Goal: Task Accomplishment & Management: Complete application form

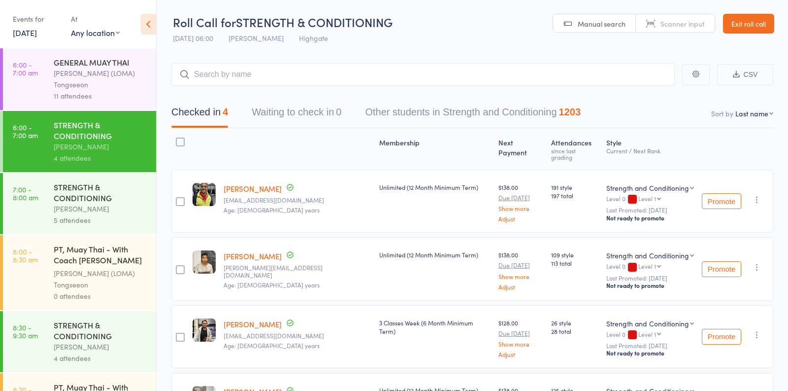
scroll to position [1, 0]
click at [123, 205] on div "[PERSON_NAME]" at bounding box center [101, 207] width 94 height 11
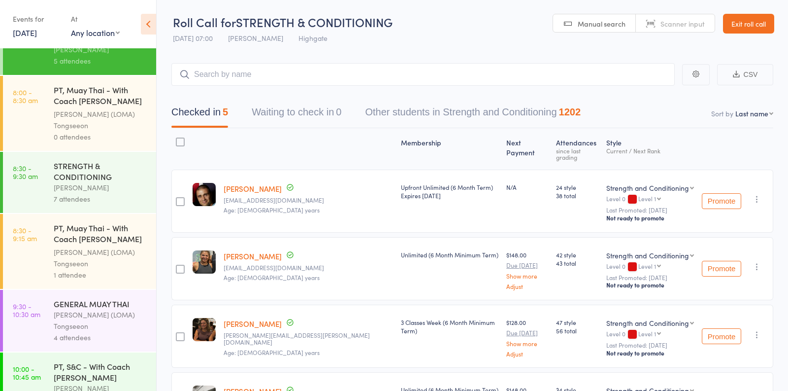
scroll to position [160, 0]
click at [123, 193] on div "7 attendees" at bounding box center [101, 197] width 94 height 11
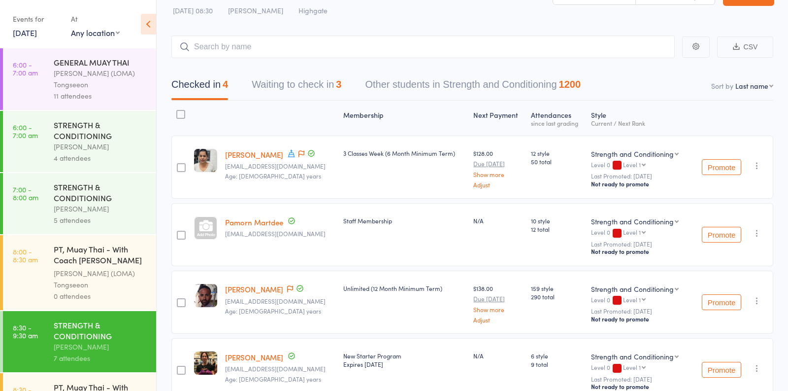
click at [311, 93] on button "Waiting to check in 3" at bounding box center [297, 87] width 90 height 26
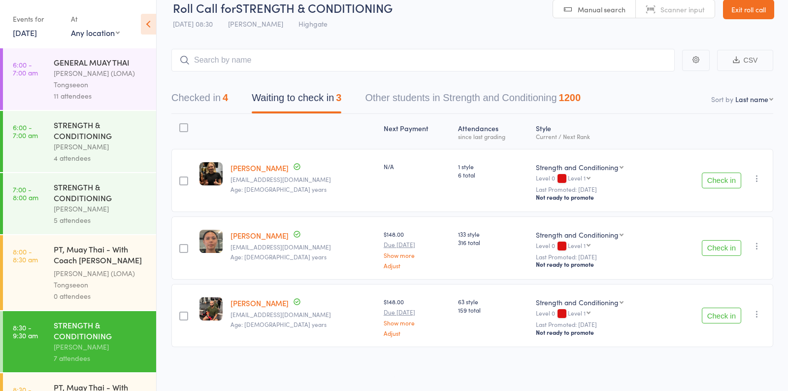
scroll to position [13, 0]
click at [302, 64] on input "search" at bounding box center [422, 61] width 503 height 23
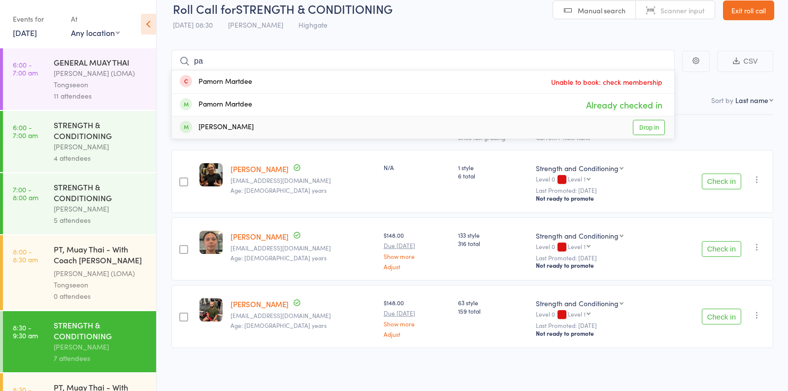
type input "p"
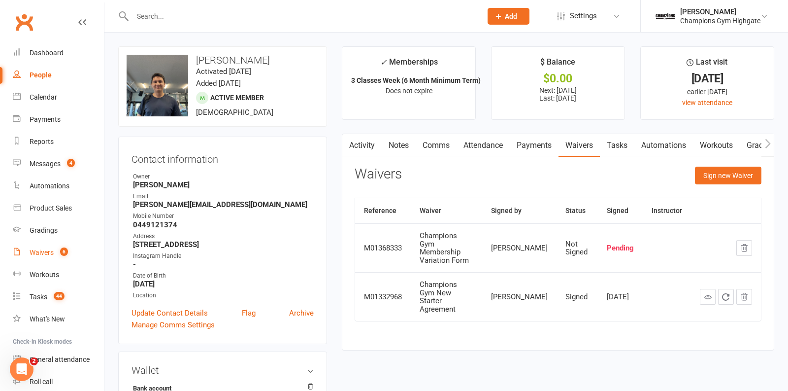
click at [39, 260] on link "Waivers 6" at bounding box center [58, 252] width 91 height 22
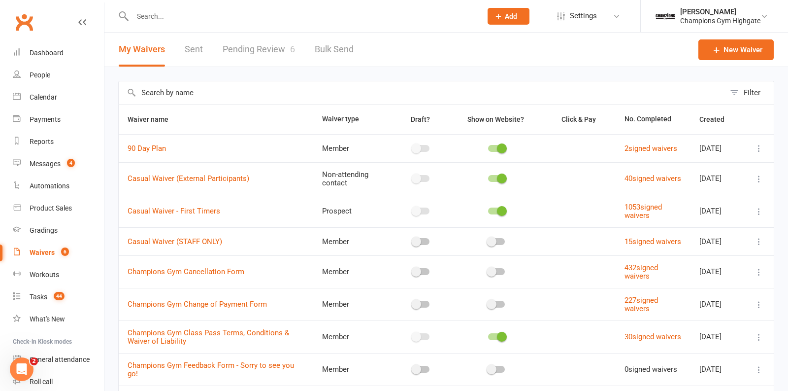
click at [256, 51] on link "Pending Review 6" at bounding box center [259, 50] width 72 height 34
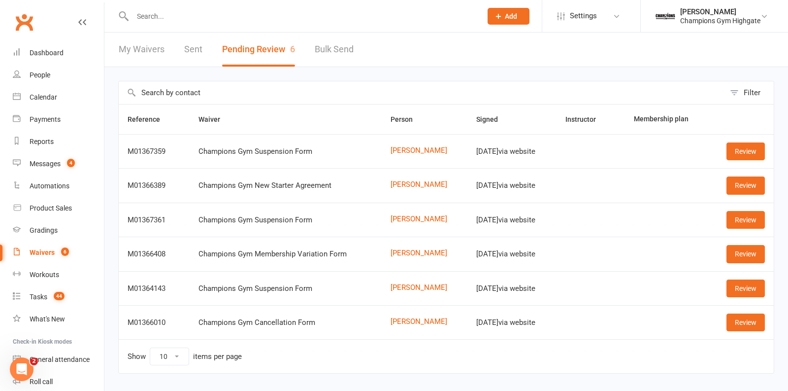
scroll to position [21, 0]
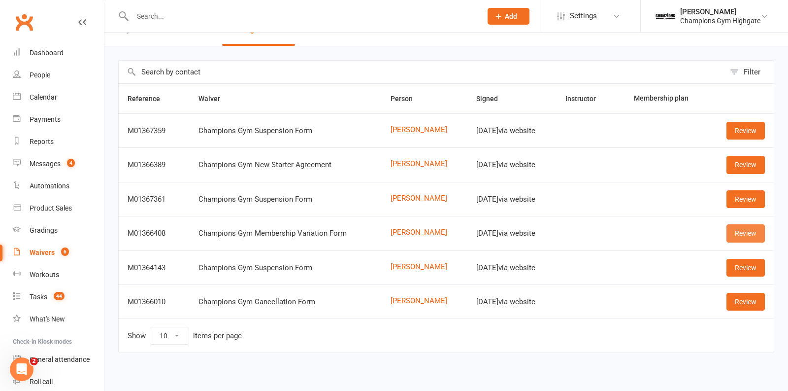
click at [732, 230] on link "Review" at bounding box center [745, 233] width 38 height 18
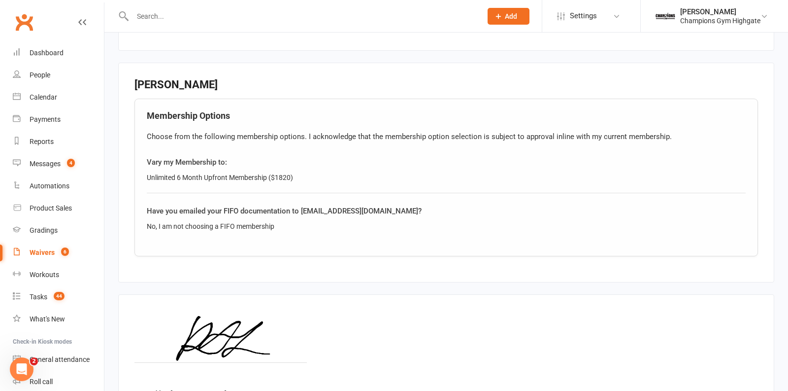
scroll to position [423, 0]
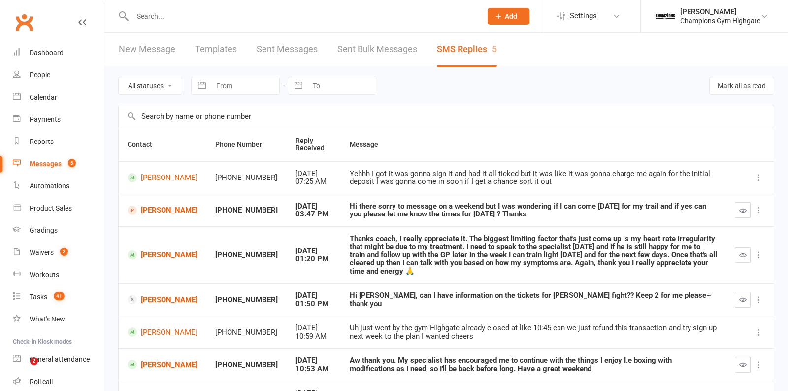
click at [190, 17] on input "text" at bounding box center [302, 16] width 345 height 14
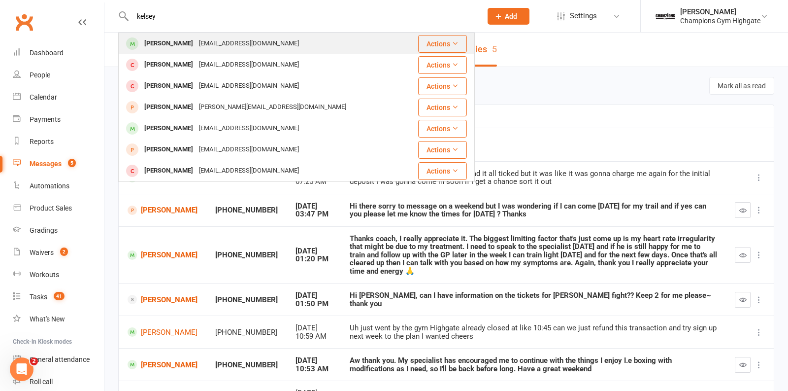
type input "kelsey"
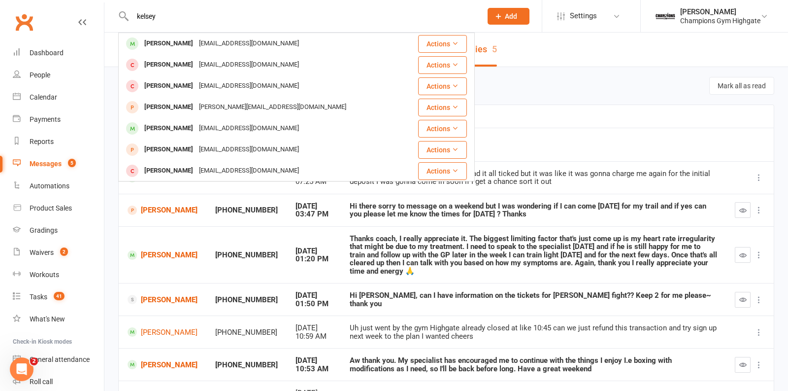
click at [197, 41] on div "[EMAIL_ADDRESS][DOMAIN_NAME]" at bounding box center [249, 43] width 106 height 14
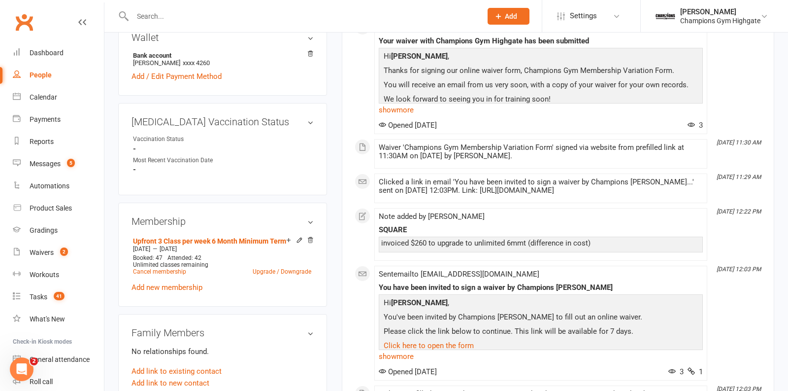
scroll to position [381, 0]
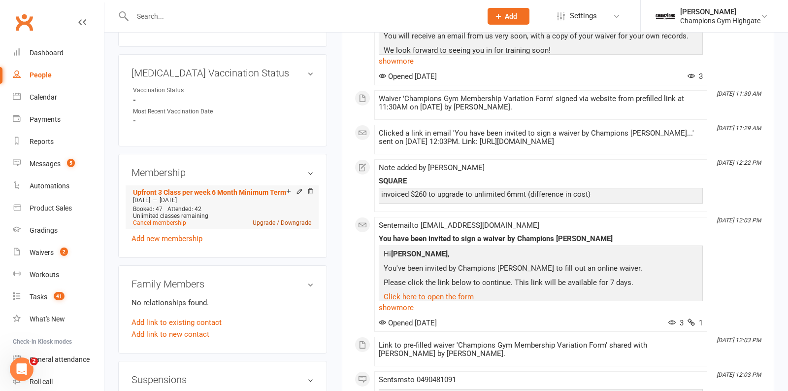
click at [272, 220] on link "Upgrade / Downgrade" at bounding box center [282, 222] width 59 height 7
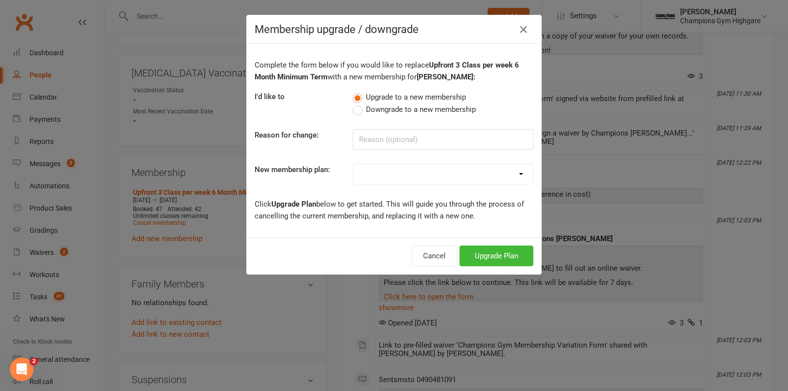
click at [506, 170] on select "New Starter Program FIFO New Starter Program Unlimited (12 Month Minimum Term) …" at bounding box center [443, 174] width 180 height 20
select select "24"
click at [353, 164] on select "New Starter Program FIFO New Starter Program Unlimited (12 Month Minimum Term) …" at bounding box center [443, 174] width 180 height 20
click at [493, 254] on button "Upgrade Plan" at bounding box center [497, 255] width 74 height 21
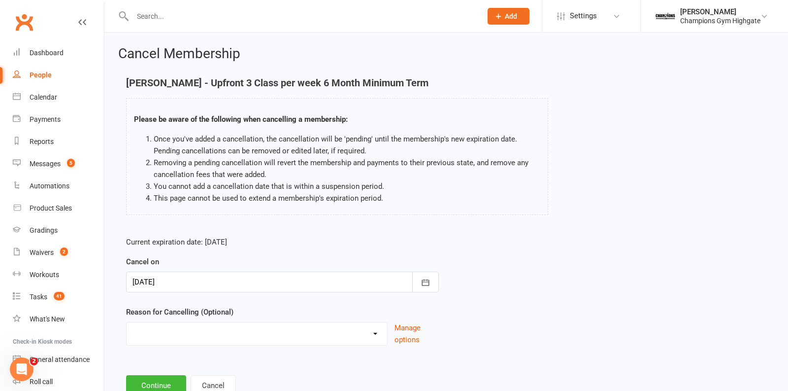
click at [385, 334] on select "Club Transfer Cooling off Period (within 7 days) Debt Collection Downgrading Me…" at bounding box center [257, 332] width 261 height 20
select select "11"
click at [127, 322] on select "Club Transfer Cooling off Period (within 7 days) Debt Collection Downgrading Me…" at bounding box center [257, 332] width 261 height 20
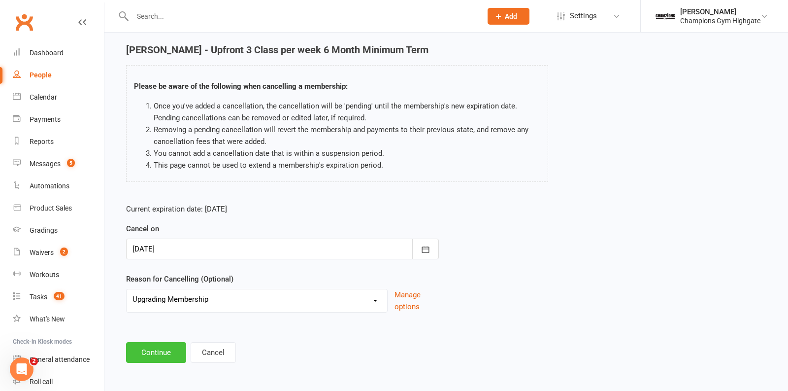
click at [154, 353] on button "Continue" at bounding box center [156, 352] width 60 height 21
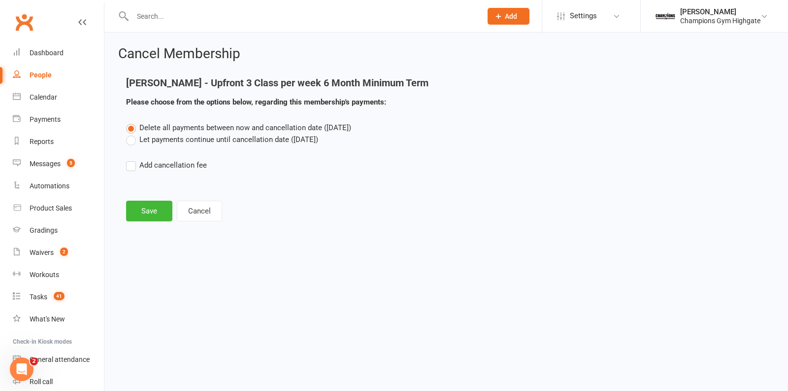
scroll to position [0, 0]
click at [131, 138] on label "Let payments continue until cancellation date (Oct 13, 2025)" at bounding box center [222, 139] width 192 height 12
click at [131, 133] on input "Let payments continue until cancellation date (Oct 13, 2025)" at bounding box center [129, 133] width 6 height 0
click at [153, 214] on button "Save" at bounding box center [149, 210] width 46 height 21
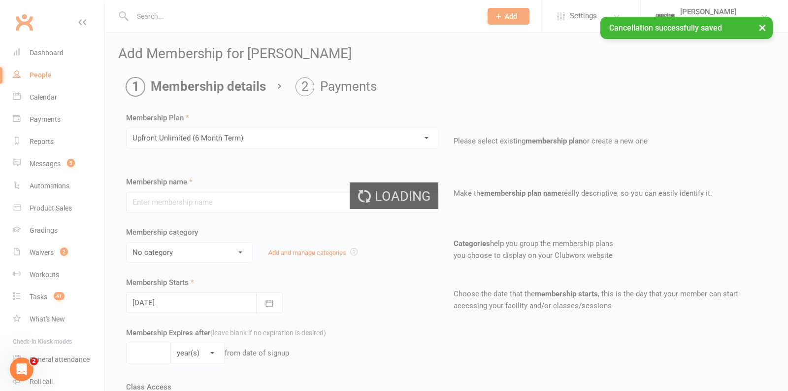
type input "Upfront Unlimited (6 Month Term)"
select select "10"
type input "26"
select select "1"
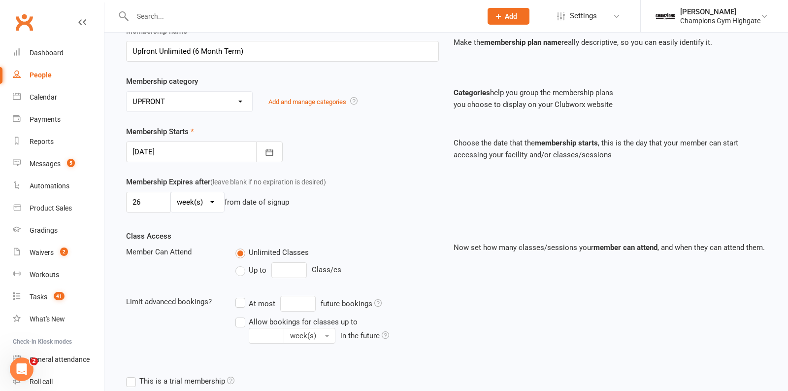
scroll to position [150, 0]
click at [150, 204] on input "26" at bounding box center [148, 203] width 44 height 21
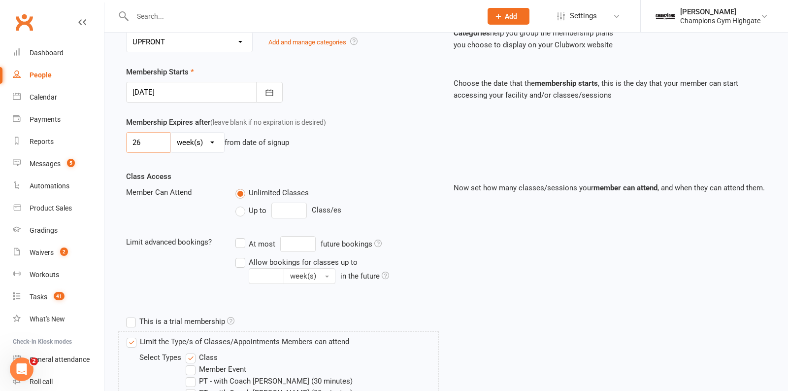
scroll to position [417, 0]
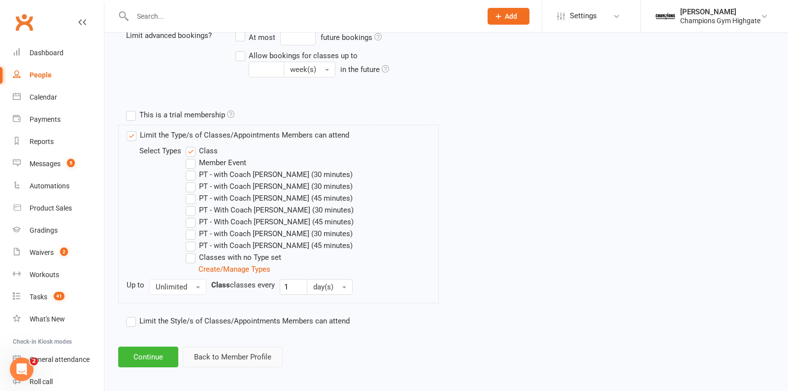
click at [211, 346] on button "Back to Member Profile" at bounding box center [233, 356] width 100 height 21
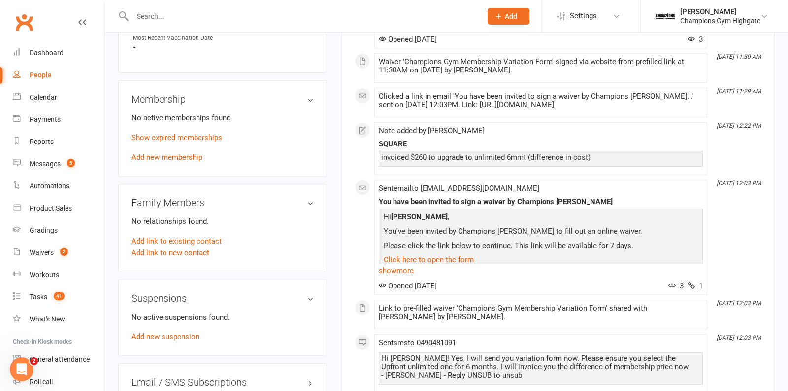
scroll to position [457, 0]
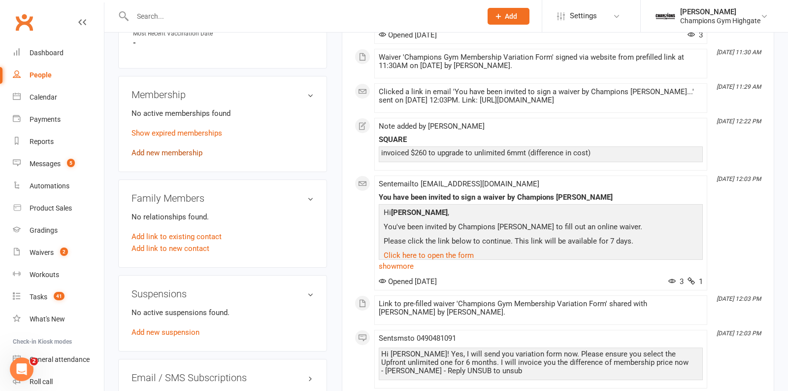
click at [178, 151] on link "Add new membership" at bounding box center [167, 152] width 71 height 9
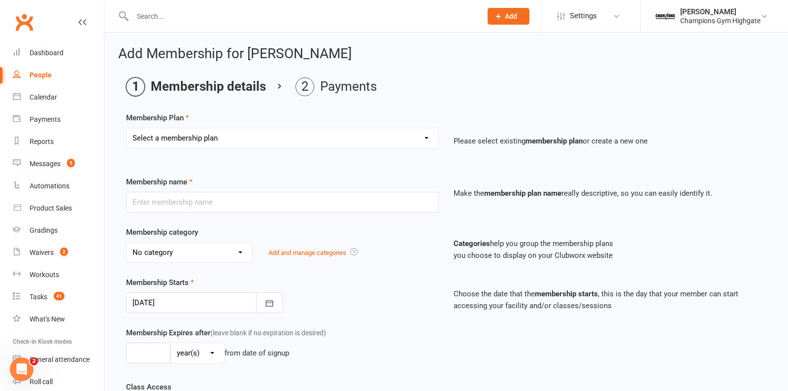
click at [419, 141] on select "Select a membership plan Create new Membership Plan New Starter Program FIFO Ne…" at bounding box center [283, 138] width 312 height 20
select select "25"
click at [127, 128] on select "Select a membership plan Create new Membership Plan New Starter Program FIFO Ne…" at bounding box center [283, 138] width 312 height 20
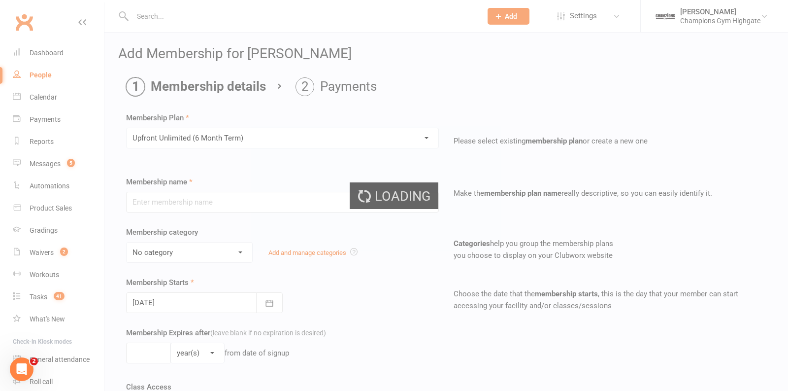
type input "Upfront Unlimited (6 Month Term)"
select select "10"
type input "26"
select select "1"
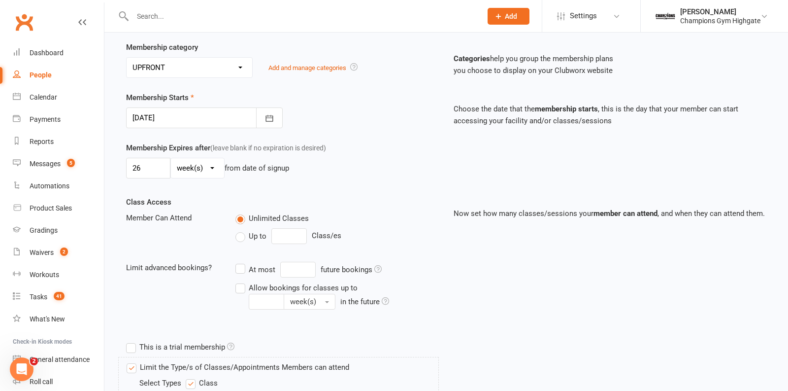
scroll to position [186, 0]
click at [154, 165] on input "26" at bounding box center [148, 167] width 44 height 21
type input "2"
type input "13"
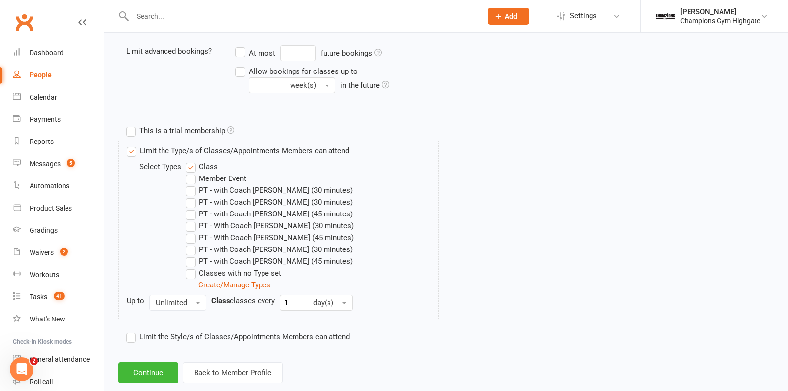
scroll to position [417, 0]
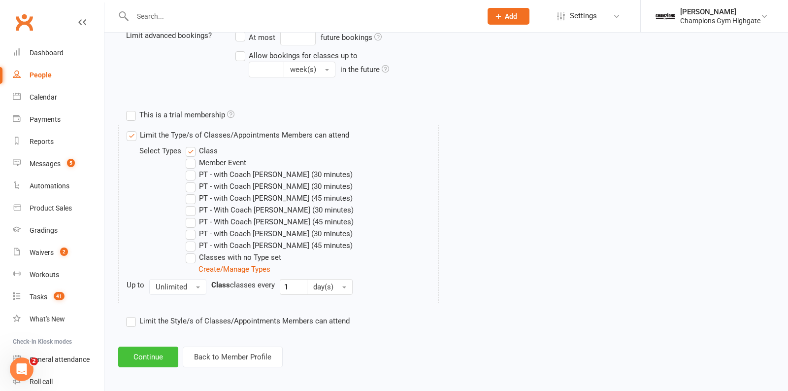
click at [146, 353] on button "Continue" at bounding box center [148, 356] width 60 height 21
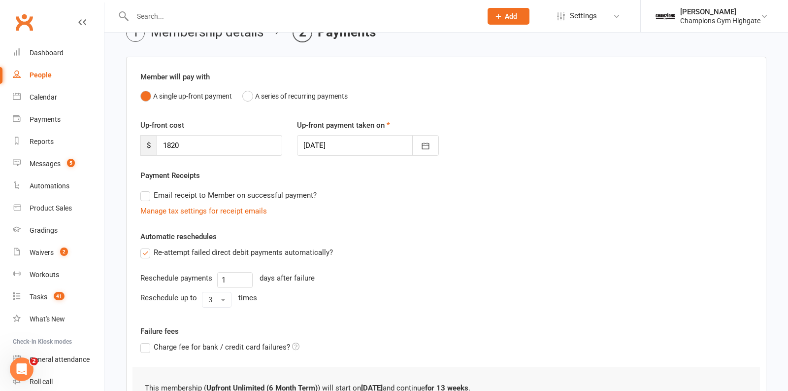
scroll to position [55, 0]
drag, startPoint x: 188, startPoint y: 144, endPoint x: 138, endPoint y: 142, distance: 49.3
click at [138, 142] on div "Up-front cost $ 1820" at bounding box center [211, 137] width 157 height 36
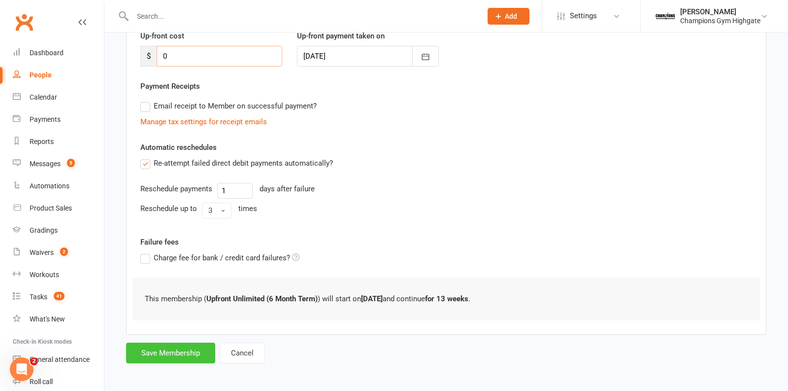
type input "0"
click at [171, 343] on button "Save Membership" at bounding box center [170, 352] width 89 height 21
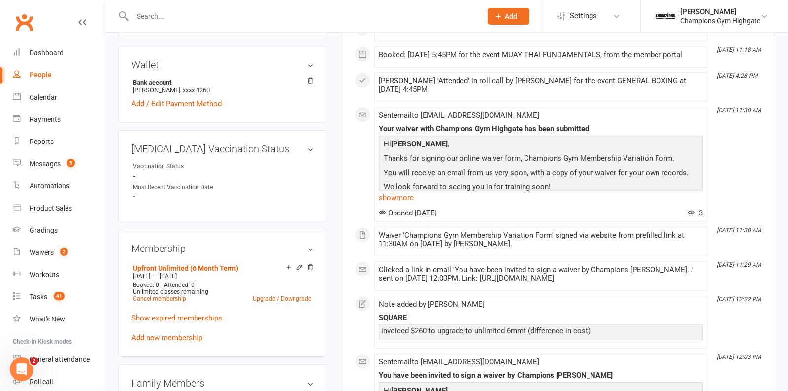
scroll to position [304, 0]
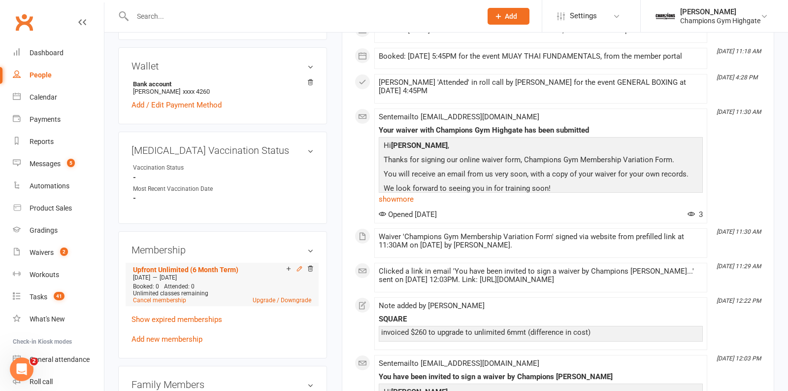
click at [300, 266] on icon at bounding box center [299, 268] width 4 height 4
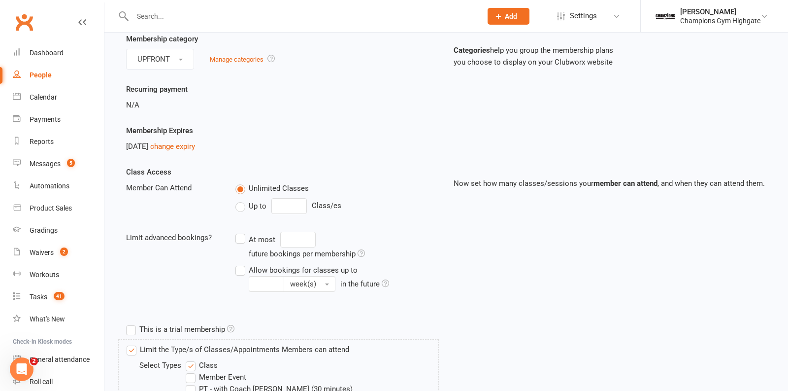
scroll to position [109, 0]
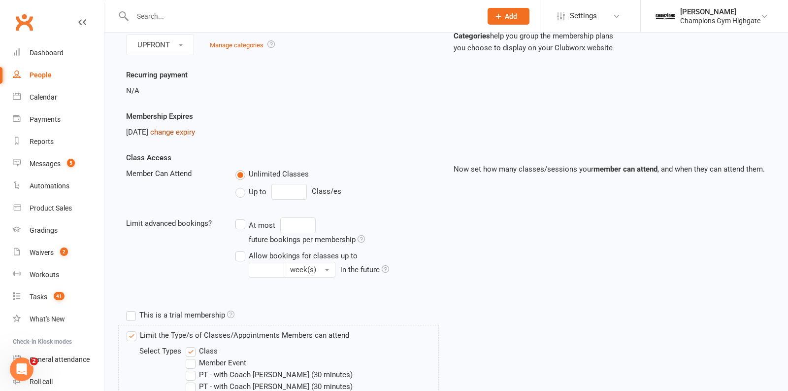
click at [189, 129] on link "change expiry" at bounding box center [172, 132] width 45 height 9
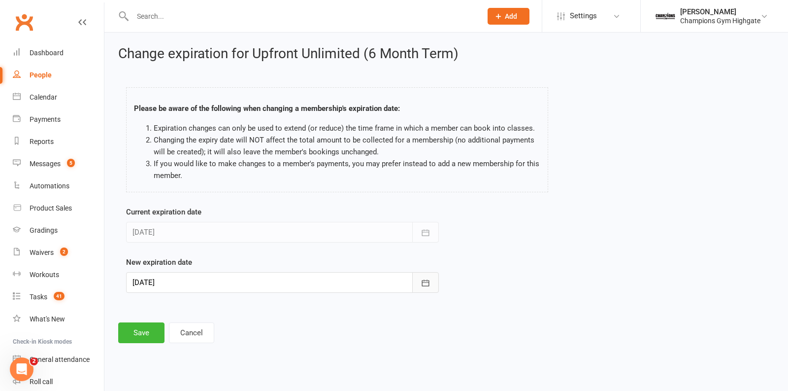
click at [434, 276] on button "button" at bounding box center [425, 282] width 27 height 21
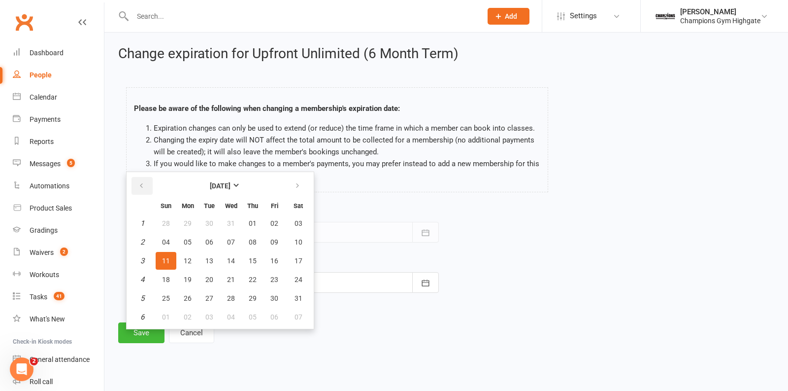
click at [146, 184] on button "button" at bounding box center [142, 186] width 21 height 18
click at [271, 259] on span "19" at bounding box center [274, 261] width 8 height 8
type input "19 Dec 2025"
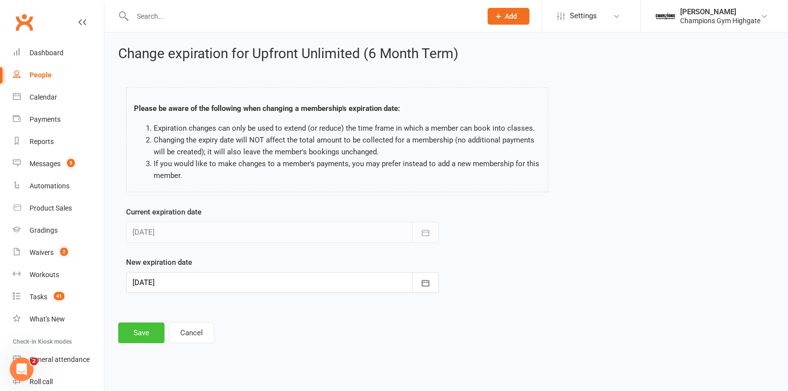
click at [141, 325] on button "Save" at bounding box center [141, 332] width 46 height 21
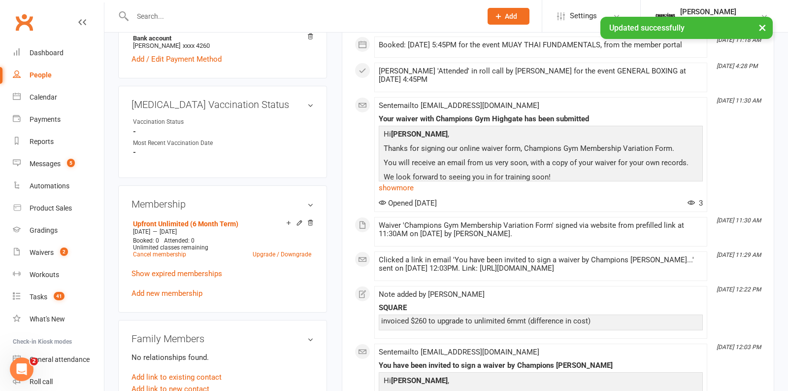
scroll to position [371, 0]
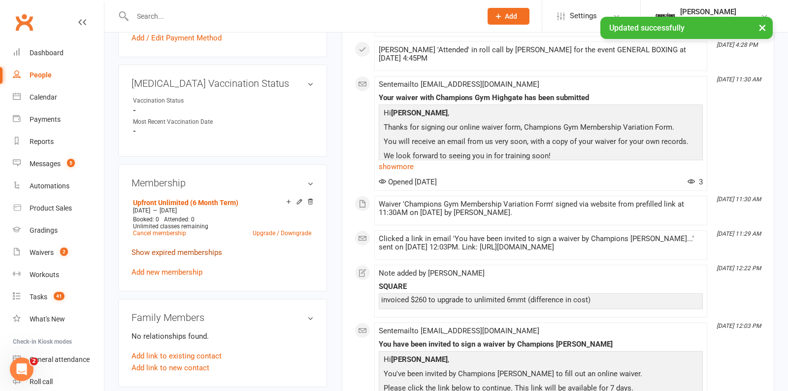
click at [167, 248] on link "Show expired memberships" at bounding box center [177, 252] width 91 height 9
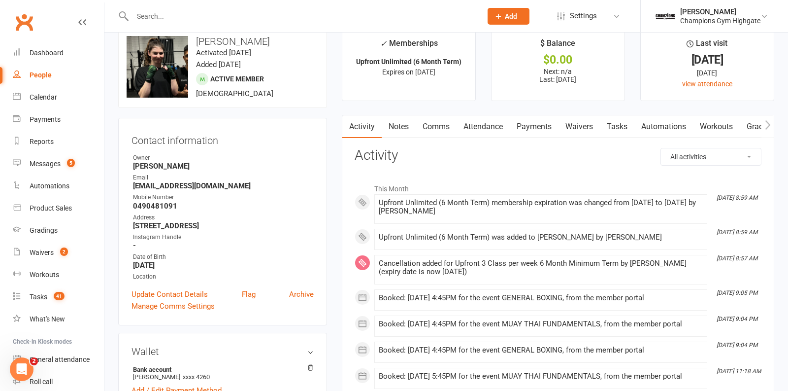
scroll to position [0, 0]
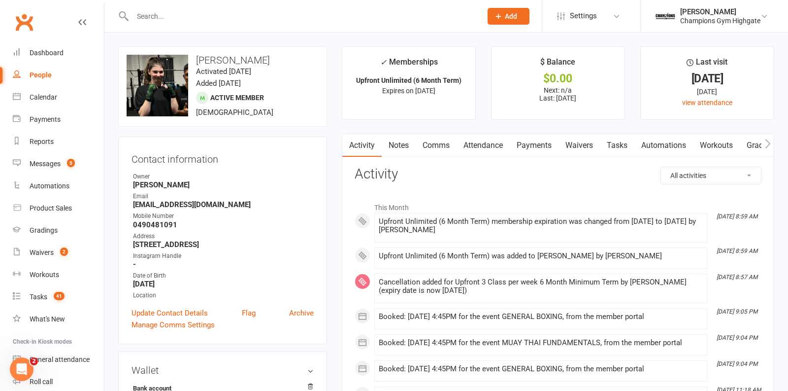
click at [393, 146] on link "Notes" at bounding box center [399, 145] width 34 height 23
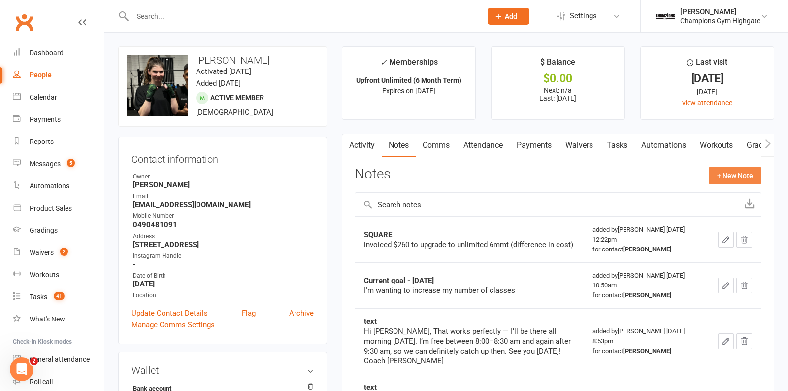
click at [728, 176] on button "+ New Note" at bounding box center [735, 175] width 53 height 18
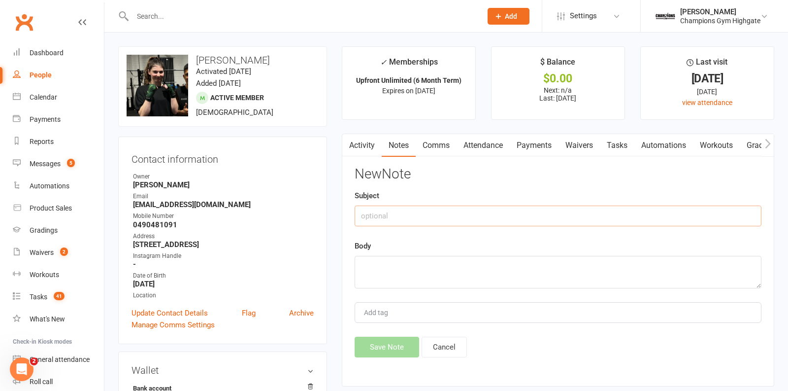
click at [464, 206] on input "text" at bounding box center [558, 215] width 407 height 21
type input "Upgraded memebrship"
click at [372, 276] on textarea at bounding box center [558, 272] width 407 height 33
type textarea "went to unlimited"
click at [381, 346] on button "Save Note" at bounding box center [387, 346] width 65 height 21
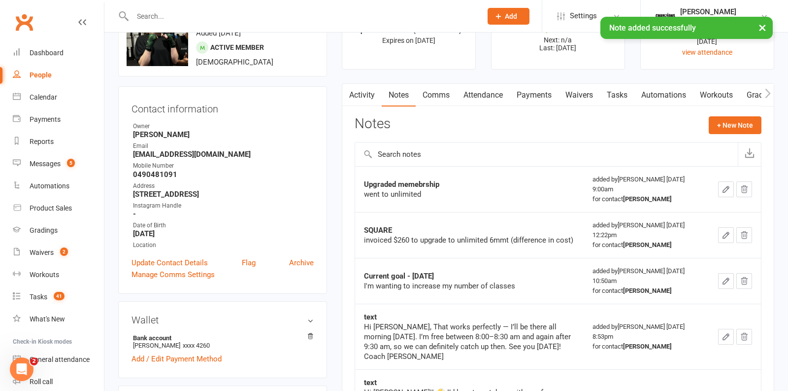
scroll to position [54, 0]
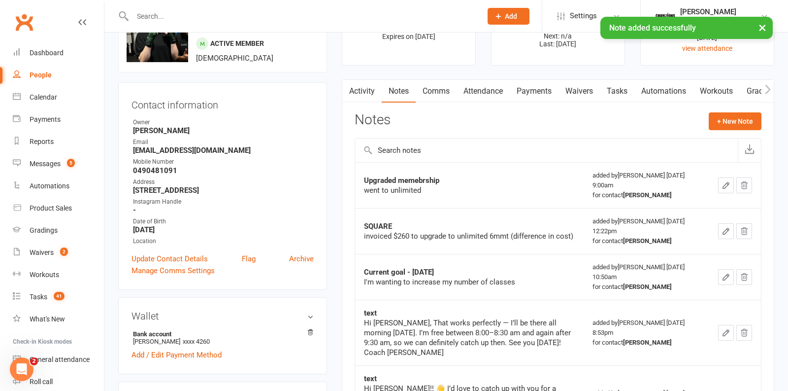
click at [724, 185] on icon "button" at bounding box center [726, 185] width 9 height 9
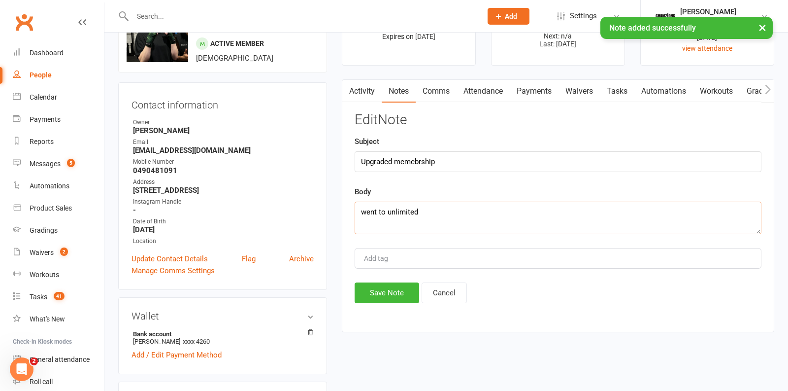
click at [471, 214] on textarea "went to unlimited" at bounding box center [558, 217] width 407 height 33
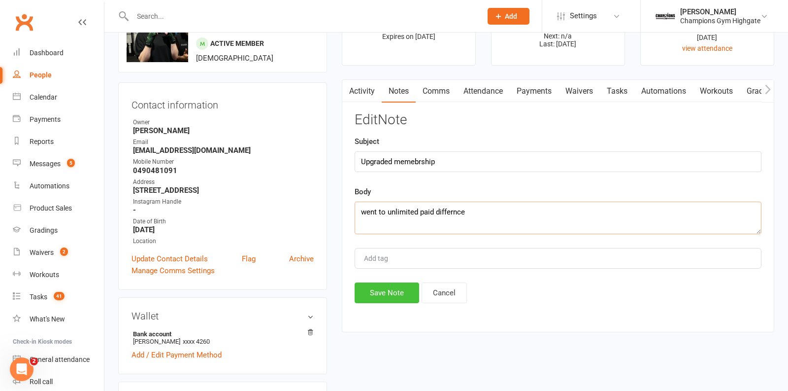
type textarea "went to unlimited paid differnce"
click at [370, 296] on button "Save Note" at bounding box center [387, 292] width 65 height 21
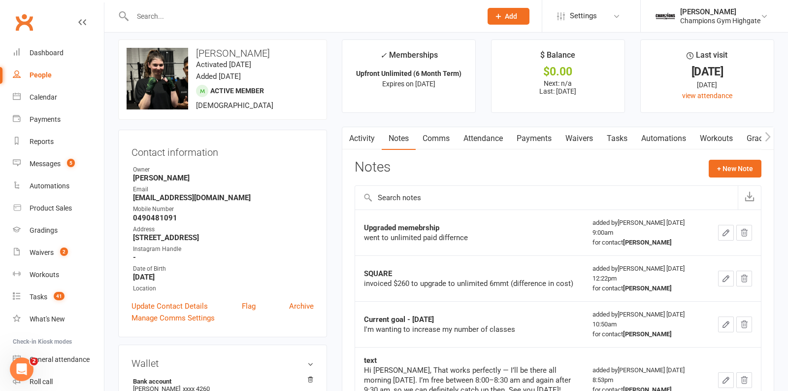
scroll to position [6, 0]
click at [445, 137] on link "Comms" at bounding box center [436, 139] width 41 height 23
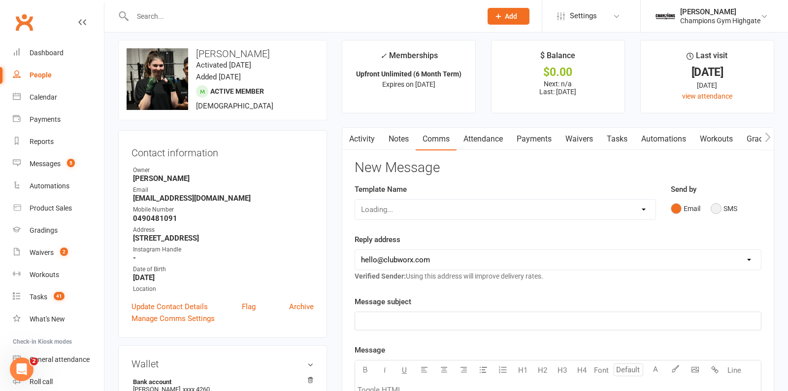
click at [714, 206] on button "SMS" at bounding box center [724, 208] width 27 height 19
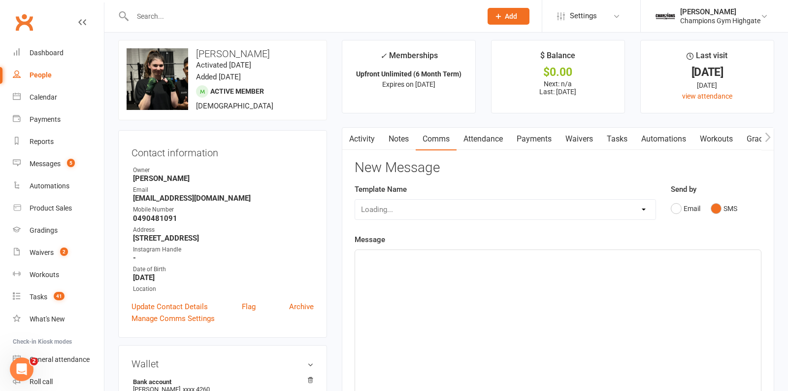
click at [570, 282] on div "﻿" at bounding box center [558, 324] width 406 height 148
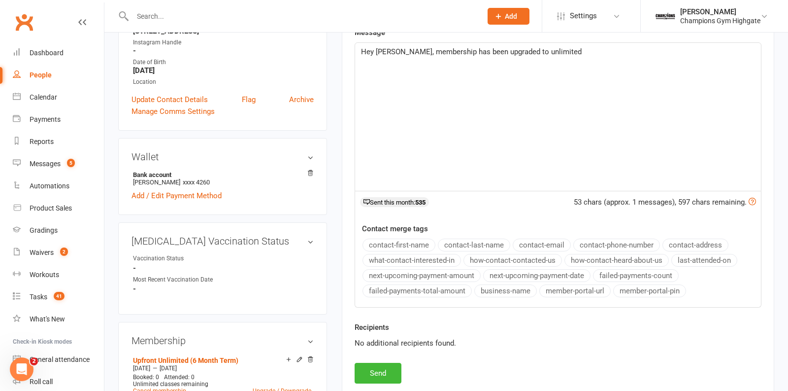
scroll to position [217, 0]
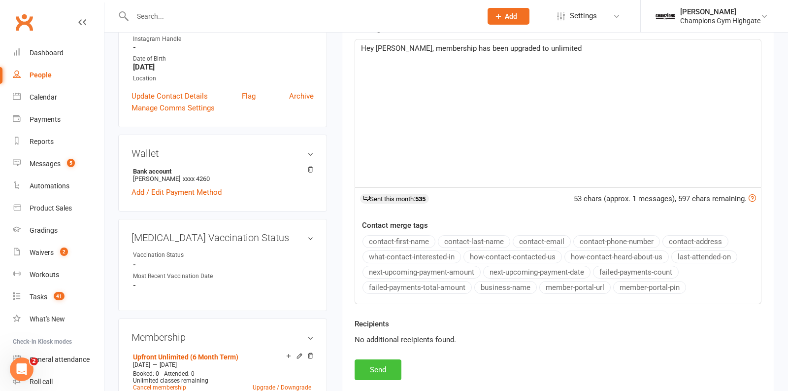
click at [396, 365] on button "Send" at bounding box center [378, 369] width 47 height 21
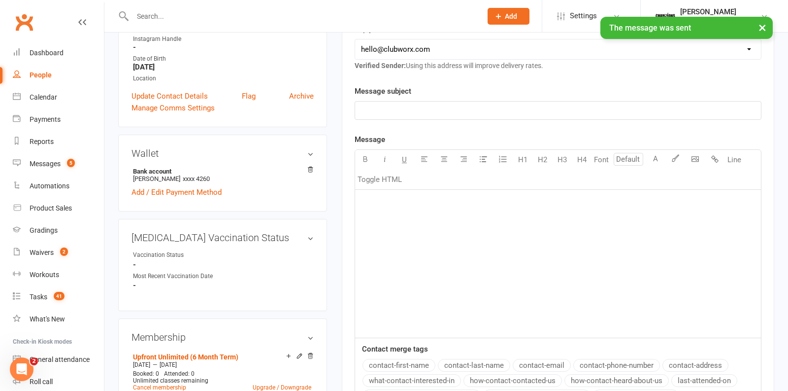
scroll to position [0, 0]
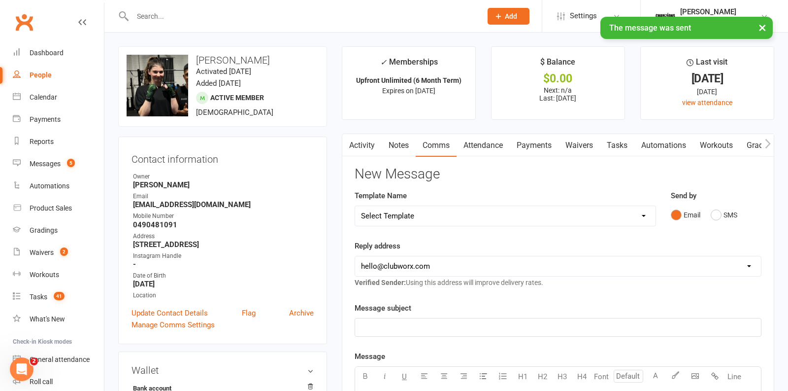
click at [395, 142] on link "Notes" at bounding box center [399, 145] width 34 height 23
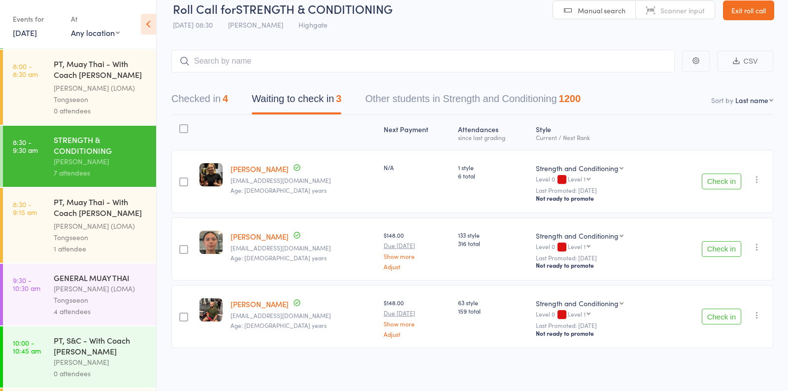
scroll to position [209, 0]
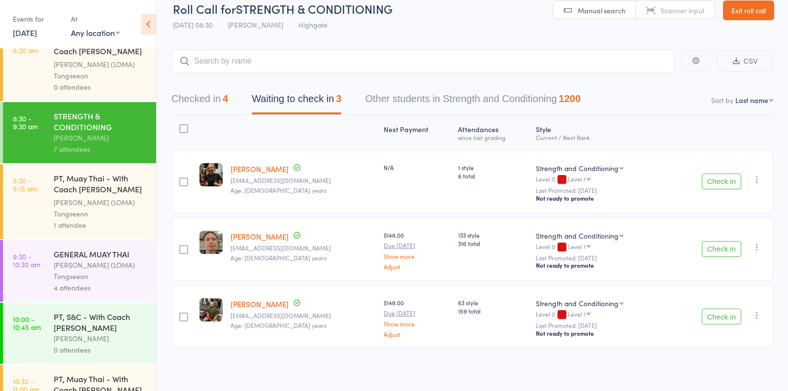
click at [120, 276] on div "Ronnarong (LOMA) Tongseeon" at bounding box center [101, 270] width 94 height 23
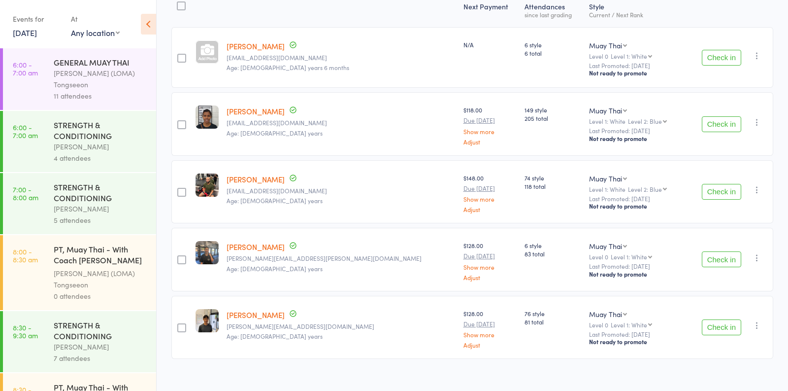
scroll to position [138, 0]
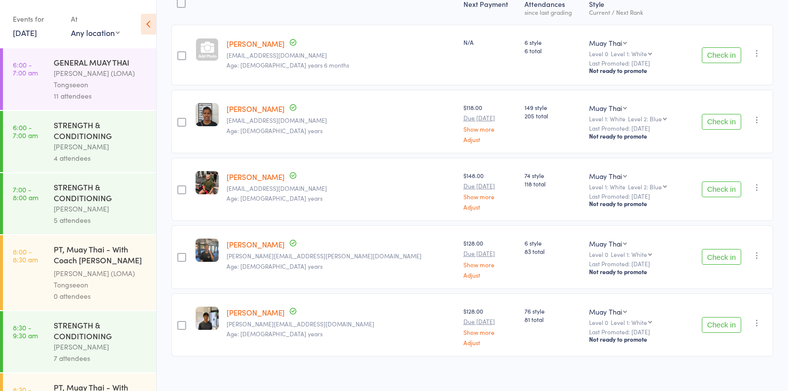
click at [712, 56] on button "Check in" at bounding box center [721, 55] width 39 height 16
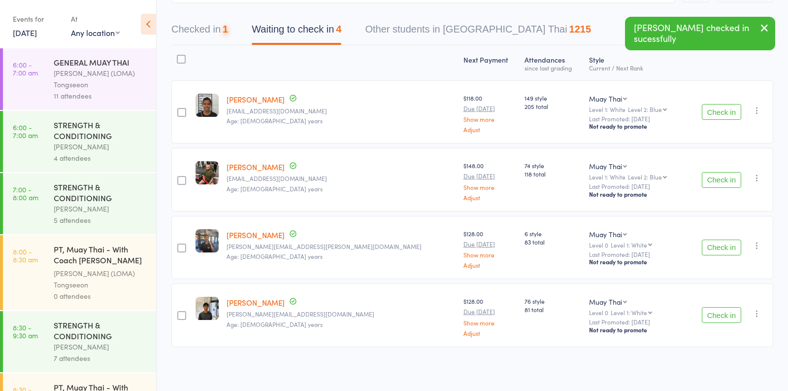
scroll to position [81, 0]
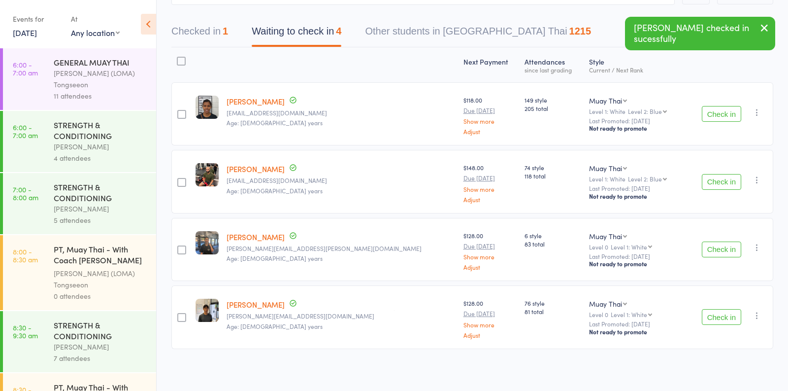
click at [714, 114] on button "Check in" at bounding box center [721, 114] width 39 height 16
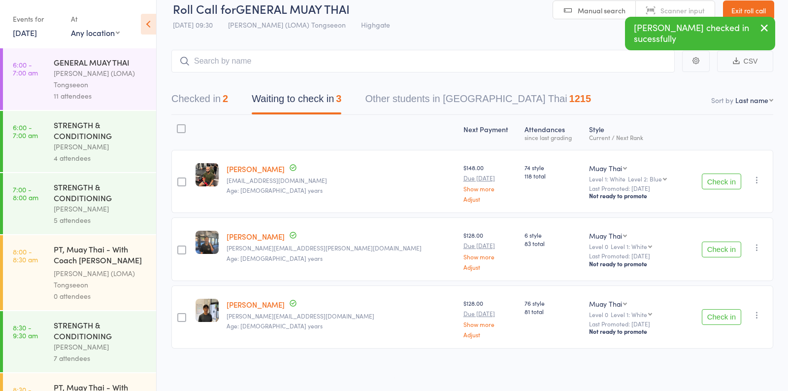
click at [714, 249] on button "Check in" at bounding box center [721, 249] width 39 height 16
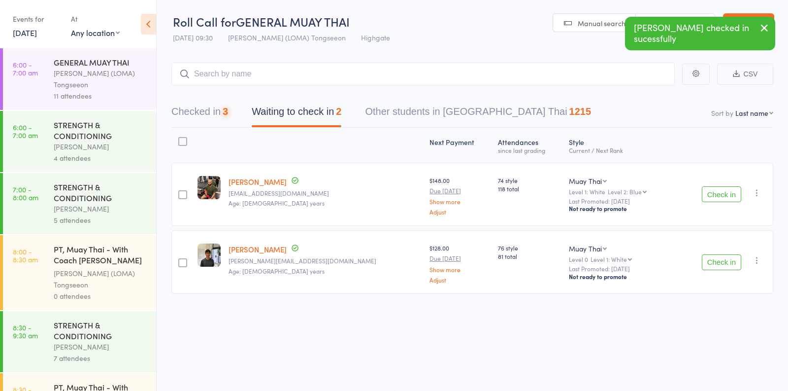
scroll to position [0, 0]
click at [719, 263] on button "Check in" at bounding box center [721, 262] width 39 height 16
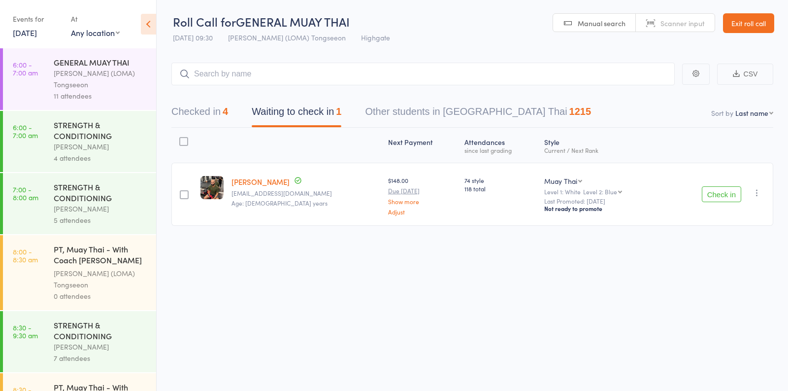
click at [110, 91] on div "11 attendees" at bounding box center [101, 95] width 94 height 11
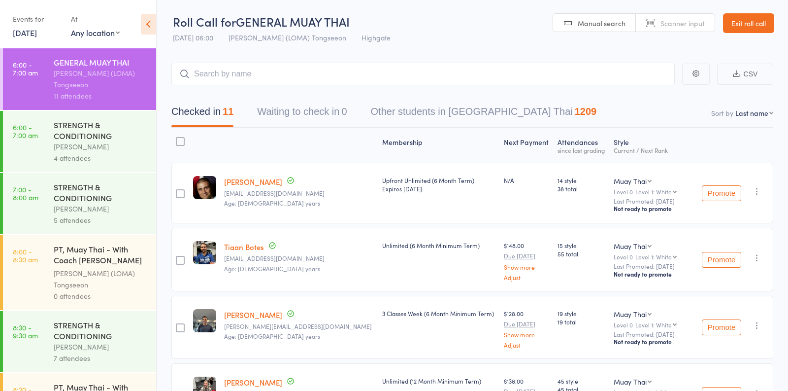
click at [98, 155] on div "4 attendees" at bounding box center [101, 157] width 94 height 11
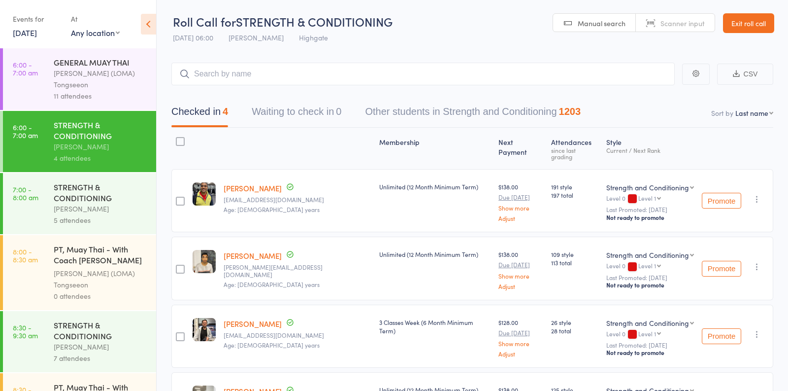
click at [132, 87] on div "Ronnarong (LOMA) Tongseeon" at bounding box center [101, 78] width 94 height 23
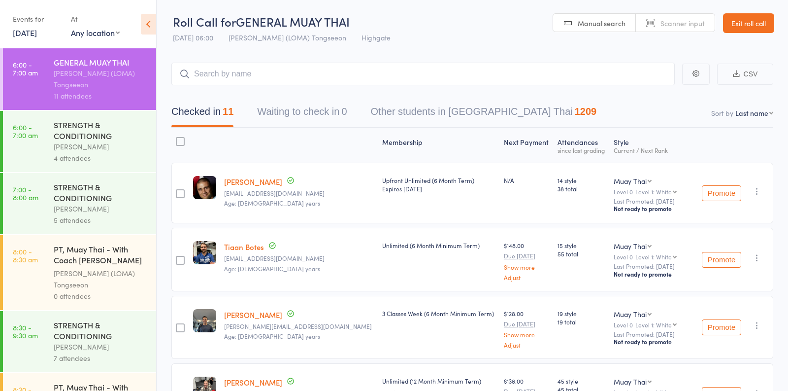
click at [107, 158] on div "4 attendees" at bounding box center [101, 157] width 94 height 11
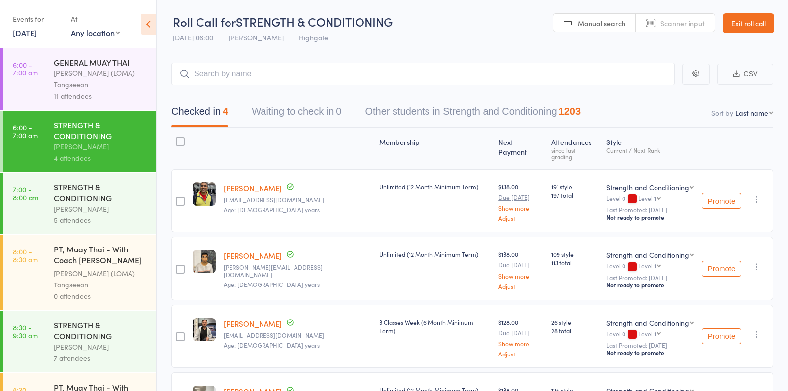
click at [143, 222] on div "5 attendees" at bounding box center [101, 219] width 94 height 11
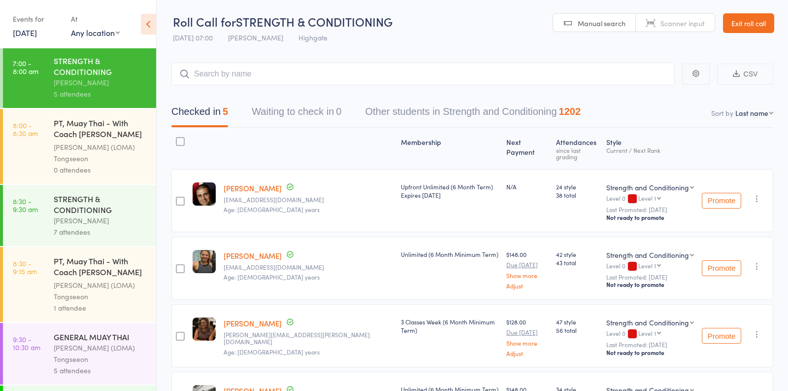
scroll to position [129, 0]
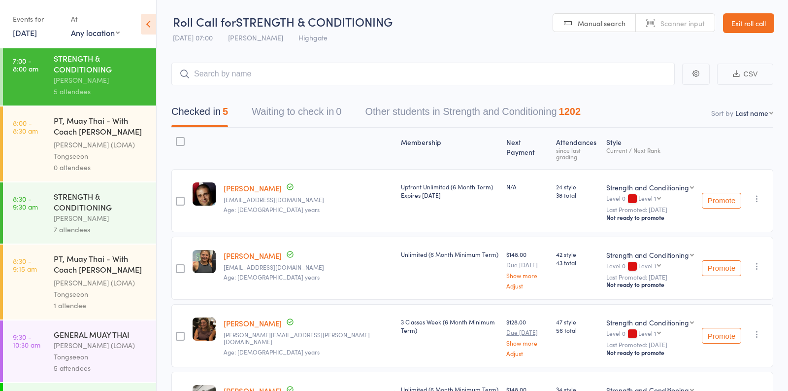
click at [134, 219] on div "[PERSON_NAME]" at bounding box center [101, 217] width 94 height 11
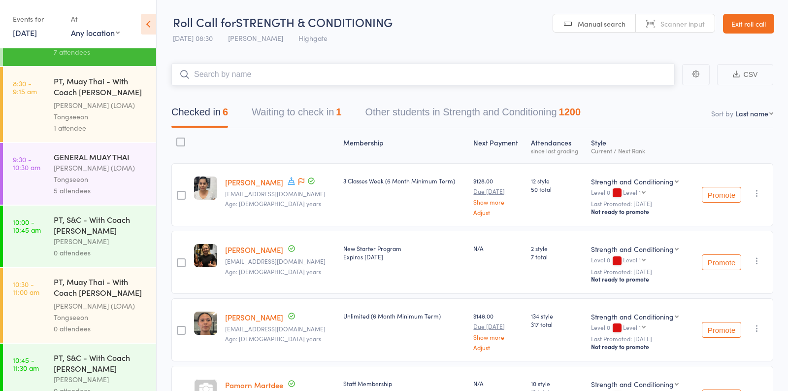
click at [283, 113] on button "Waiting to check in 1" at bounding box center [297, 114] width 90 height 26
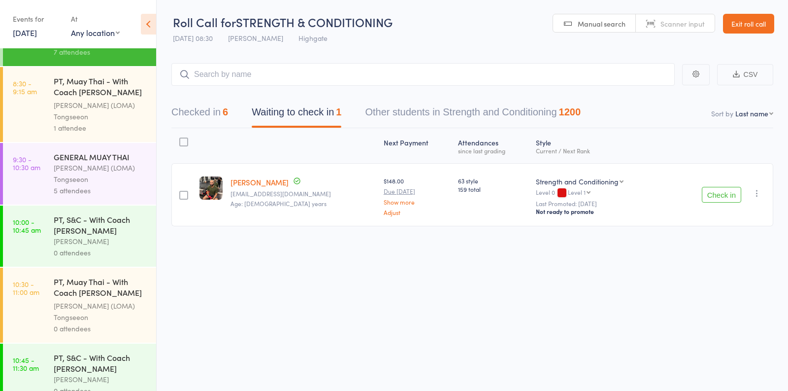
click at [758, 192] on icon "button" at bounding box center [757, 193] width 10 height 10
click at [715, 306] on li "Mark absent" at bounding box center [721, 304] width 81 height 13
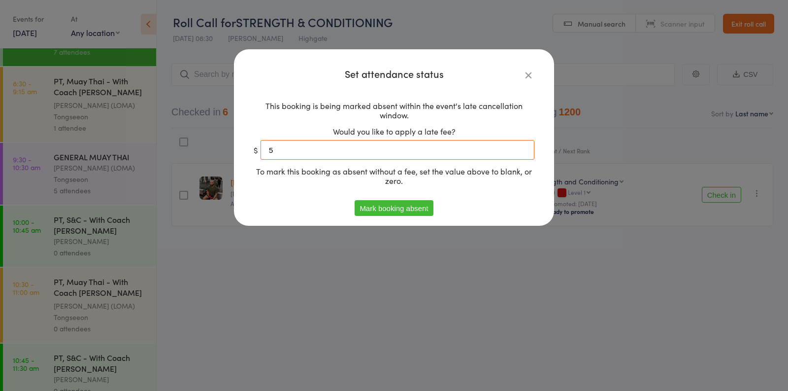
click at [296, 147] on input "5" at bounding box center [398, 150] width 274 height 20
type input "-0"
type input "0"
click at [386, 215] on button "Mark booking absent" at bounding box center [394, 208] width 78 height 16
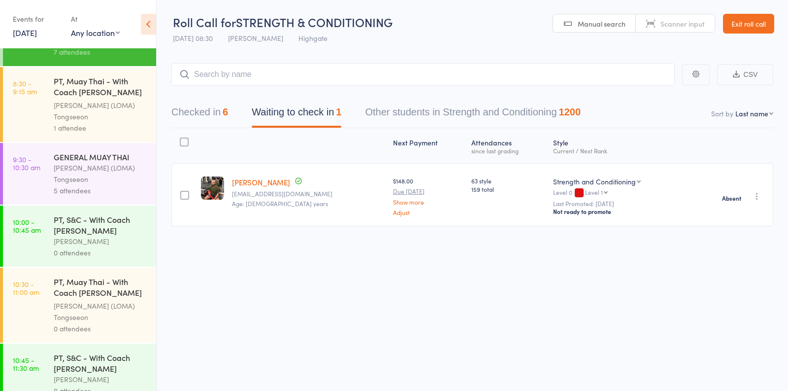
click at [118, 190] on div "5 attendees" at bounding box center [101, 190] width 94 height 11
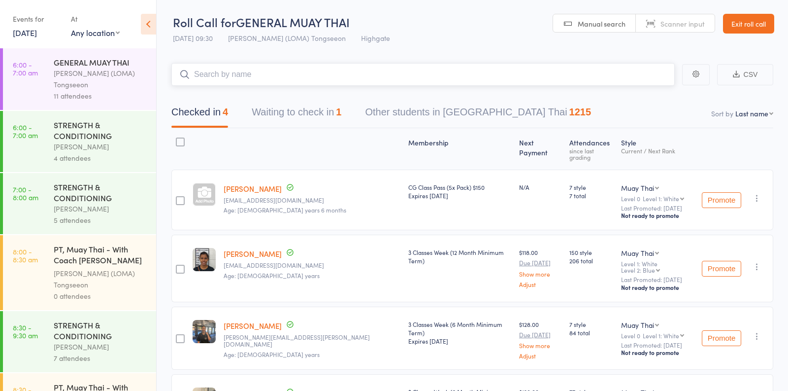
click at [318, 104] on button "Waiting to check in 1" at bounding box center [297, 114] width 90 height 26
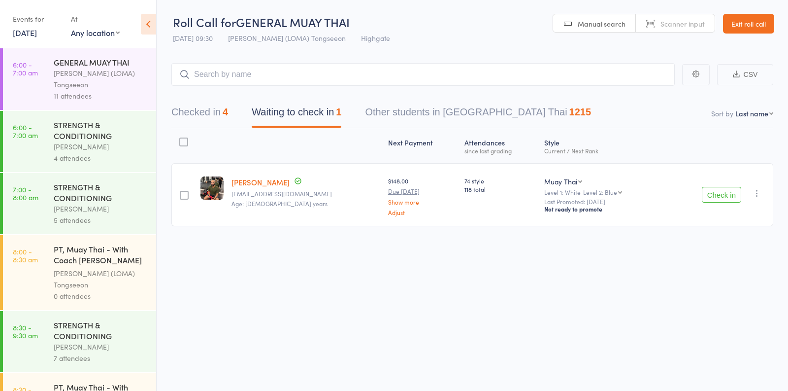
click at [755, 188] on icon "button" at bounding box center [757, 193] width 10 height 10
click at [715, 306] on li "Mark absent" at bounding box center [721, 304] width 81 height 13
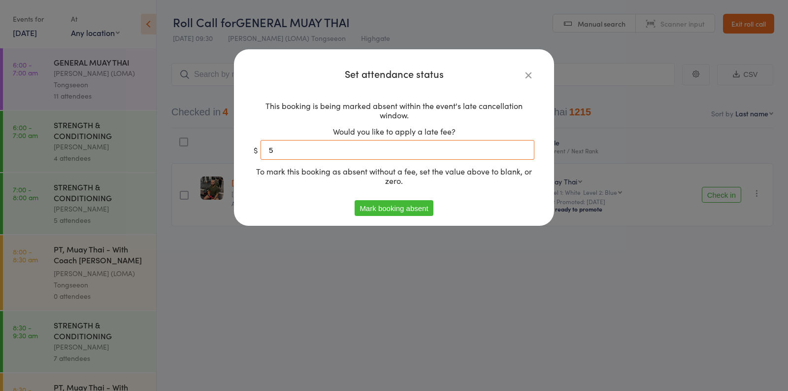
click at [405, 145] on input "5" at bounding box center [398, 150] width 274 height 20
type input "0"
click at [372, 210] on button "Mark booking absent" at bounding box center [394, 208] width 78 height 16
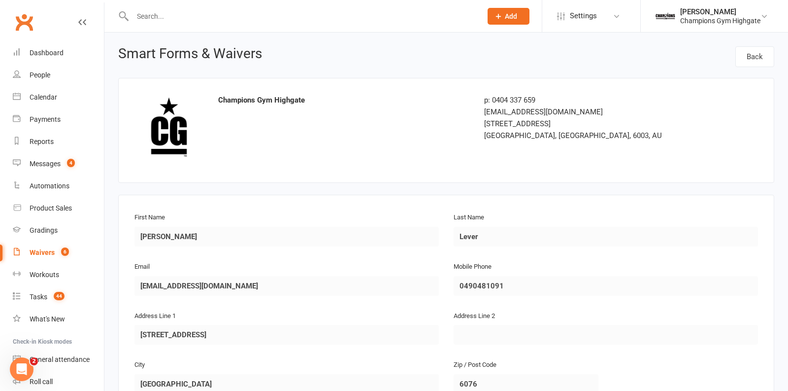
click at [41, 256] on div "Waivers" at bounding box center [42, 252] width 25 height 8
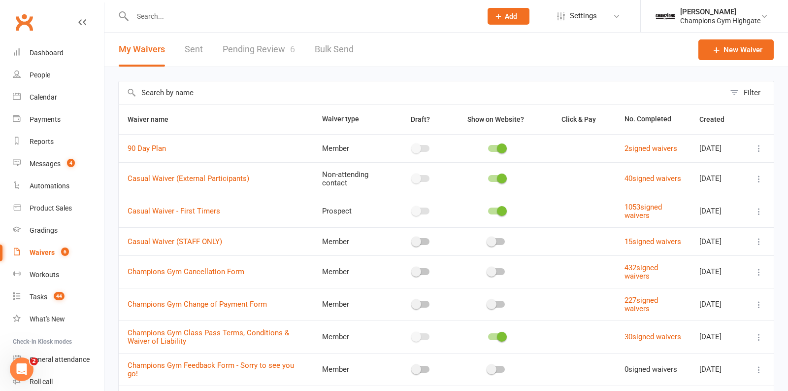
click at [253, 55] on link "Pending Review 6" at bounding box center [259, 50] width 72 height 34
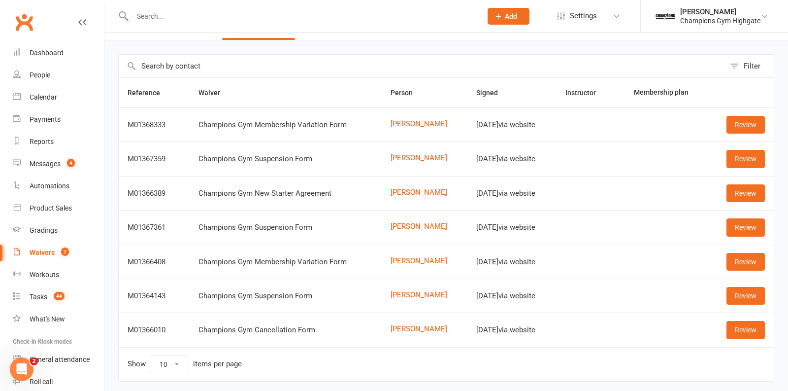
scroll to position [27, 0]
click at [403, 291] on link "Sokunthea Kruy" at bounding box center [425, 294] width 68 height 8
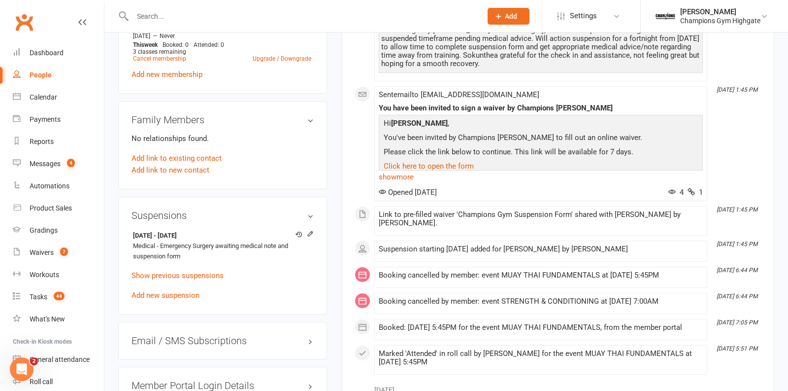
scroll to position [543, 0]
click at [311, 231] on icon at bounding box center [310, 233] width 4 height 4
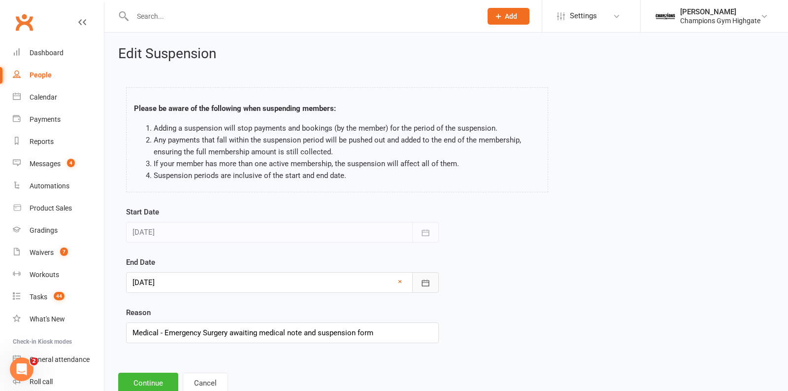
click at [435, 281] on button "button" at bounding box center [425, 282] width 27 height 21
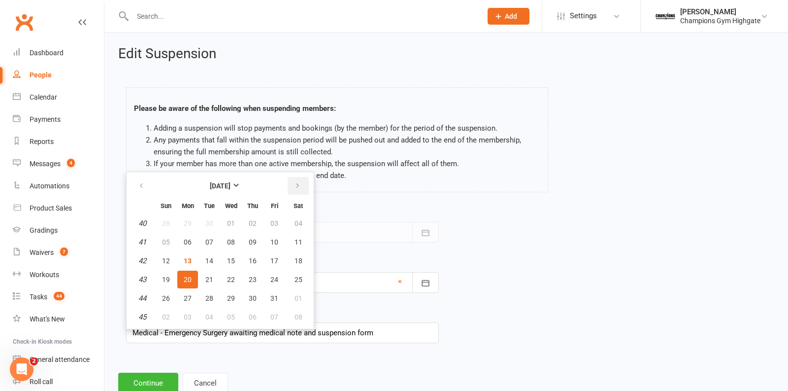
click at [296, 179] on button "button" at bounding box center [298, 186] width 21 height 18
click at [253, 275] on span "20" at bounding box center [253, 279] width 8 height 8
type input "20 Nov 2025"
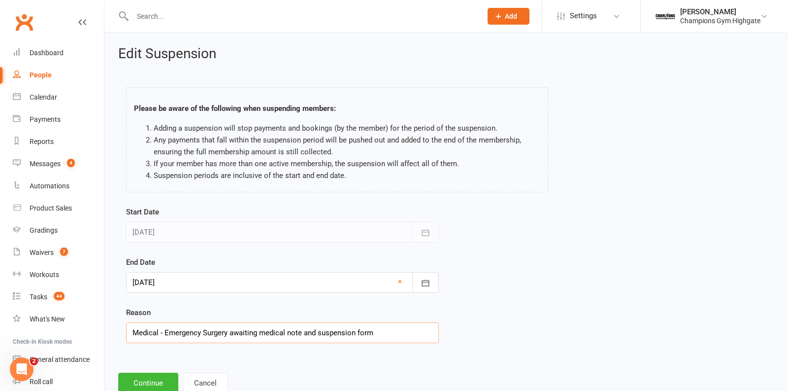
drag, startPoint x: 382, startPoint y: 330, endPoint x: 231, endPoint y: 329, distance: 151.2
click at [231, 330] on input "Medical - Emergency Surgery awaiting medical note and suspension form" at bounding box center [282, 332] width 313 height 21
type input "Medical - Emergency Surgery med note provided"
click at [153, 378] on button "Continue" at bounding box center [148, 382] width 60 height 21
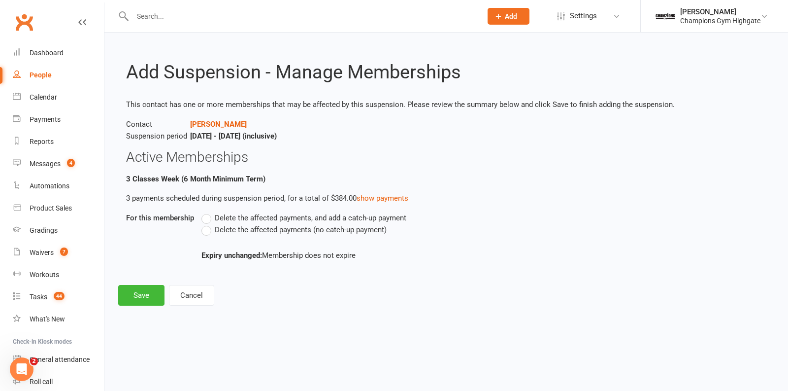
click at [208, 231] on label "Delete the affected payments (no catch-up payment)" at bounding box center [293, 230] width 185 height 12
click at [208, 224] on input "Delete the affected payments (no catch-up payment)" at bounding box center [204, 224] width 6 height 0
click at [137, 296] on button "Save" at bounding box center [141, 295] width 46 height 21
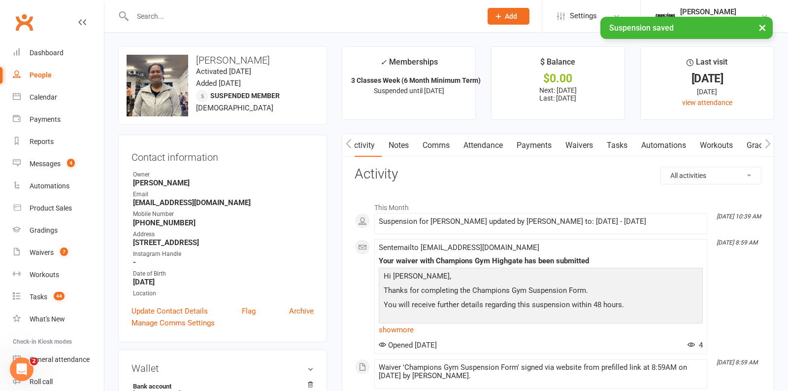
scroll to position [0, 0]
click at [408, 144] on link "Notes" at bounding box center [398, 145] width 34 height 23
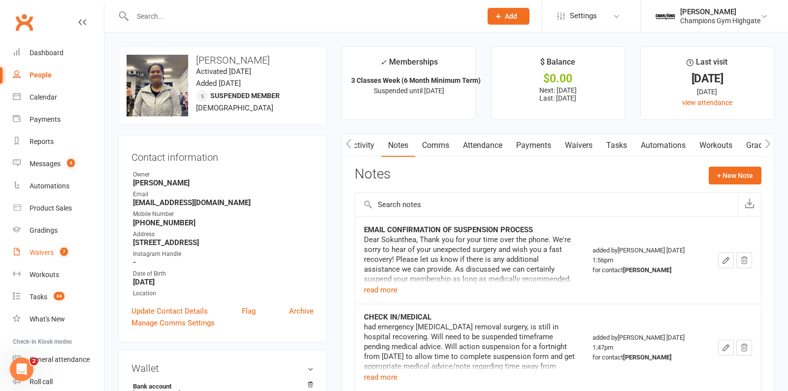
click at [41, 254] on div "Waivers" at bounding box center [42, 252] width 24 height 8
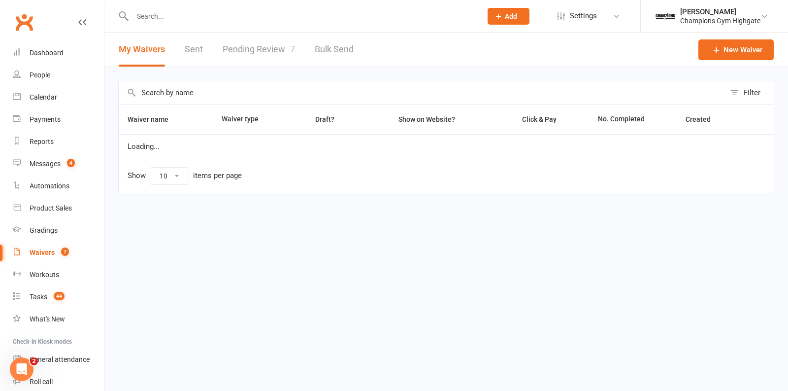
click at [272, 46] on link "Pending Review 7" at bounding box center [259, 50] width 72 height 34
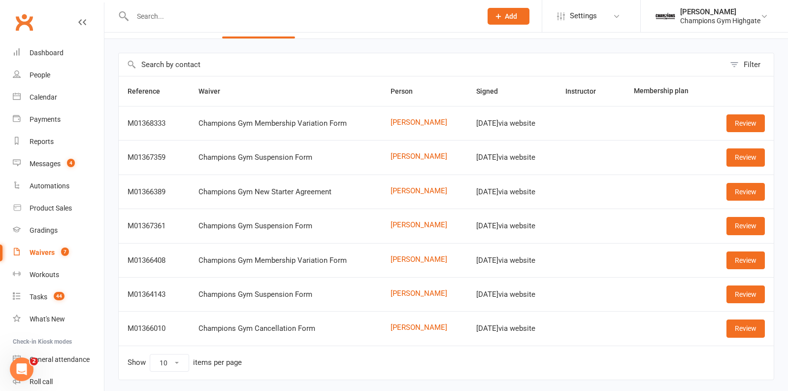
scroll to position [33, 0]
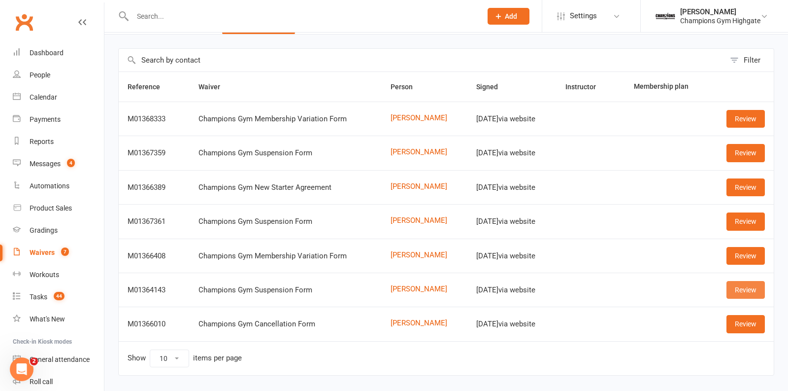
click at [738, 290] on link "Review" at bounding box center [745, 290] width 38 height 18
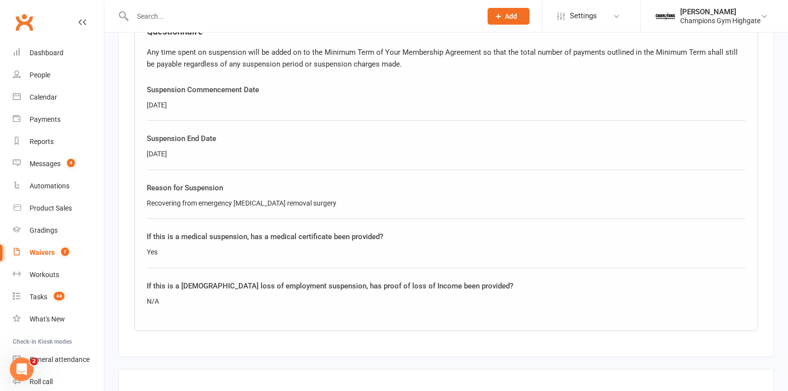
scroll to position [665, 0]
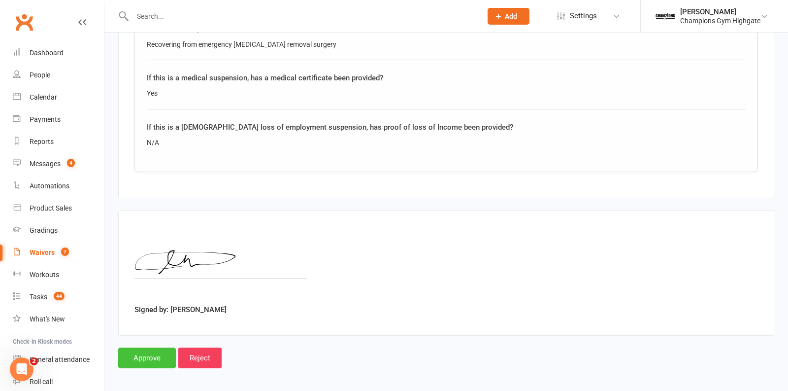
click at [141, 355] on input "Approve" at bounding box center [147, 357] width 58 height 21
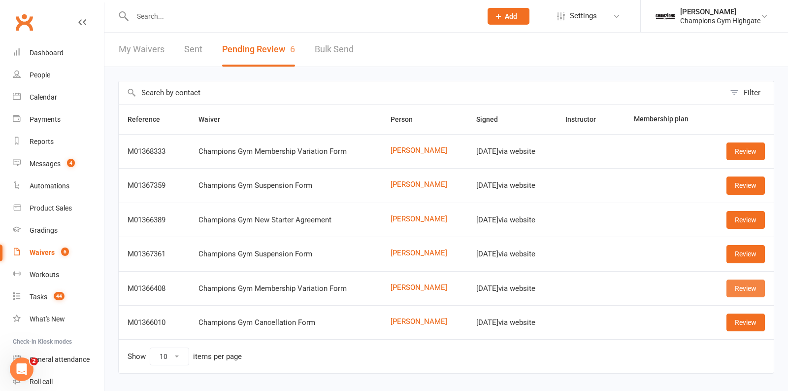
click at [745, 285] on link "Review" at bounding box center [745, 288] width 38 height 18
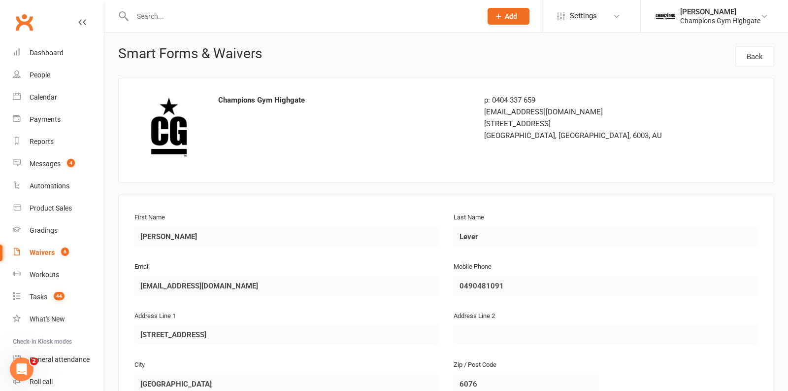
scroll to position [506, 0]
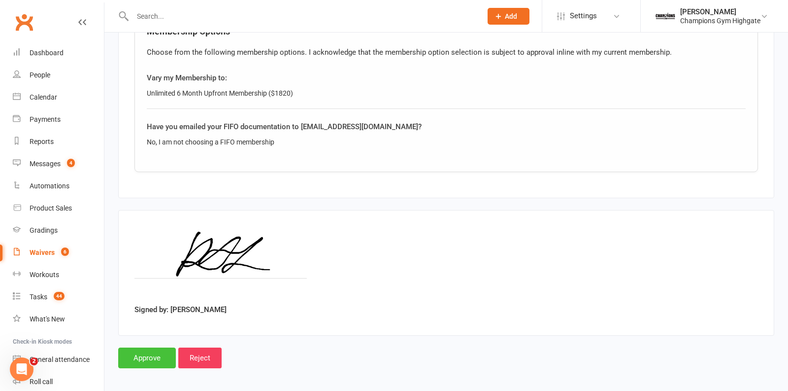
click at [145, 357] on input "Approve" at bounding box center [147, 357] width 58 height 21
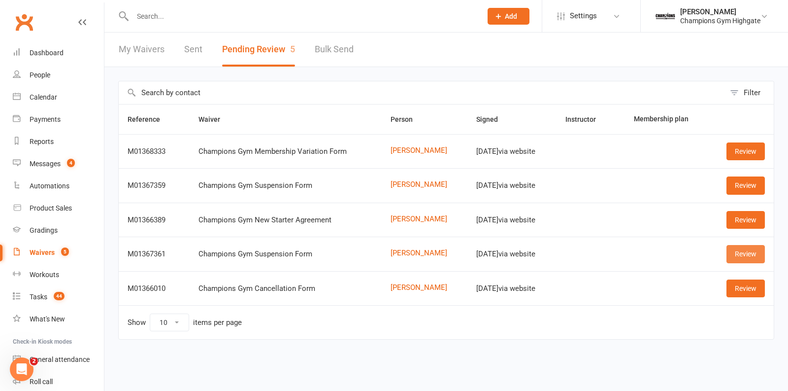
click at [746, 256] on link "Review" at bounding box center [745, 254] width 38 height 18
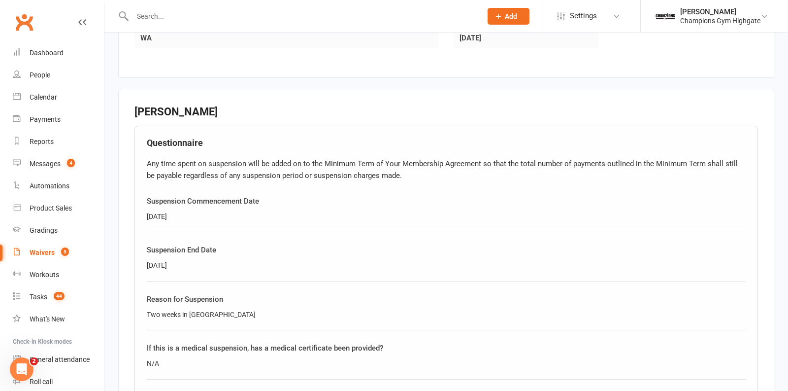
scroll to position [397, 0]
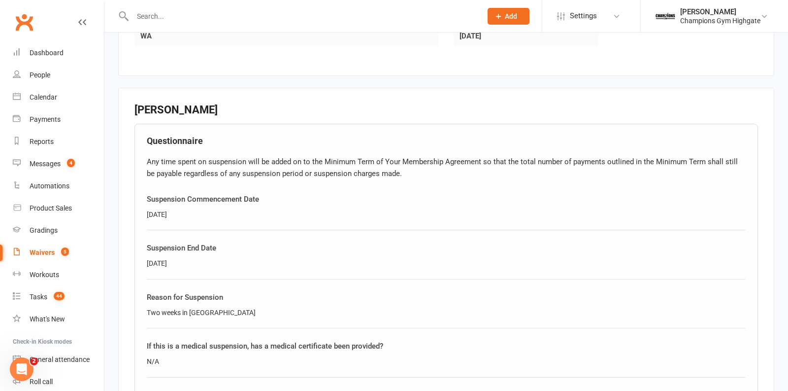
click at [45, 254] on div "Waivers" at bounding box center [42, 252] width 25 height 8
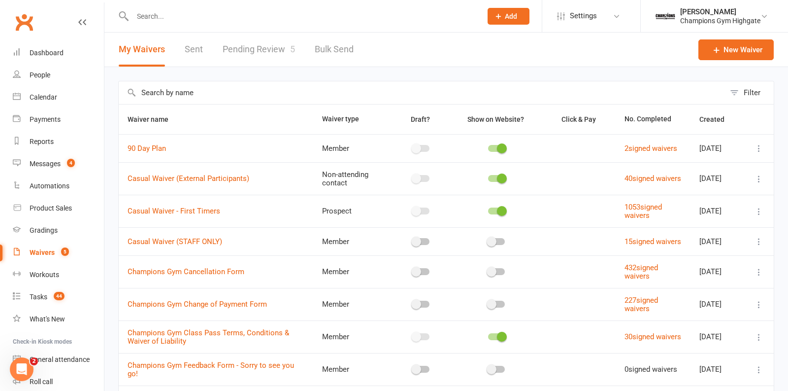
click at [241, 52] on link "Pending Review 5" at bounding box center [259, 50] width 72 height 34
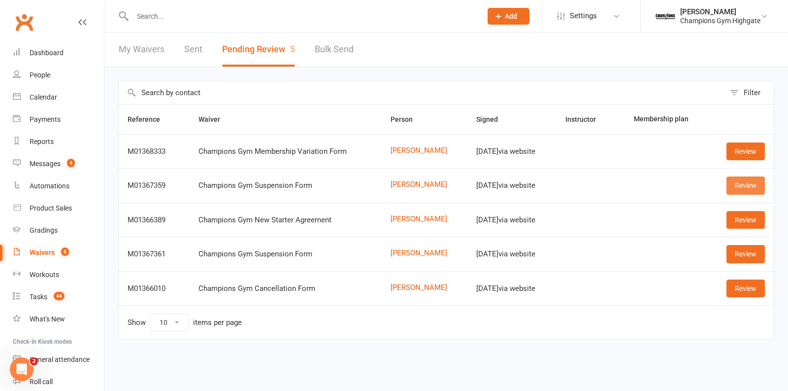
click at [742, 186] on link "Review" at bounding box center [745, 185] width 38 height 18
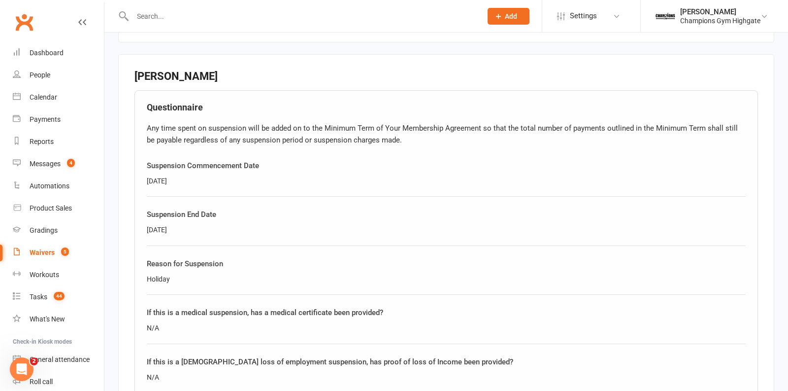
scroll to position [432, 0]
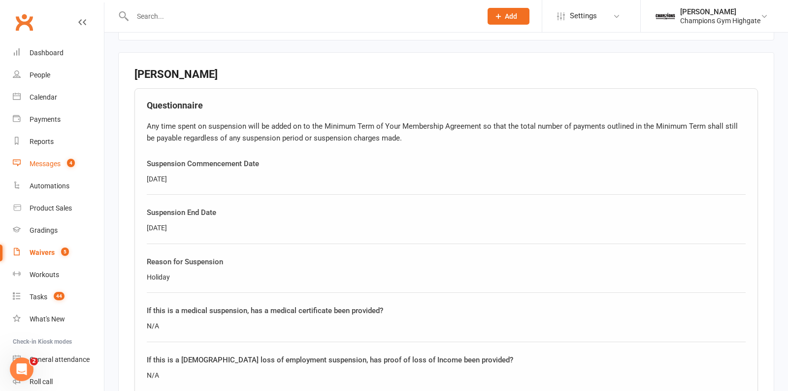
click at [54, 163] on div "Messages" at bounding box center [45, 164] width 31 height 8
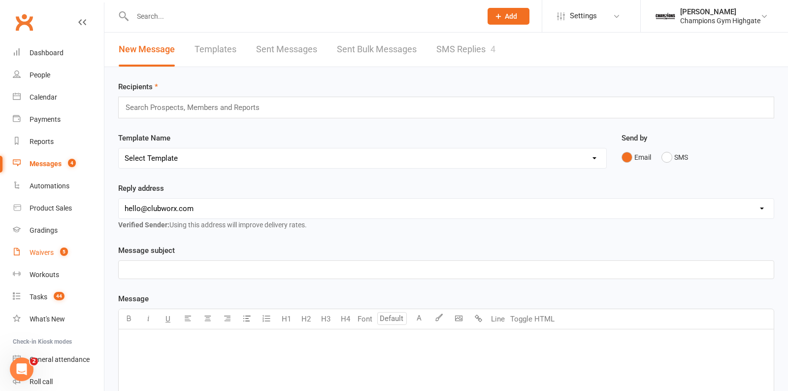
click at [61, 252] on span "5" at bounding box center [64, 251] width 8 height 8
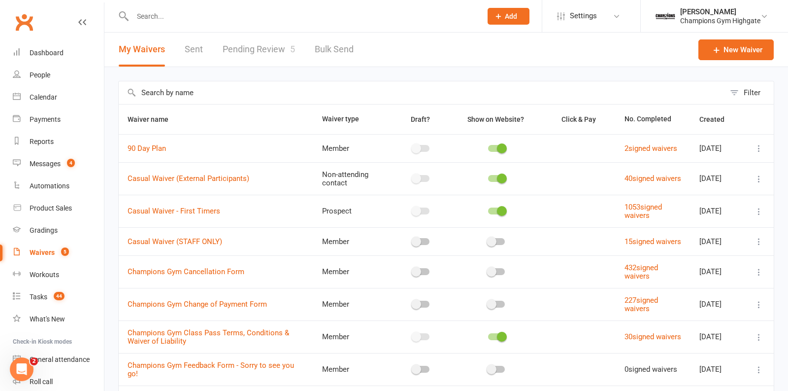
click at [273, 49] on link "Pending Review 5" at bounding box center [259, 50] width 72 height 34
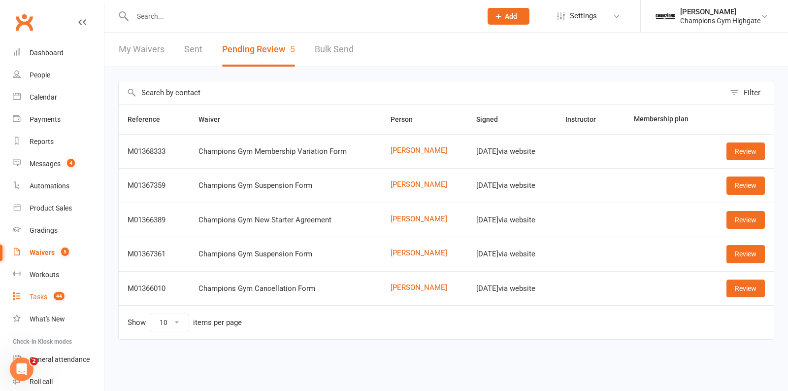
click at [42, 294] on div "Tasks" at bounding box center [39, 297] width 18 height 8
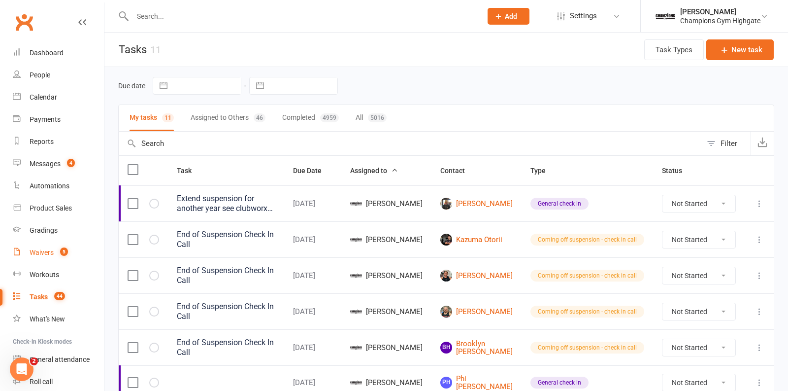
click at [62, 254] on span "5" at bounding box center [64, 251] width 8 height 8
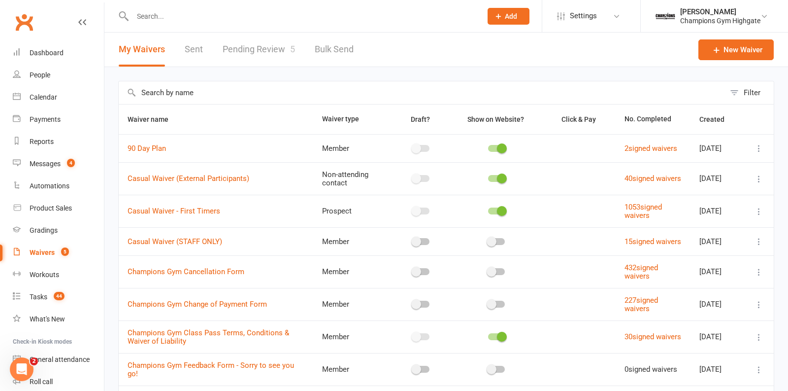
click at [254, 56] on link "Pending Review 5" at bounding box center [259, 50] width 72 height 34
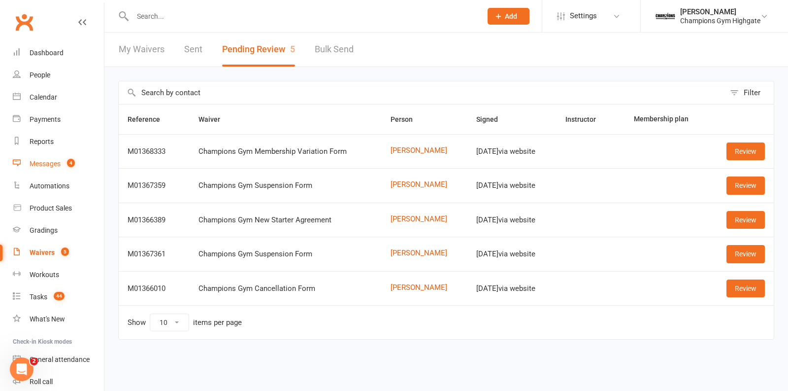
click at [52, 156] on link "Messages 4" at bounding box center [58, 164] width 91 height 22
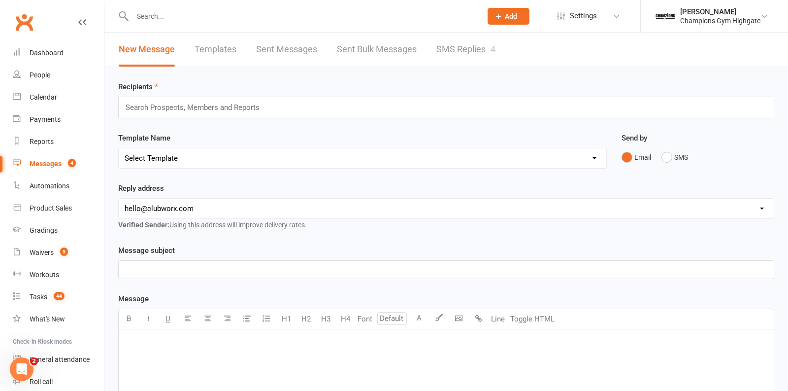
click at [456, 56] on link "SMS Replies 4" at bounding box center [465, 50] width 59 height 34
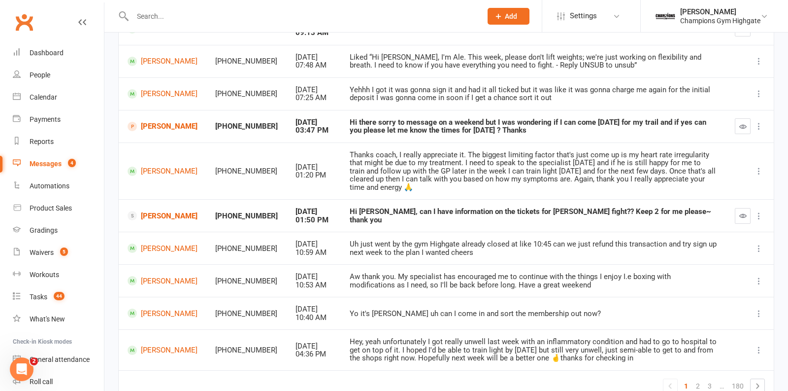
scroll to position [190, 0]
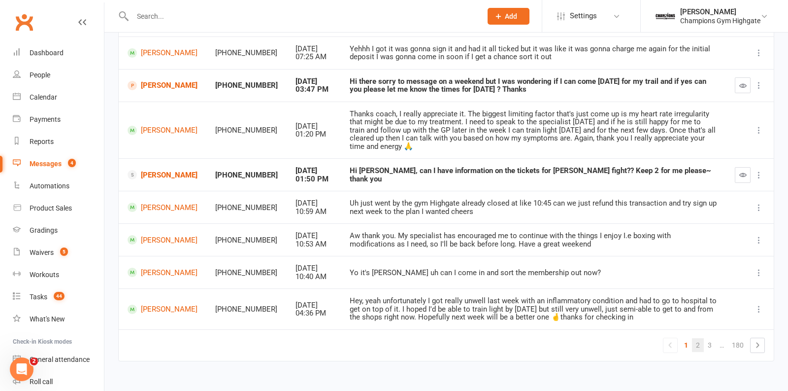
click at [700, 338] on link "2" at bounding box center [698, 345] width 12 height 14
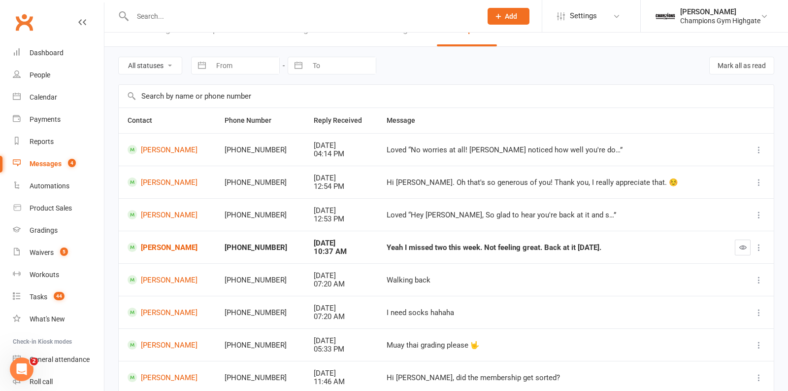
scroll to position [16, 0]
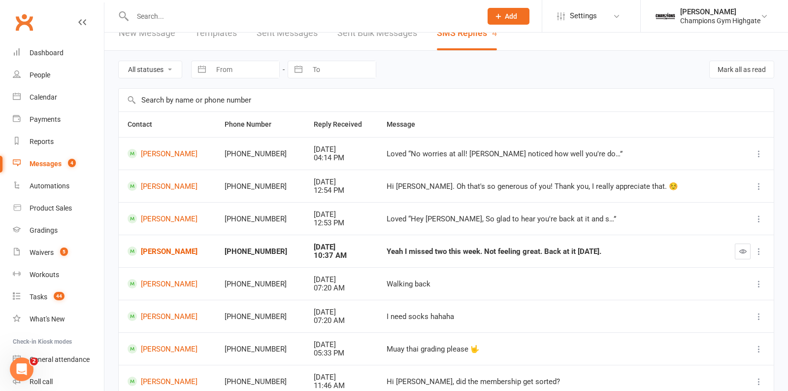
click at [200, 11] on input "text" at bounding box center [302, 16] width 345 height 14
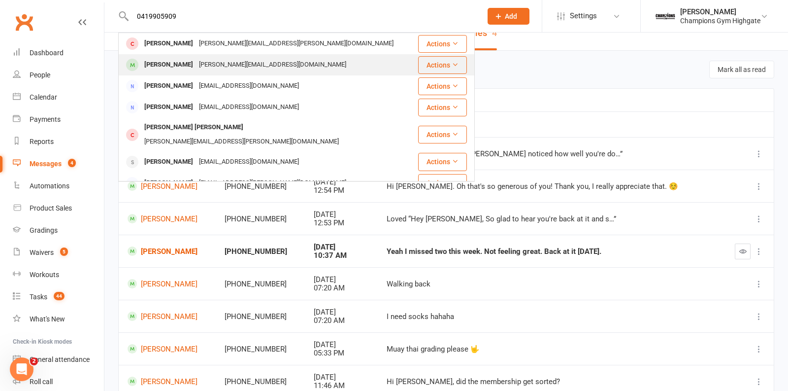
type input "0419905909"
click at [205, 62] on div "joel.logan5@outlook.com" at bounding box center [272, 65] width 153 height 14
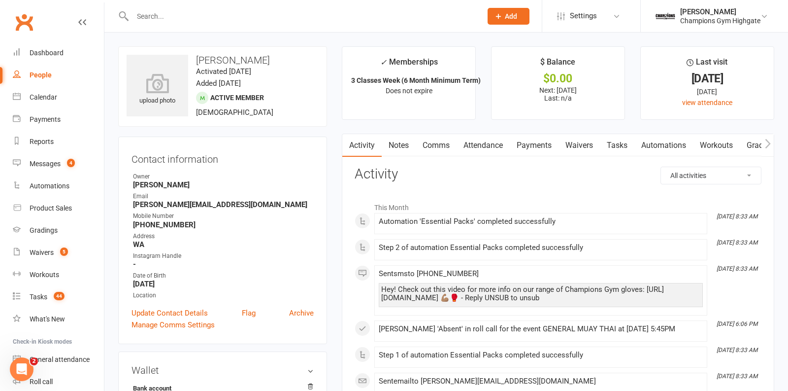
click at [434, 142] on link "Comms" at bounding box center [436, 145] width 41 height 23
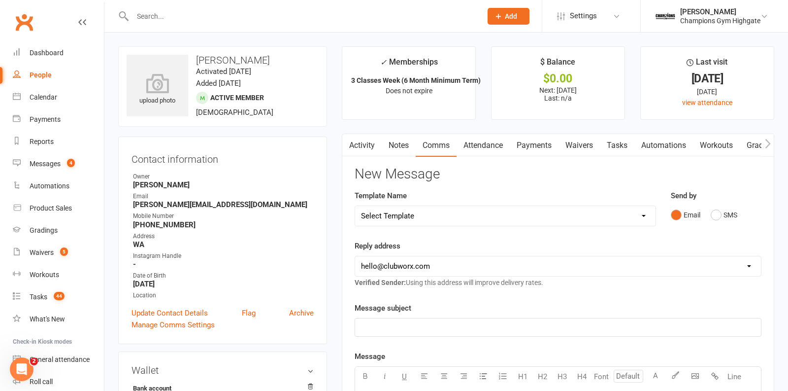
click at [647, 215] on select "Select Template [SMS] 14 days non-attendance sms [Email] A. First Timer Trial […" at bounding box center [505, 216] width 300 height 20
select select "13"
click at [355, 206] on select "Select Template [SMS] 14 days non-attendance sms [Email] A. First Timer Trial […" at bounding box center [505, 216] width 300 height 20
click at [443, 263] on select "hello@clubworx.com membershighgate@championsgym.com.au helen@championsgym.com.a…" at bounding box center [558, 266] width 406 height 20
select select "1"
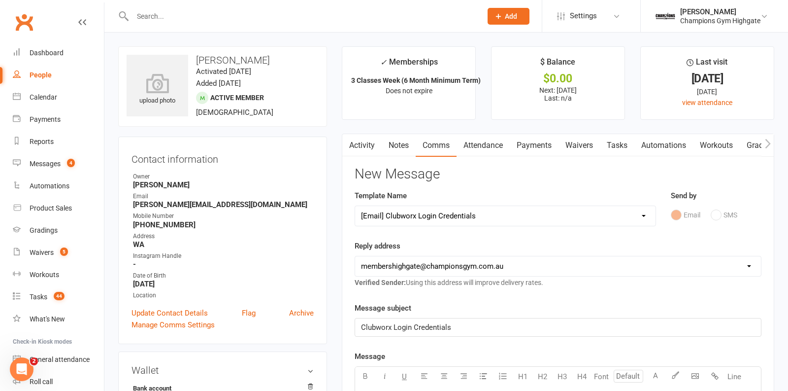
click at [355, 256] on select "hello@clubworx.com membershighgate@championsgym.com.au helen@championsgym.com.a…" at bounding box center [558, 266] width 406 height 20
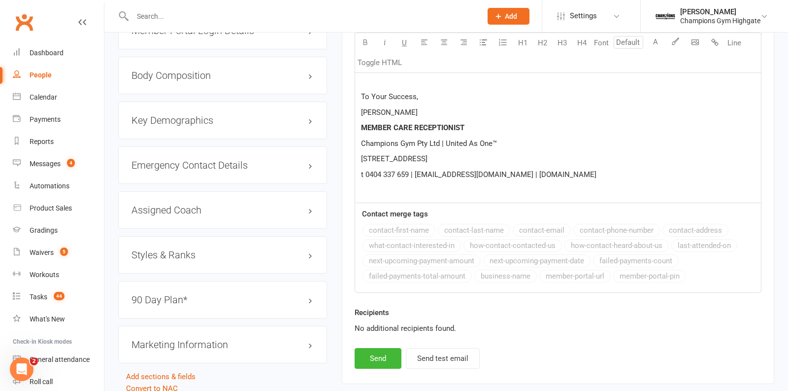
scroll to position [908, 0]
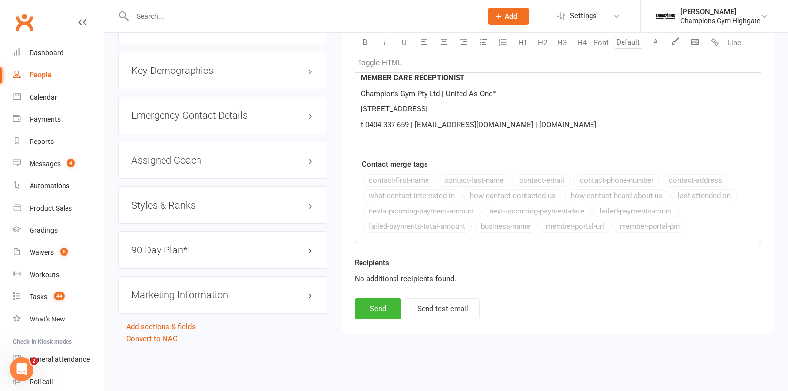
click at [365, 292] on div "Recipients No additional recipients found." at bounding box center [558, 277] width 422 height 41
click at [365, 302] on button "Send" at bounding box center [378, 308] width 47 height 21
select select
select select "0"
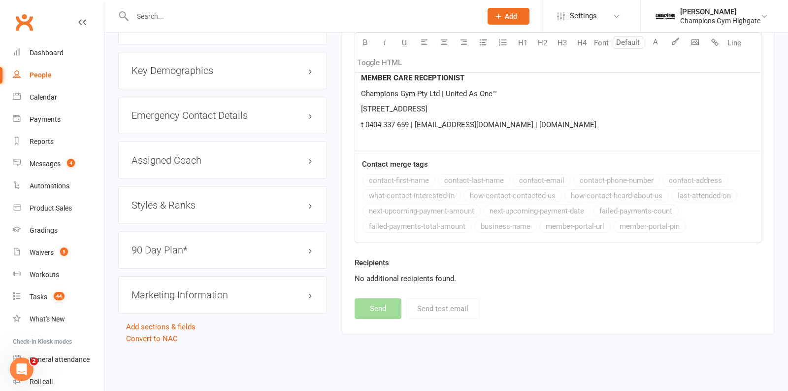
scroll to position [892, 0]
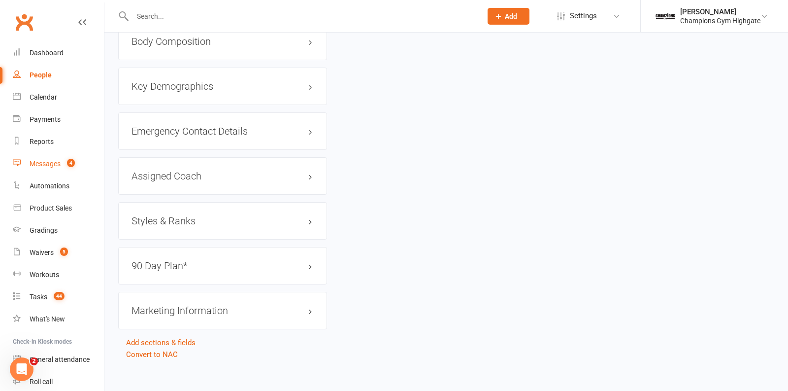
click at [49, 168] on link "Messages 4" at bounding box center [58, 164] width 91 height 22
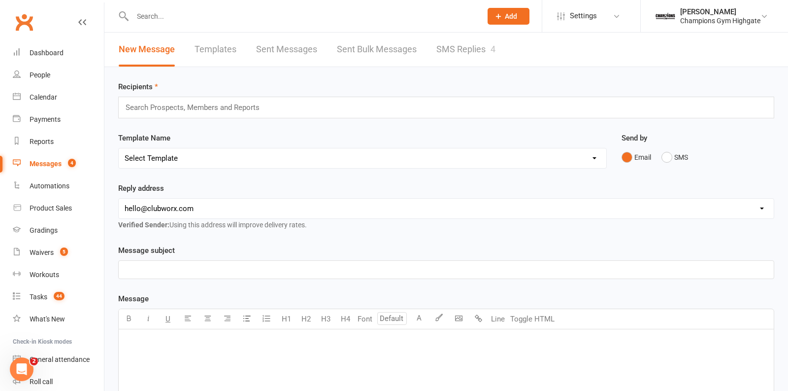
click at [473, 45] on link "SMS Replies 4" at bounding box center [465, 50] width 59 height 34
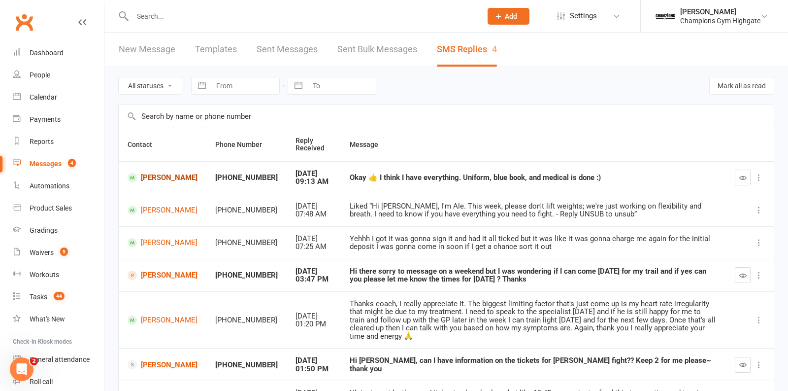
click at [153, 181] on link "Elisha Simmons" at bounding box center [163, 177] width 70 height 9
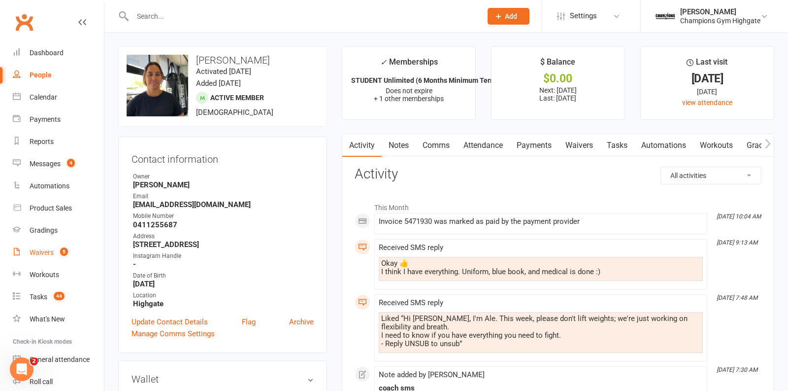
click at [42, 254] on div "Waivers" at bounding box center [42, 252] width 24 height 8
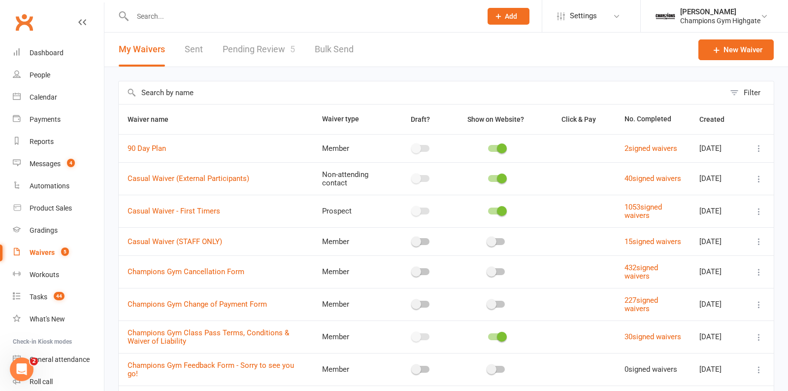
click at [276, 53] on link "Pending Review 5" at bounding box center [259, 50] width 72 height 34
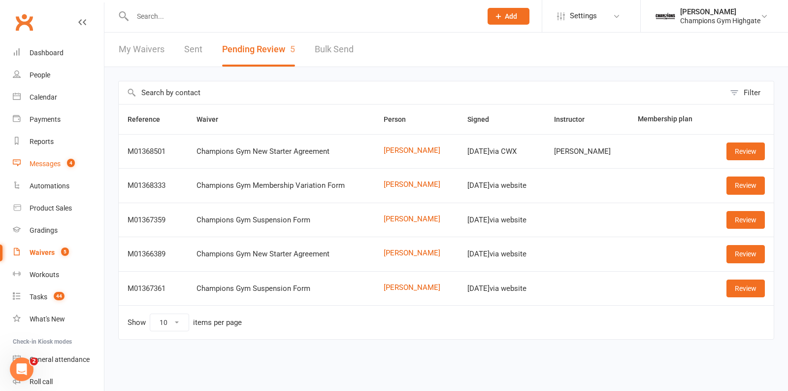
click at [50, 167] on link "Messages 4" at bounding box center [58, 164] width 91 height 22
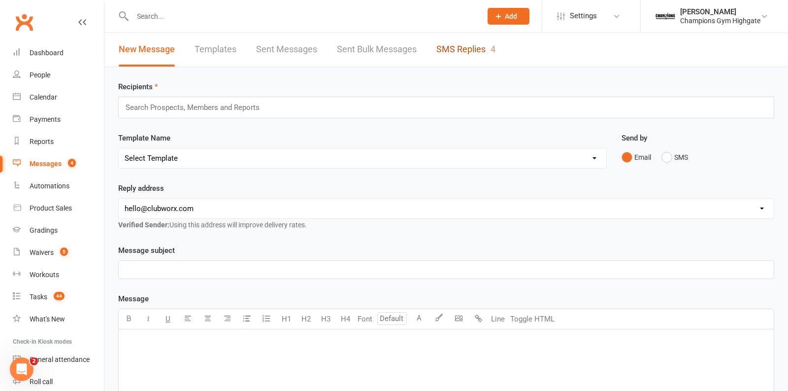
click at [473, 33] on link "SMS Replies 4" at bounding box center [465, 50] width 59 height 34
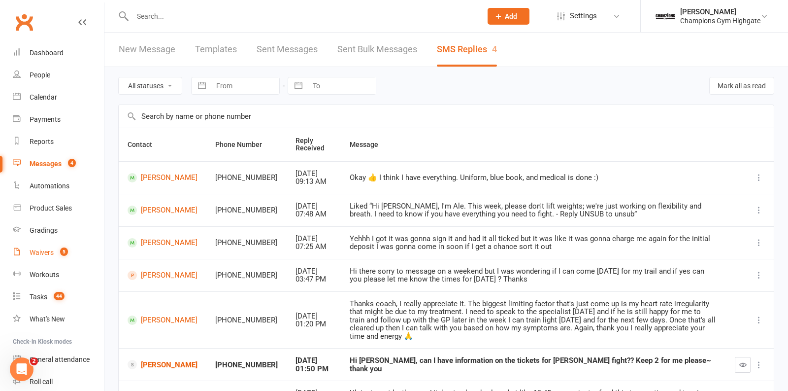
click at [40, 253] on div "Waivers" at bounding box center [42, 252] width 24 height 8
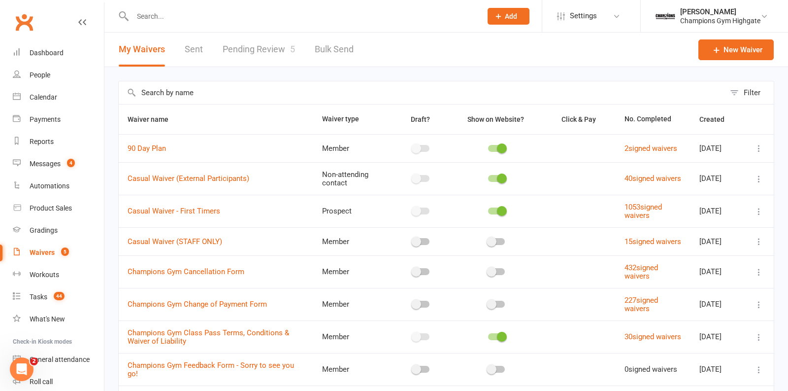
click at [253, 47] on link "Pending Review 5" at bounding box center [259, 50] width 72 height 34
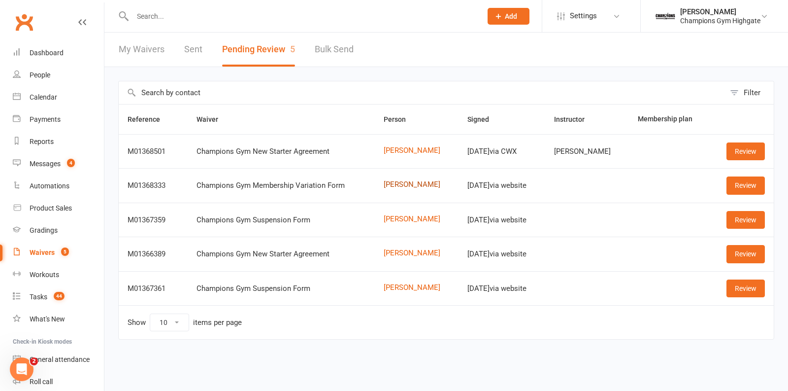
click at [401, 181] on link "[PERSON_NAME]" at bounding box center [417, 184] width 66 height 8
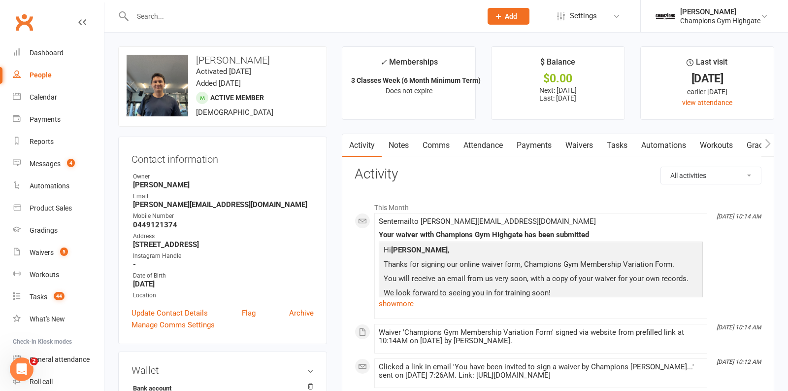
click at [399, 151] on link "Notes" at bounding box center [399, 145] width 34 height 23
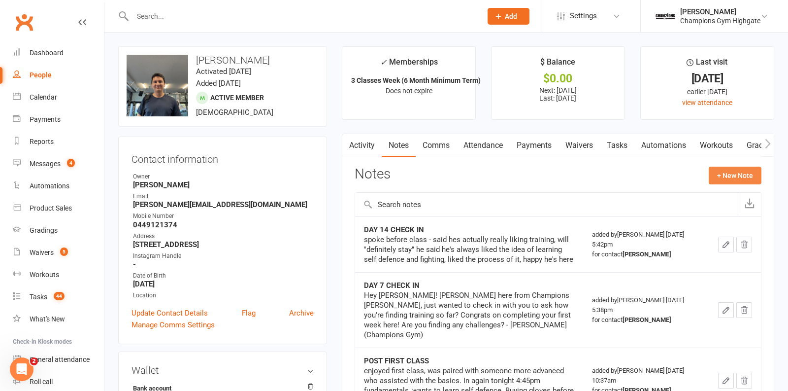
click at [728, 166] on button "+ New Note" at bounding box center [735, 175] width 53 height 18
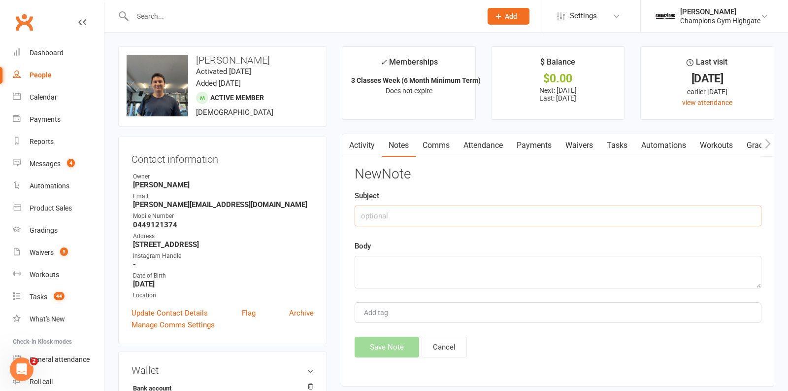
click at [442, 212] on input "text" at bounding box center [558, 215] width 407 height 21
type input "e"
click at [443, 337] on button "Cancel" at bounding box center [444, 346] width 45 height 21
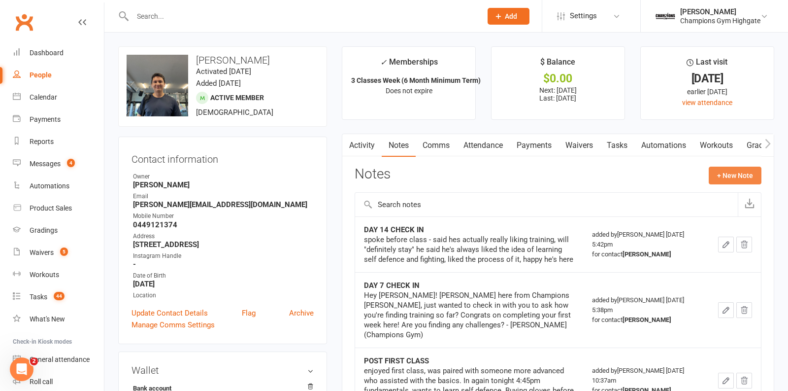
click at [753, 173] on button "+ New Note" at bounding box center [735, 175] width 53 height 18
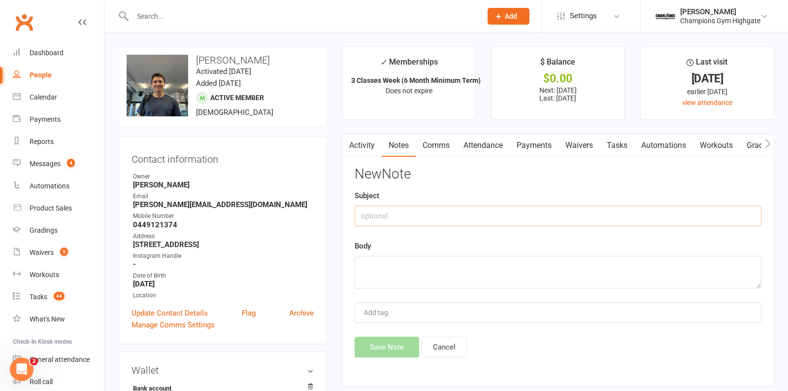
click at [438, 222] on input "text" at bounding box center [558, 215] width 407 height 21
type input "requtes to upgrade"
click at [454, 288] on div "New Note Subject requtes to upgrade Body Add tag Save Note Cancel" at bounding box center [558, 261] width 407 height 191
click at [435, 274] on textarea at bounding box center [558, 272] width 407 height 33
paste textarea "Anthony Dunne <anthony.dunne41@gmail.com> Fri, Oct 10, 3:24 PM (3 days ago) to …"
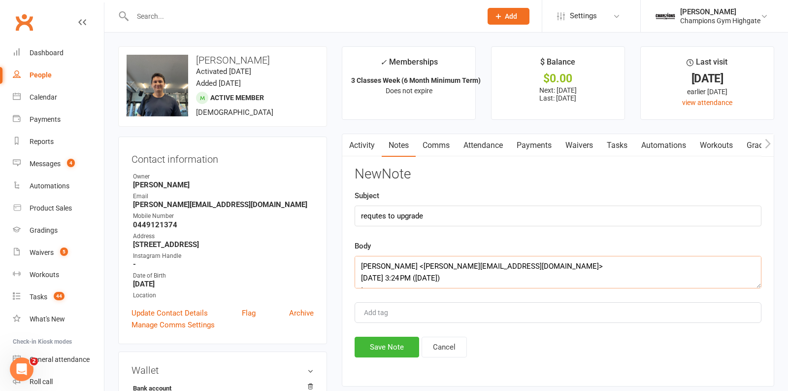
scroll to position [100, 0]
type textarea "Anthony Dunne <anthony.dunne41@gmail.com> Fri, Oct 10, 3:24 PM (3 days ago) to …"
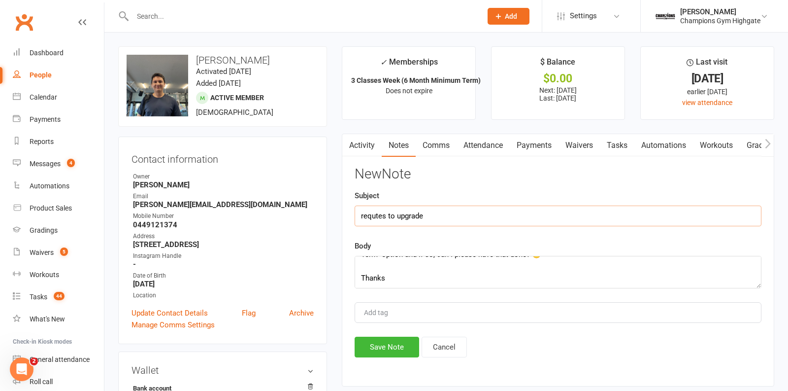
click at [386, 216] on input "requtes to upgrade" at bounding box center [558, 215] width 407 height 21
type input "request to upgrade"
click at [386, 346] on button "Save Note" at bounding box center [387, 346] width 65 height 21
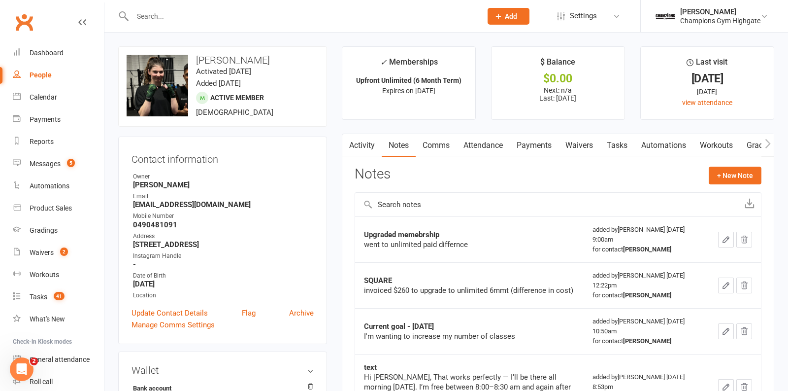
click at [506, 21] on button "Add" at bounding box center [509, 16] width 42 height 17
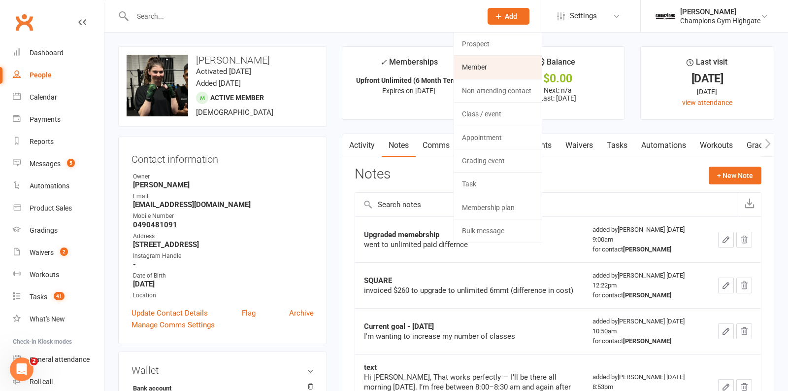
click at [497, 64] on link "Member" at bounding box center [498, 67] width 88 height 23
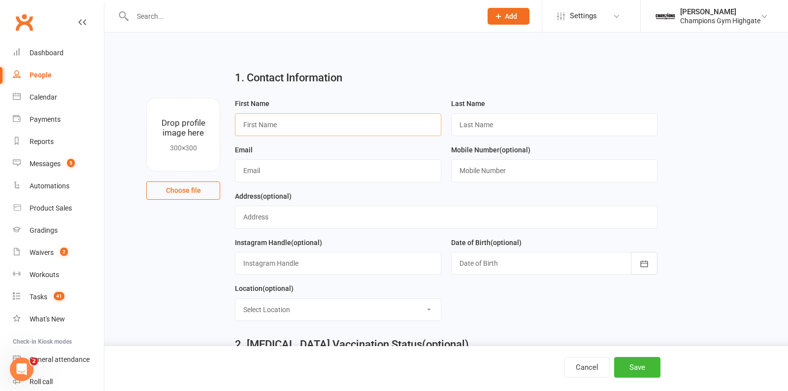
click at [384, 128] on input "text" at bounding box center [338, 124] width 206 height 23
click at [379, 124] on input "text" at bounding box center [338, 124] width 206 height 23
click at [375, 92] on div "1. Contact Information" at bounding box center [446, 79] width 437 height 35
click at [351, 124] on input "text" at bounding box center [338, 124] width 206 height 23
type input "[PERSON_NAME]"
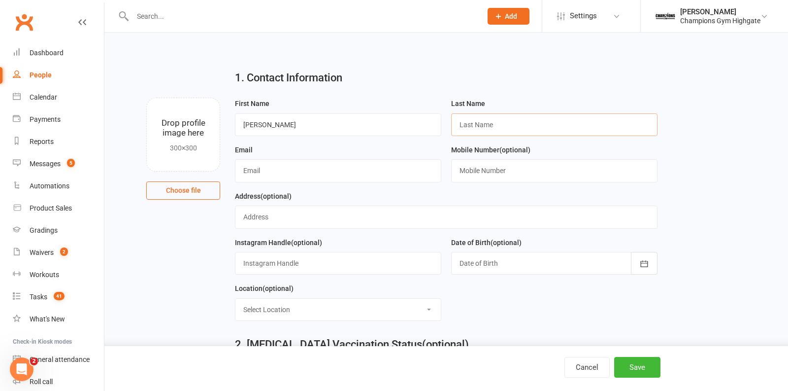
click at [463, 125] on input "text" at bounding box center [554, 124] width 206 height 23
type input "santoso"
click at [409, 168] on input "text" at bounding box center [338, 170] width 206 height 23
type input "[EMAIL_ADDRESS][DOMAIN_NAME]"
click at [485, 170] on input "text" at bounding box center [554, 170] width 206 height 23
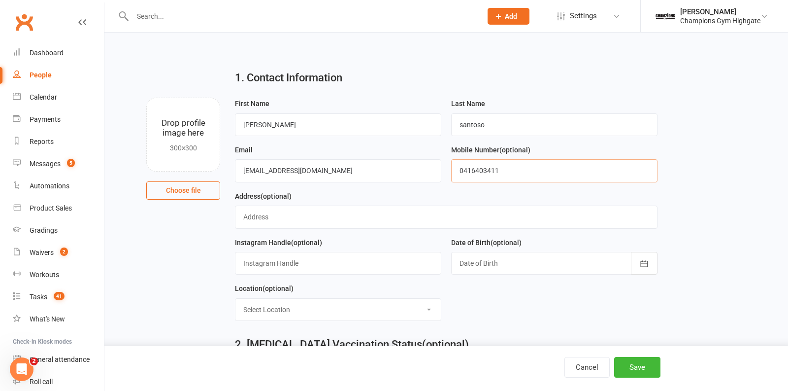
type input "0416403411"
click at [409, 223] on input "text" at bounding box center [446, 216] width 423 height 23
type input "[STREET_ADDRESS]"
click at [405, 238] on div "Instagram Handle (optional)" at bounding box center [338, 255] width 206 height 38
click at [465, 265] on div at bounding box center [554, 263] width 206 height 23
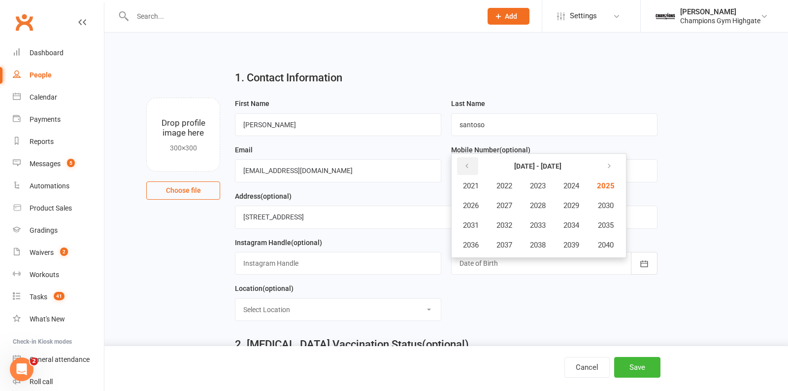
click at [475, 165] on button "button" at bounding box center [467, 166] width 21 height 18
click at [503, 186] on span "2002" at bounding box center [504, 185] width 16 height 9
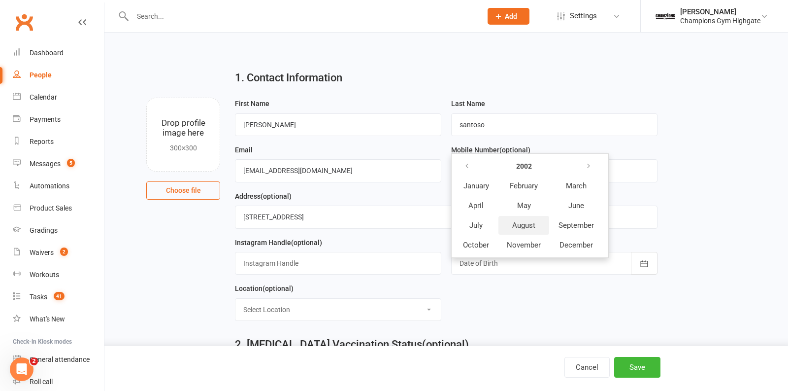
click at [530, 221] on span "August" at bounding box center [523, 225] width 23 height 9
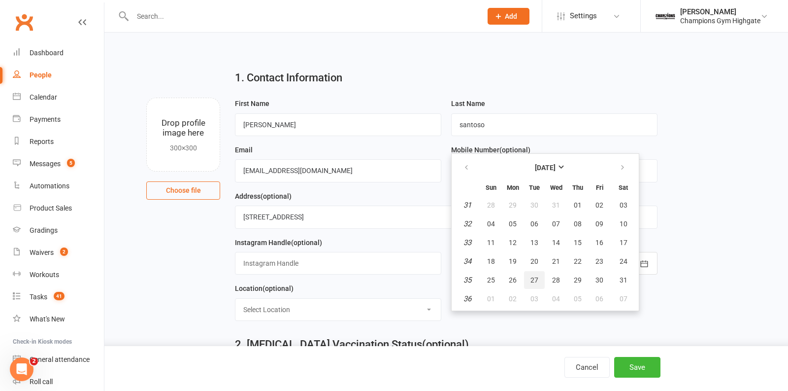
click at [533, 272] on button "27" at bounding box center [534, 280] width 21 height 18
type input "[DATE]"
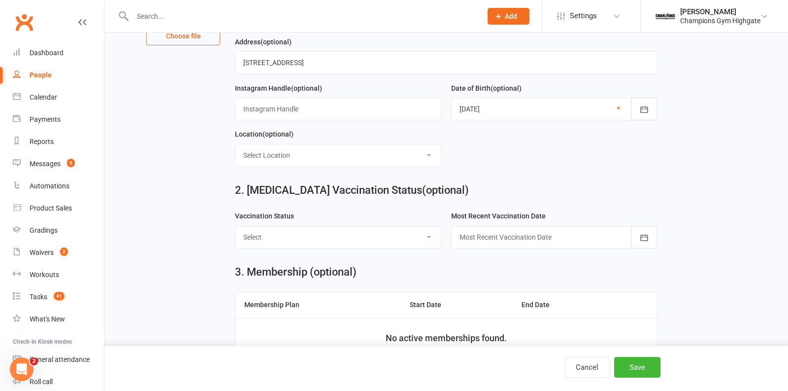
scroll to position [175, 0]
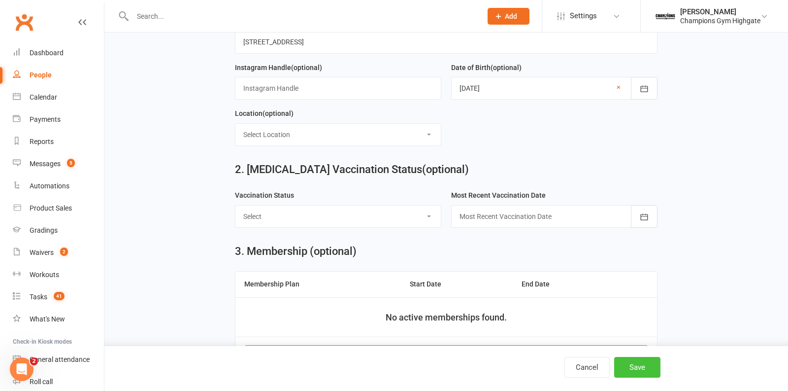
click at [627, 362] on button "Save" at bounding box center [637, 367] width 46 height 21
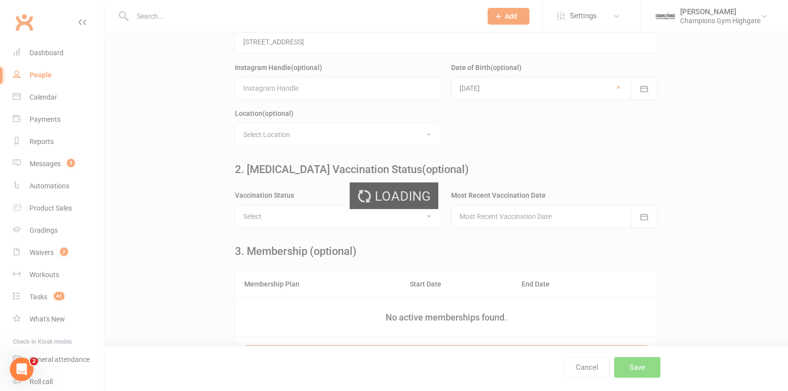
scroll to position [0, 0]
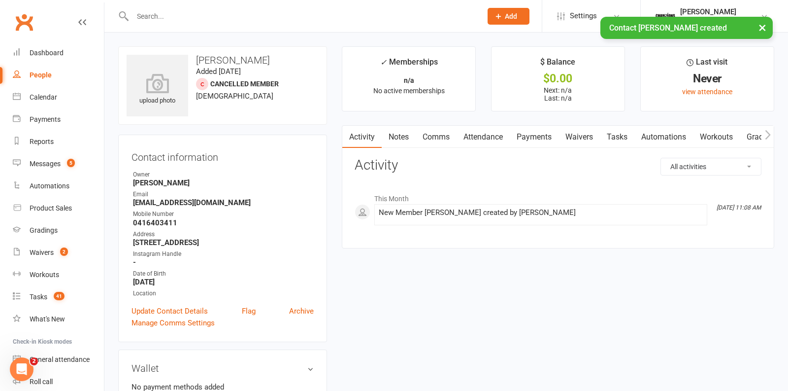
click at [574, 144] on link "Waivers" at bounding box center [579, 137] width 41 height 23
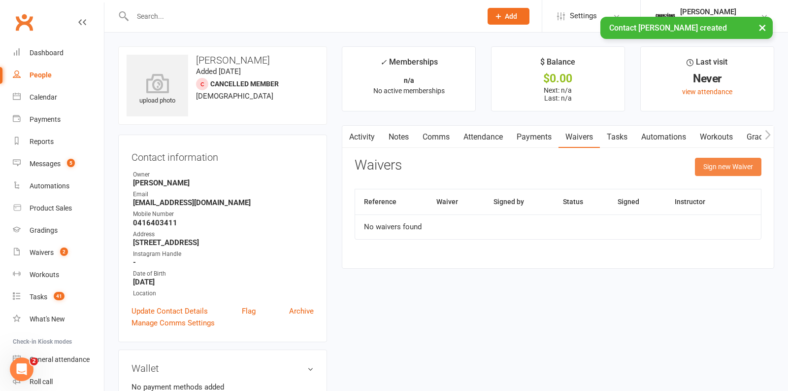
click at [706, 166] on button "Sign new Waiver" at bounding box center [728, 167] width 66 height 18
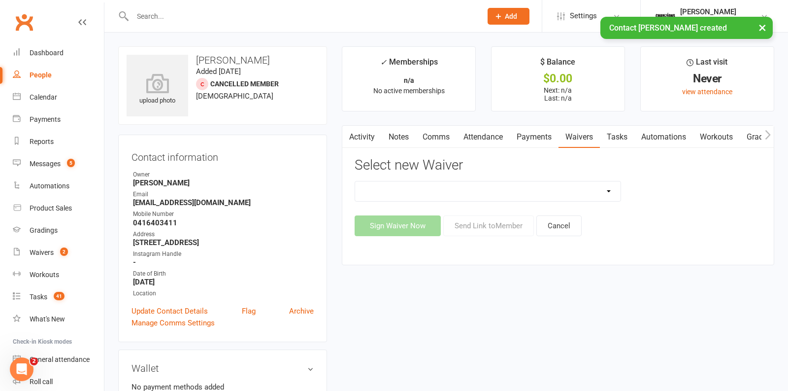
click at [529, 194] on select "90 Day Plan Casual Waiver - First Timers Casual Waiver (STAFF ONLY) Champions G…" at bounding box center [487, 191] width 265 height 20
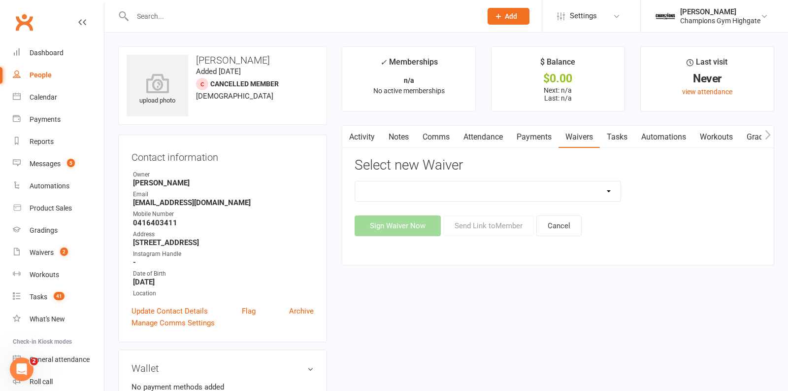
select select "9060"
click at [355, 181] on select "90 Day Plan Casual Waiver - First Timers Casual Waiver (STAFF ONLY) Champions G…" at bounding box center [487, 191] width 265 height 20
click at [391, 230] on button "Sign Waiver Now" at bounding box center [398, 225] width 86 height 21
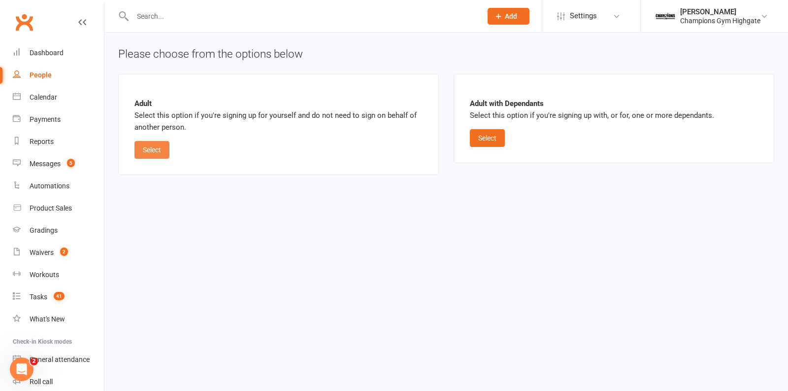
click at [166, 148] on button "Select" at bounding box center [151, 150] width 35 height 18
select select "bank_account"
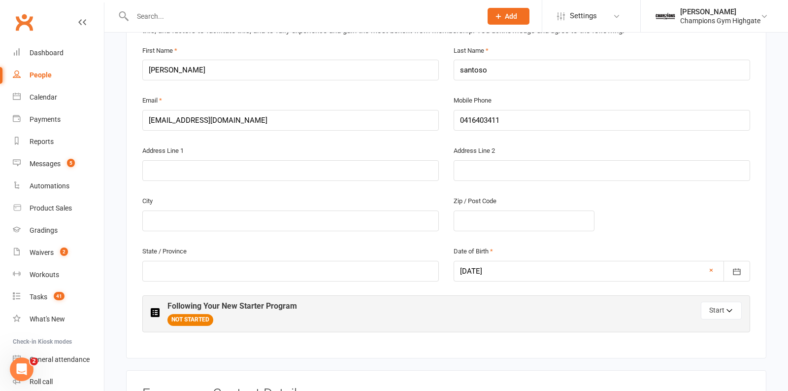
scroll to position [290, 0]
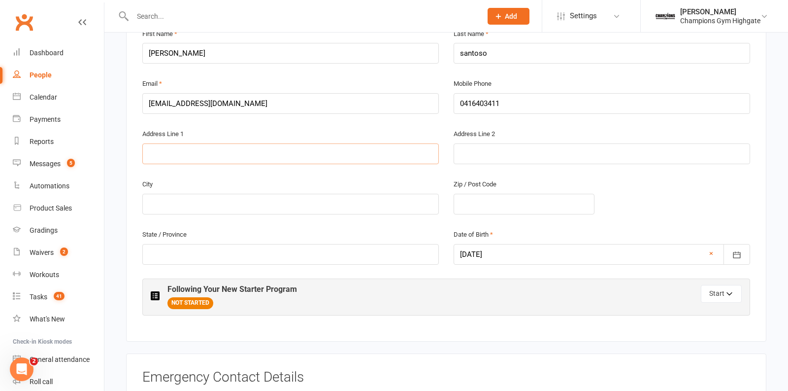
click at [248, 155] on input "text" at bounding box center [290, 153] width 296 height 21
type input "[STREET_ADDRESS]"
click at [227, 204] on input "text" at bounding box center [290, 204] width 296 height 21
type input "highgate"
click at [467, 205] on input "text" at bounding box center [524, 204] width 141 height 21
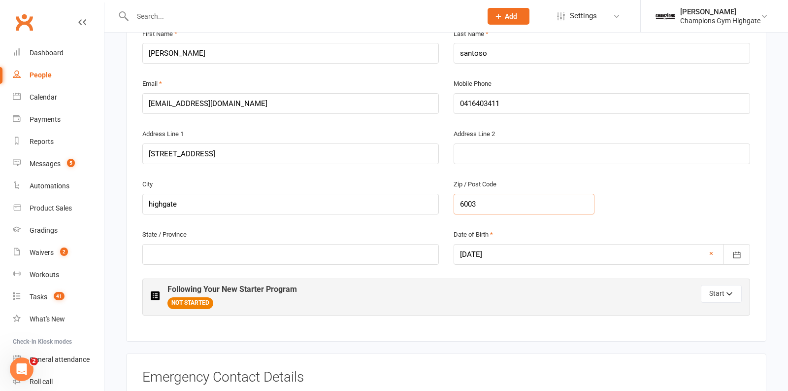
type input "6003"
click at [419, 246] on input "text" at bounding box center [290, 254] width 296 height 21
type input "WA"
click at [697, 189] on div "City highgate Zip / Post Code 6003" at bounding box center [446, 203] width 623 height 50
drag, startPoint x: 697, startPoint y: 189, endPoint x: 698, endPoint y: 165, distance: 23.7
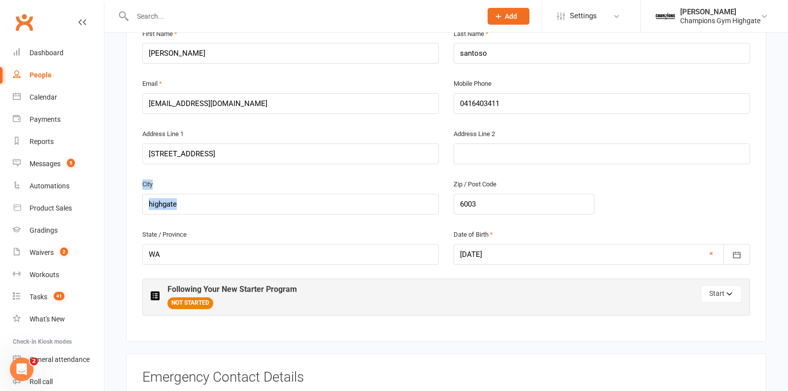
click at [698, 165] on div "First Name [PERSON_NAME] Name [PERSON_NAME] Email [EMAIL_ADDRESS][DOMAIN_NAME] …" at bounding box center [446, 172] width 608 height 288
click at [675, 199] on div "City highgate Zip / Post Code 6003" at bounding box center [446, 203] width 623 height 50
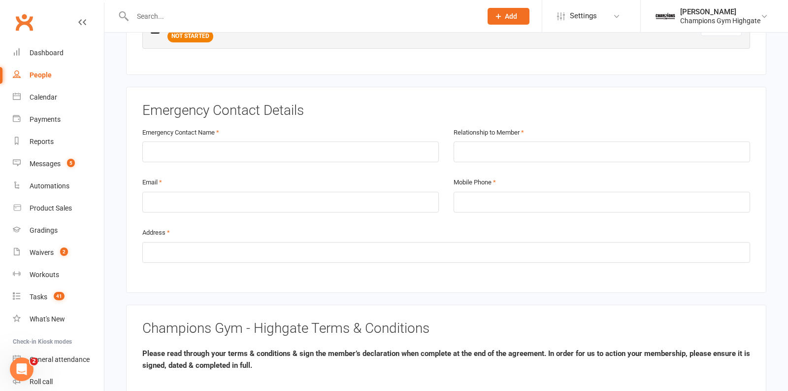
scroll to position [574, 0]
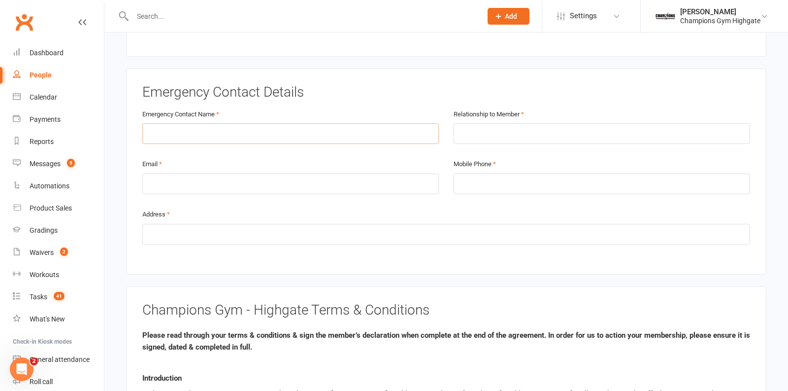
click at [394, 133] on input "text" at bounding box center [290, 133] width 296 height 21
type input "[PERSON_NAME]"
click at [554, 124] on input "text" at bounding box center [602, 133] width 296 height 21
type input "sister"
click at [434, 173] on input "email" at bounding box center [290, 183] width 296 height 21
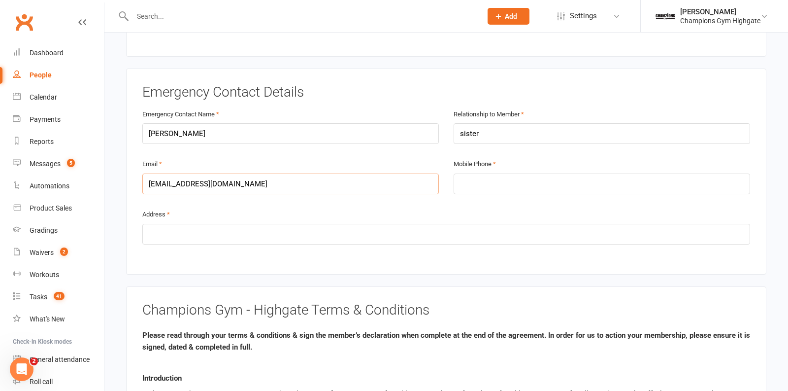
type input "[EMAIL_ADDRESS][DOMAIN_NAME]"
click at [539, 183] on input "tel" at bounding box center [602, 183] width 296 height 21
click at [510, 130] on input "sister" at bounding box center [602, 133] width 296 height 21
type input "s"
type input "friend"
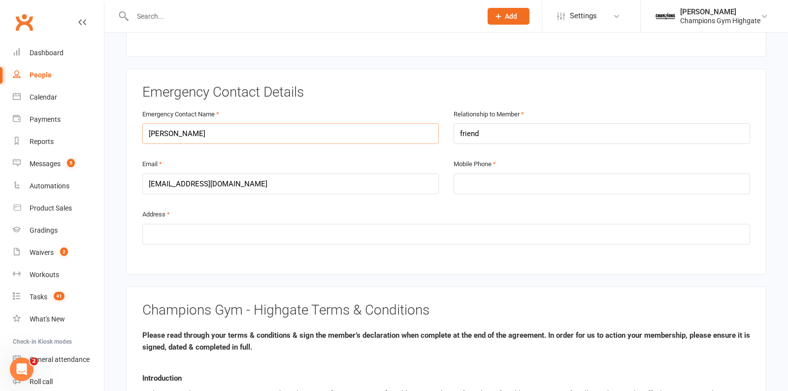
click at [419, 123] on input "[PERSON_NAME]" at bounding box center [290, 133] width 296 height 21
click at [411, 124] on input "[PERSON_NAME]" at bounding box center [290, 133] width 296 height 21
type input "k"
type input "[PERSON_NAME] [PERSON_NAME]"
click at [471, 173] on input "tel" at bounding box center [602, 183] width 296 height 21
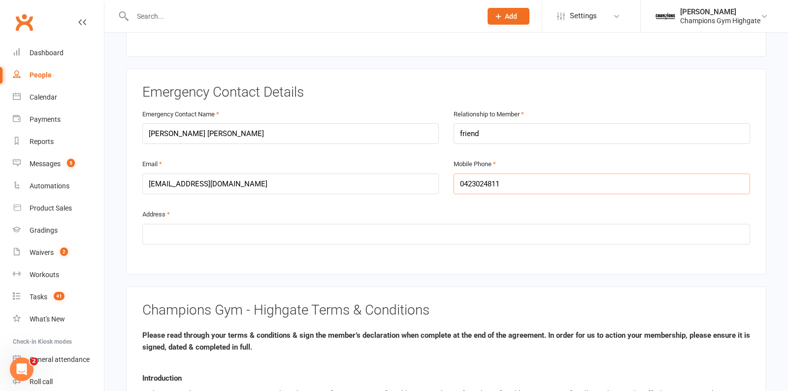
type input "0423024811"
drag, startPoint x: 407, startPoint y: 227, endPoint x: 411, endPoint y: 236, distance: 10.2
click at [407, 232] on input "text" at bounding box center [446, 234] width 608 height 21
click at [223, 228] on input "8 bendigo court willeton" at bounding box center [446, 234] width 608 height 21
type input "8 bendigo court willetton"
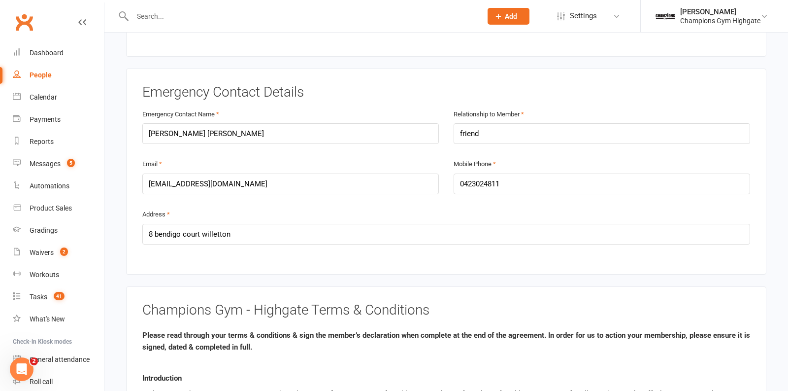
click at [270, 252] on div "Emergency Contact Details Emergency Contact Name [PERSON_NAME] [PERSON_NAME] Re…" at bounding box center [446, 171] width 640 height 206
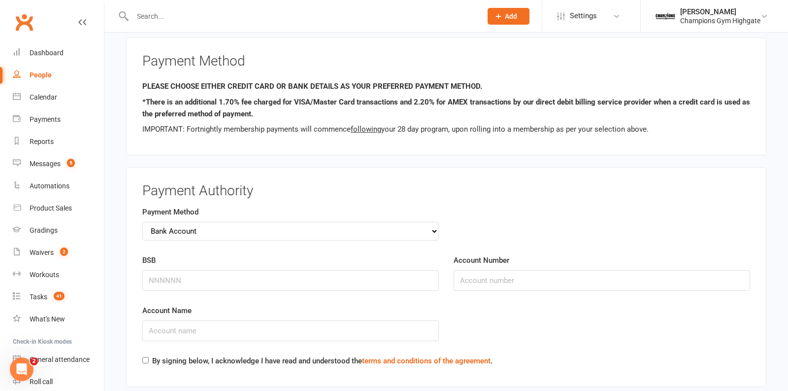
scroll to position [1012, 0]
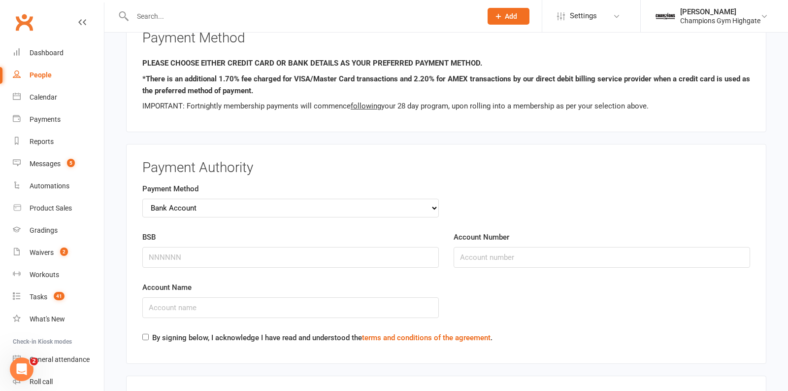
click at [172, 331] on label "By signing below, I acknowledge I have read and understood the terms and condit…" at bounding box center [322, 337] width 340 height 12
click at [149, 333] on input "By signing below, I acknowledge I have read and understood the terms and condit…" at bounding box center [145, 336] width 6 height 6
checkbox input "true"
click at [206, 247] on input "BSB" at bounding box center [290, 257] width 296 height 21
type input "062948"
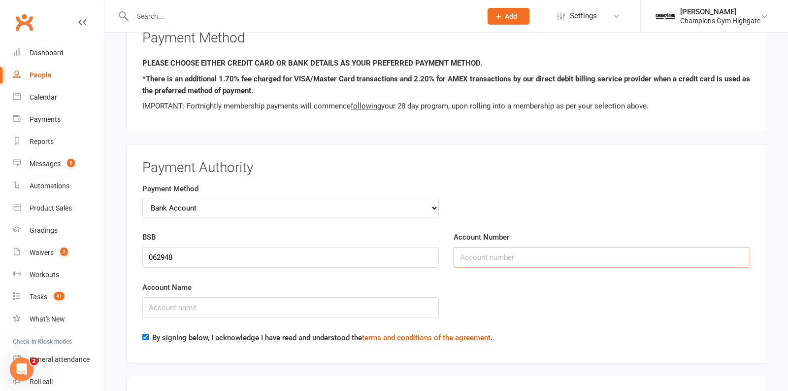
click at [478, 247] on input "Account Number" at bounding box center [602, 257] width 296 height 21
type input "43670615"
click at [393, 297] on input "Account Name" at bounding box center [290, 307] width 296 height 21
type input "[PERSON_NAME]"
click at [765, 185] on div "Payment Authority Payment Method Credit Card Bank Account BSB [FINANCIAL_ID] Ac…" at bounding box center [446, 254] width 640 height 220
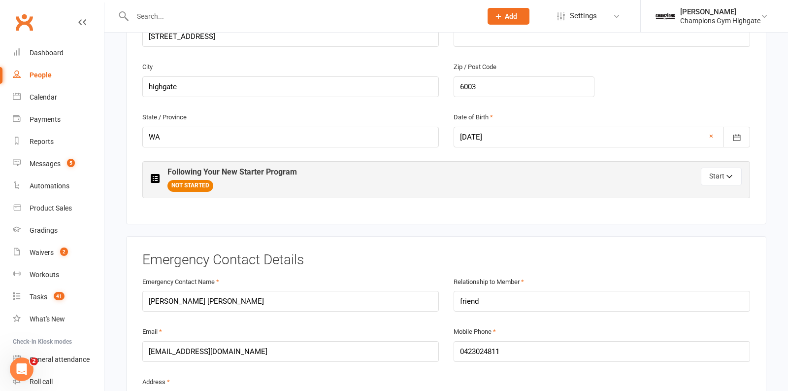
scroll to position [399, 0]
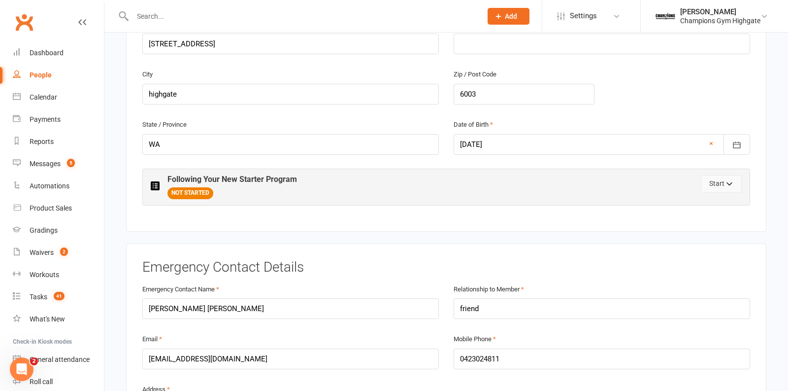
click at [732, 182] on icon "button" at bounding box center [729, 185] width 7 height 7
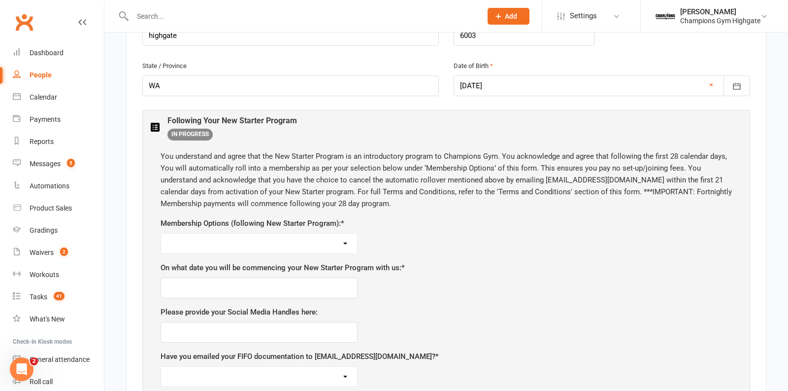
scroll to position [460, 0]
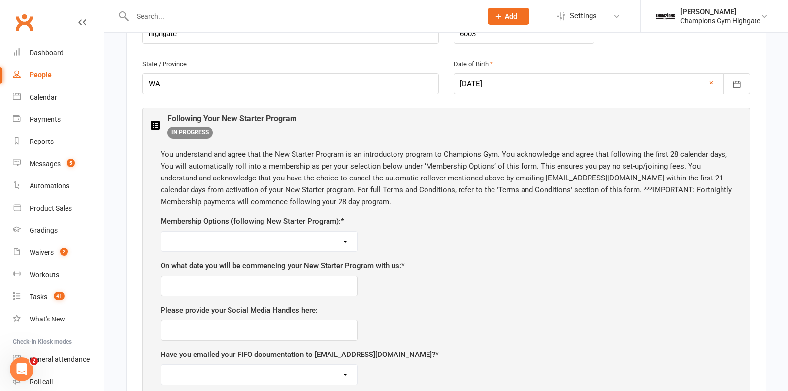
click at [354, 238] on select "Unlimited ($69 per week) 12 Month Minimum Term Unlimited ($74 per week) 6 Month…" at bounding box center [259, 241] width 196 height 20
select select "3 Classes Per Week ($64 per week) 6 Month Minimum Term"
click at [161, 231] on select "Unlimited ($69 per week) 12 Month Minimum Term Unlimited ($74 per week) 6 Month…" at bounding box center [259, 241] width 196 height 20
click at [313, 280] on input "text" at bounding box center [259, 285] width 197 height 21
type input "[DATE]"
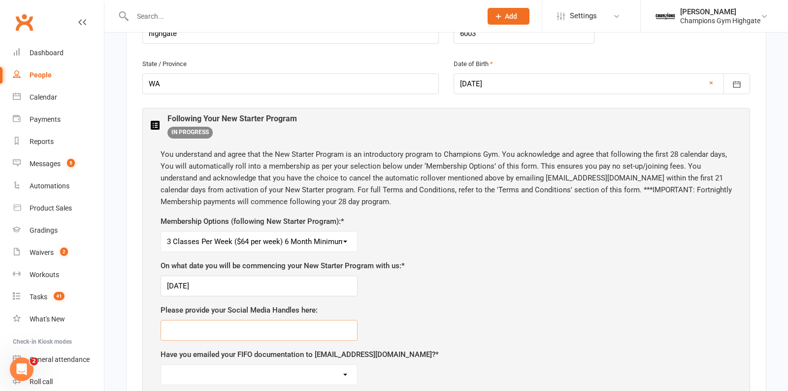
click at [227, 330] on input "text" at bounding box center [259, 330] width 197 height 21
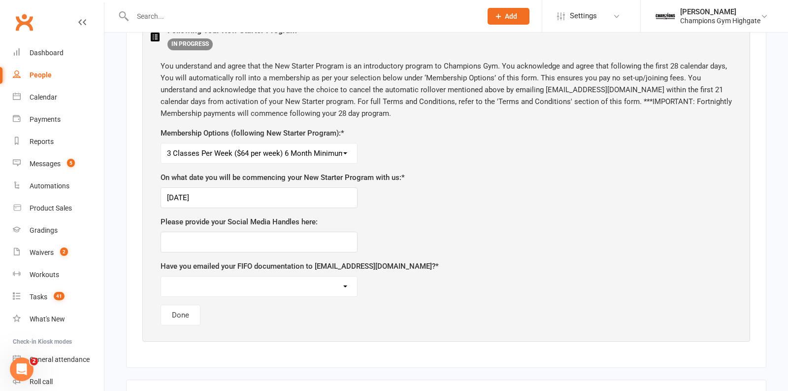
scroll to position [569, 0]
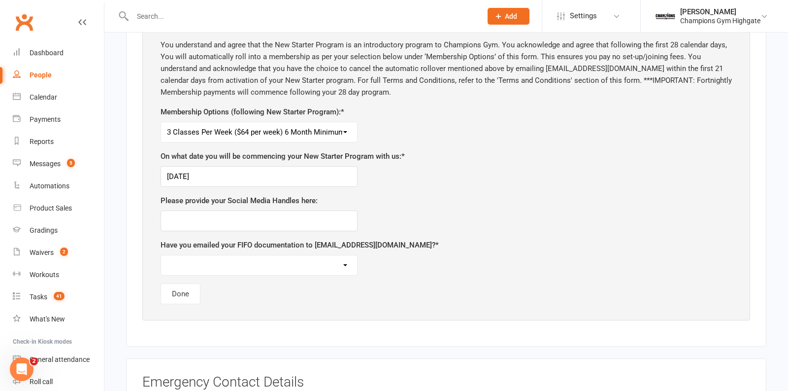
click at [297, 266] on select "Yes No, I am not choosing a FIFO membership following my program" at bounding box center [259, 265] width 196 height 20
select select "No, I am not choosing a FIFO membership following my program"
click at [161, 255] on select "Yes No, I am not choosing a FIFO membership following my program" at bounding box center [259, 265] width 196 height 20
click at [192, 287] on button "Done" at bounding box center [181, 293] width 40 height 21
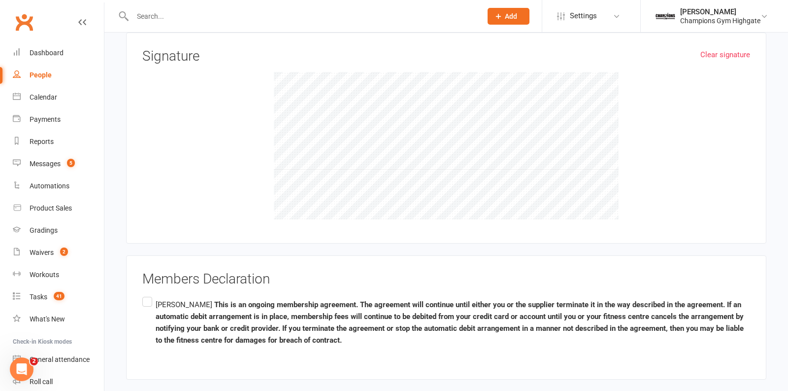
scroll to position [1394, 0]
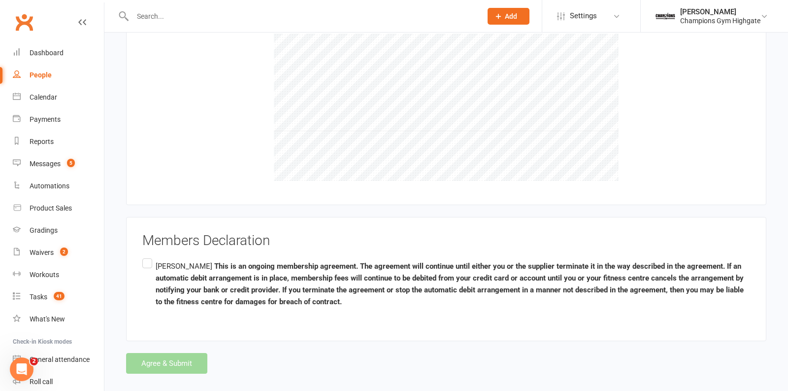
click at [151, 256] on label "[PERSON_NAME] This is an ongoing membership agreement. The agreement will conti…" at bounding box center [446, 283] width 608 height 55
click at [149, 256] on input "[PERSON_NAME] This is an ongoing membership agreement. The agreement will conti…" at bounding box center [145, 256] width 6 height 0
click at [159, 353] on button "Agree & Submit" at bounding box center [166, 363] width 81 height 21
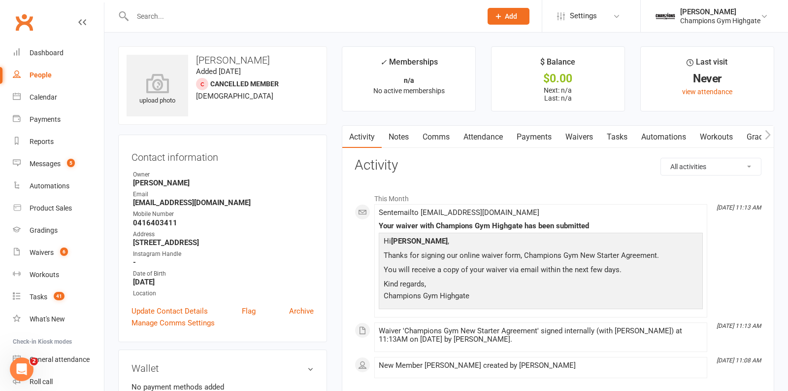
click at [401, 137] on link "Notes" at bounding box center [399, 137] width 34 height 23
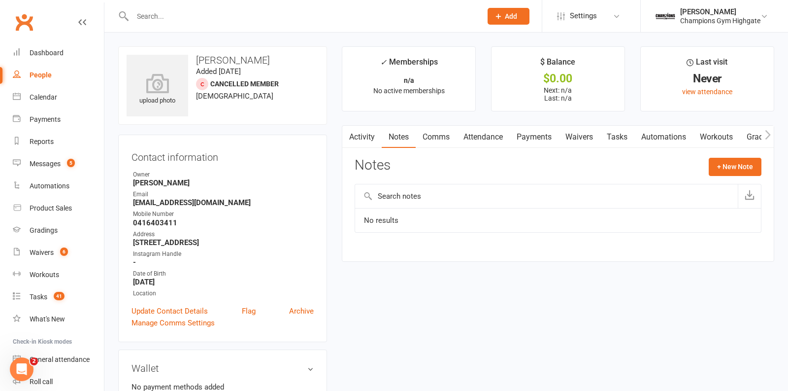
click at [363, 136] on link "Activity" at bounding box center [361, 137] width 39 height 23
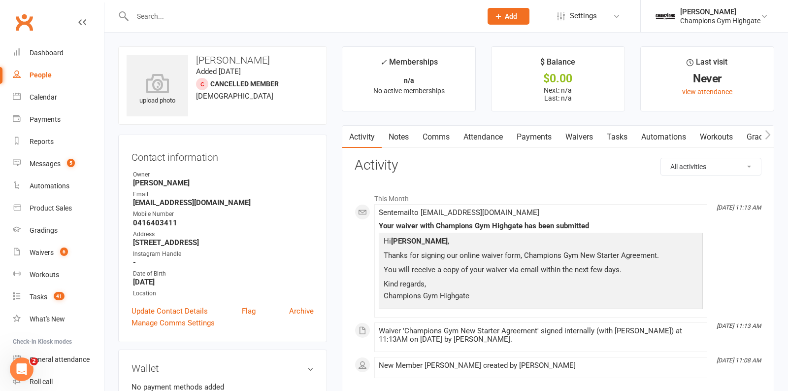
click at [247, 200] on strong "[EMAIL_ADDRESS][DOMAIN_NAME]" at bounding box center [223, 202] width 181 height 9
click at [489, 142] on link "Attendance" at bounding box center [483, 137] width 53 height 23
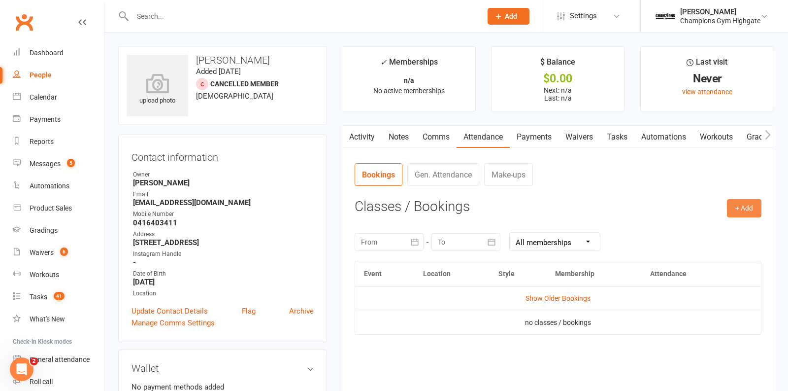
click at [737, 207] on button "+ Add" at bounding box center [744, 208] width 34 height 18
click at [701, 229] on link "Book Event" at bounding box center [712, 231] width 98 height 20
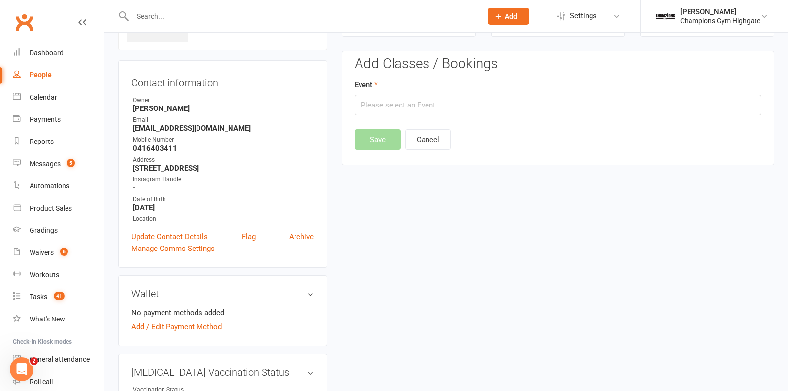
scroll to position [75, 0]
click at [461, 107] on input "text" at bounding box center [558, 104] width 407 height 21
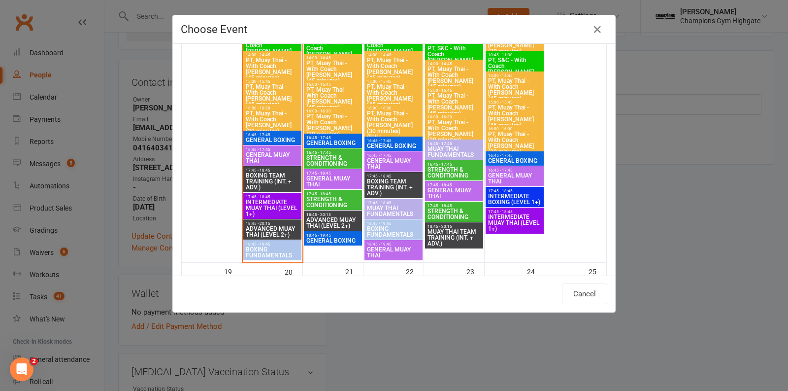
scroll to position [1375, 0]
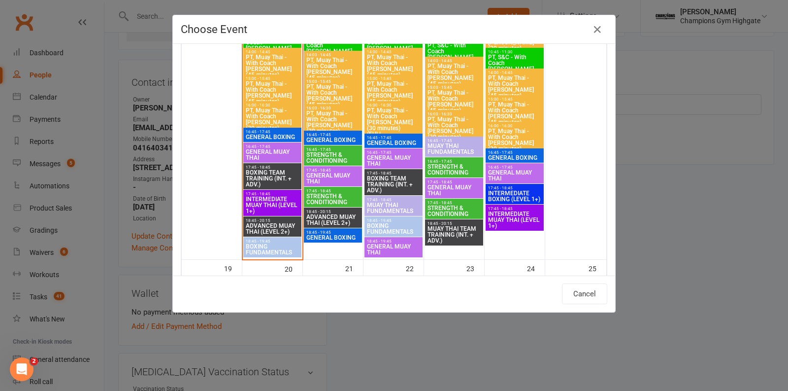
click at [334, 177] on span "GENERAL MUAY THAI" at bounding box center [333, 178] width 54 height 12
type input "GENERAL MUAY THAI - [DATE] 5:45:00 PM"
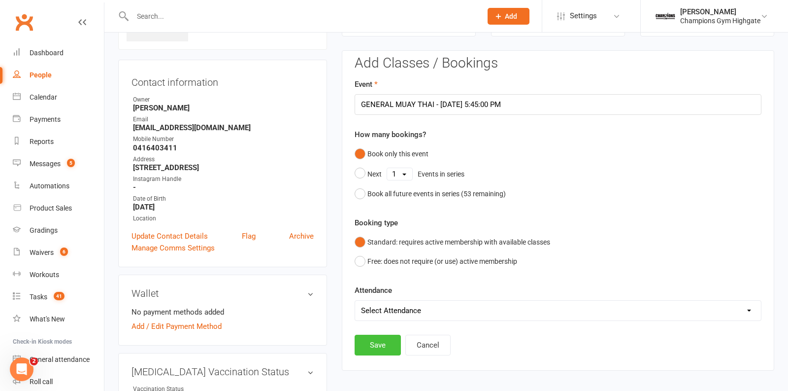
click at [371, 344] on button "Save" at bounding box center [378, 344] width 46 height 21
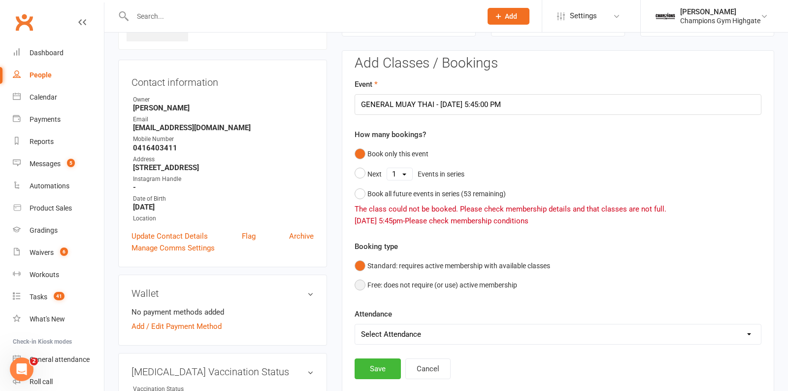
click at [362, 280] on button "Free: does not require (or use) active membership" at bounding box center [436, 284] width 163 height 19
click at [369, 370] on button "Save" at bounding box center [378, 368] width 46 height 21
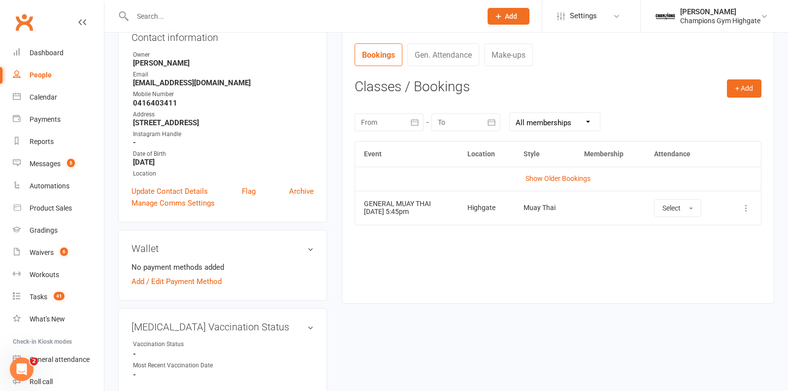
scroll to position [0, 0]
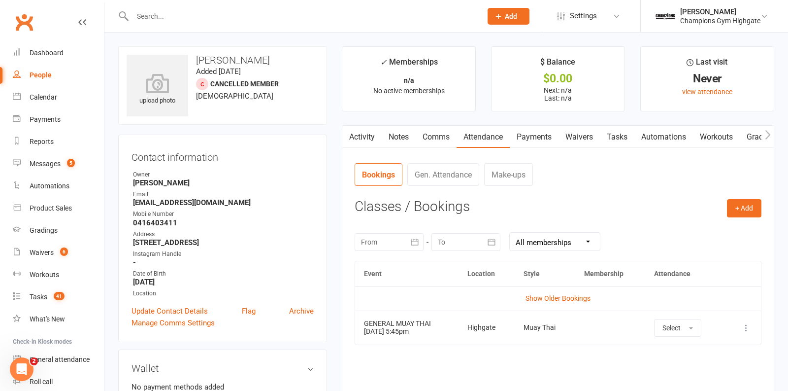
click at [593, 138] on link "Waivers" at bounding box center [579, 137] width 41 height 23
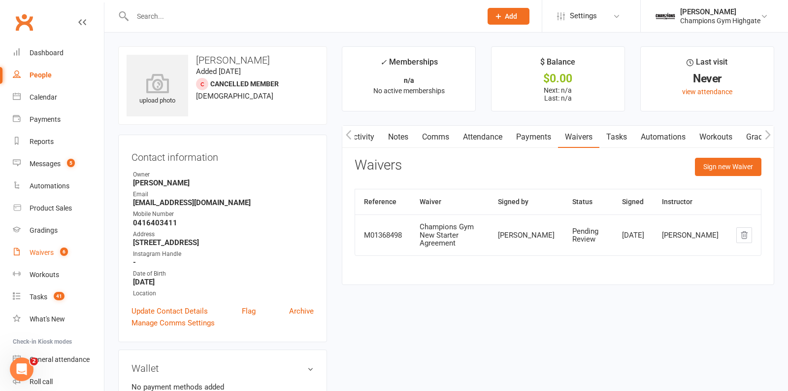
click at [36, 253] on div "Waivers" at bounding box center [42, 252] width 24 height 8
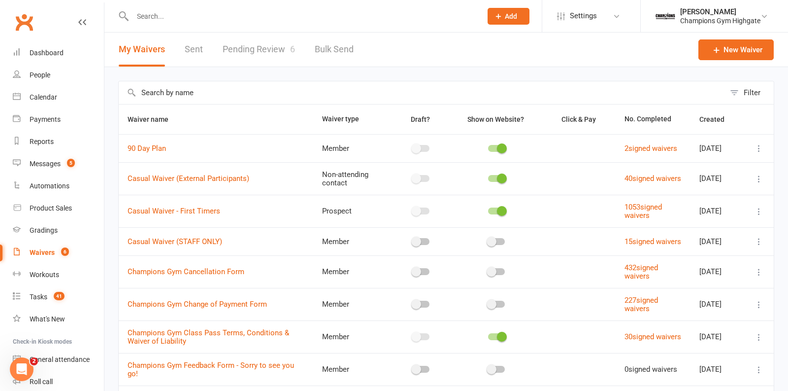
click at [259, 50] on link "Pending Review 6" at bounding box center [259, 50] width 72 height 34
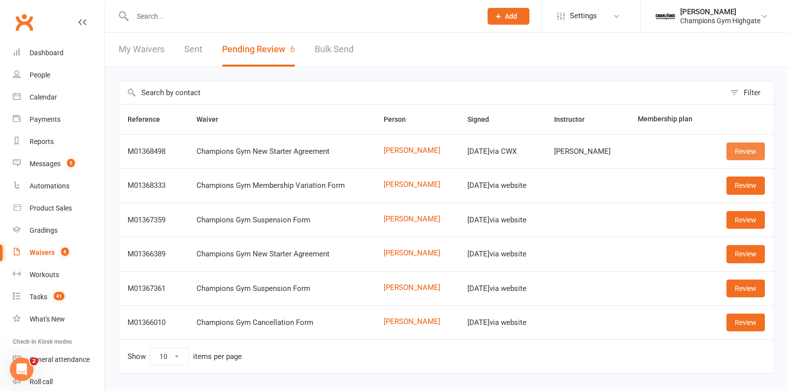
click at [741, 146] on link "Review" at bounding box center [745, 151] width 38 height 18
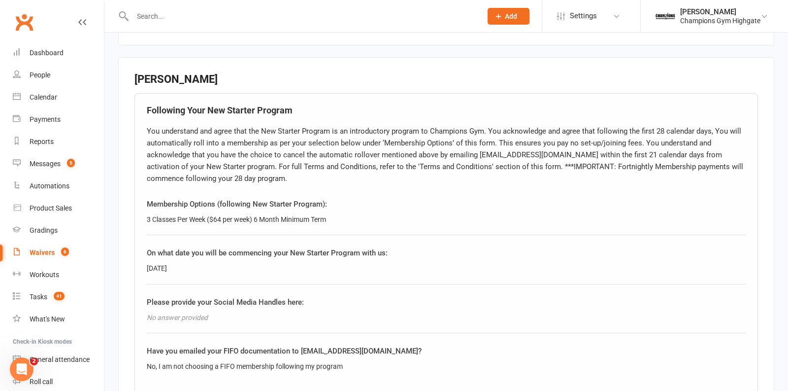
scroll to position [1082, 0]
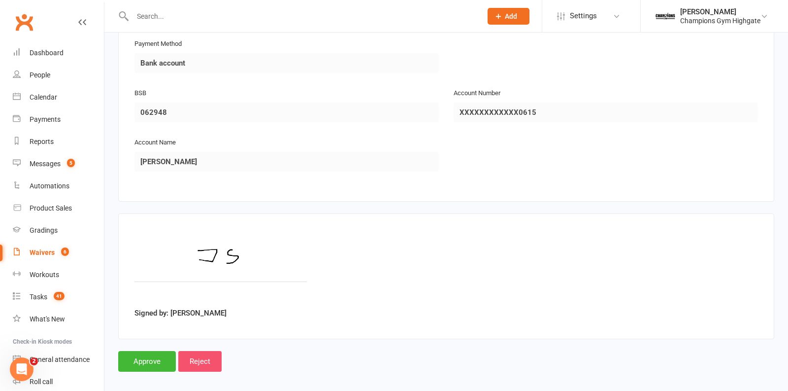
click at [203, 351] on input "Reject" at bounding box center [199, 361] width 43 height 21
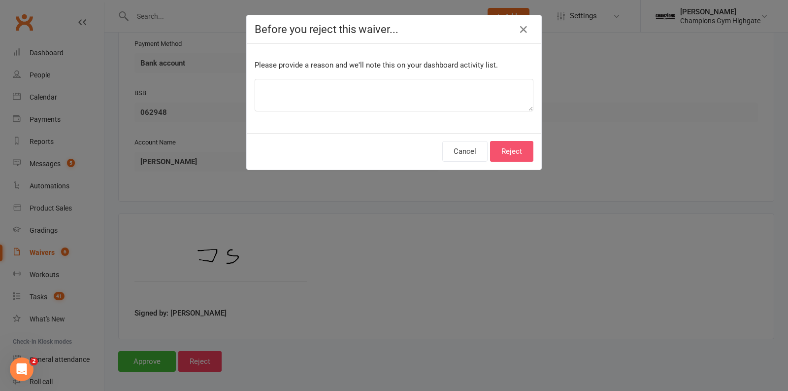
click at [509, 148] on button "Reject" at bounding box center [511, 151] width 43 height 21
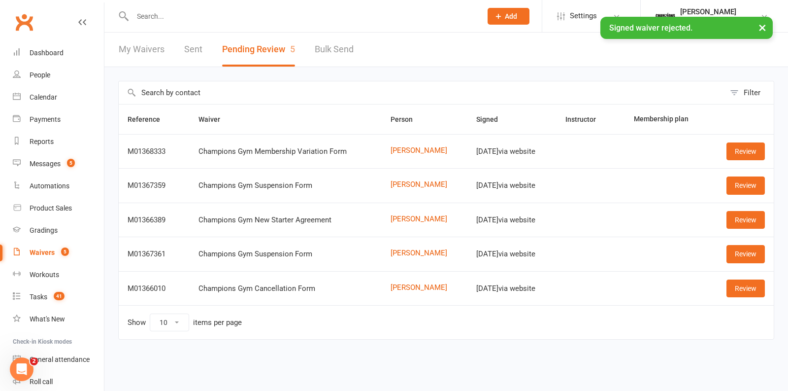
click at [184, 17] on div "× Signed waiver rejected." at bounding box center [387, 17] width 775 height 0
click at [179, 12] on input "text" at bounding box center [302, 16] width 345 height 14
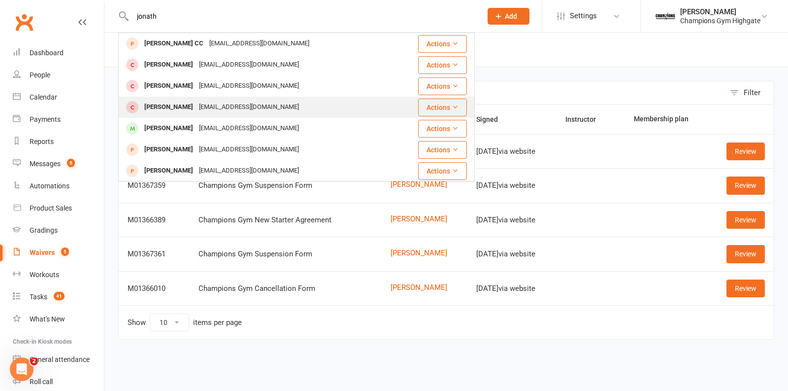
type input "jonath"
click at [222, 109] on div "[EMAIL_ADDRESS][DOMAIN_NAME]" at bounding box center [249, 107] width 106 height 14
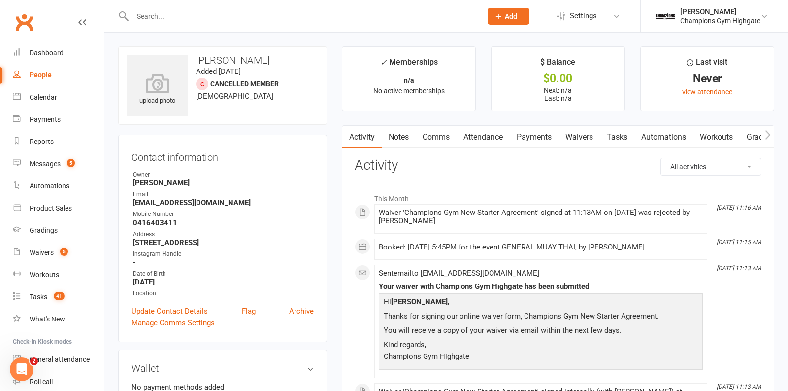
click at [577, 134] on link "Waivers" at bounding box center [579, 137] width 41 height 23
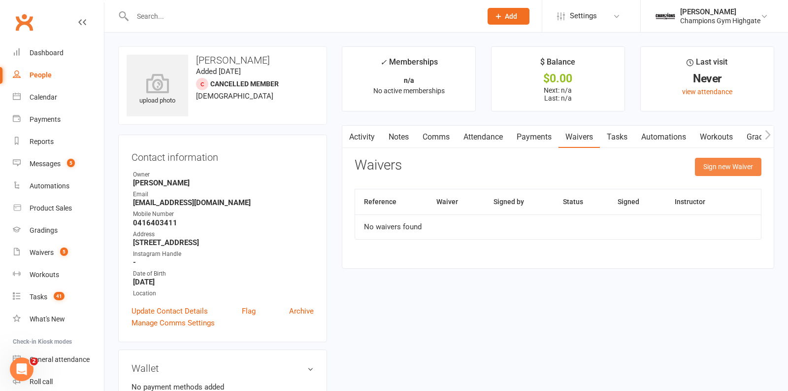
click at [719, 164] on button "Sign new Waiver" at bounding box center [728, 167] width 66 height 18
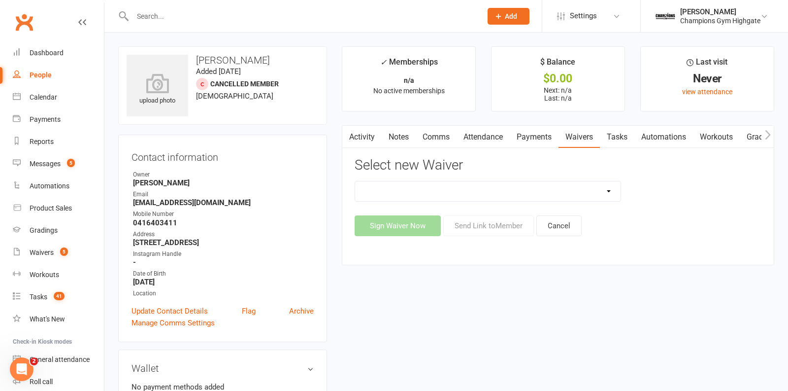
click at [563, 189] on select "90 Day Plan Casual Waiver - First Timers Casual Waiver (STAFF ONLY) Champions G…" at bounding box center [487, 191] width 265 height 20
select select "9060"
click at [355, 181] on select "90 Day Plan Casual Waiver - First Timers Casual Waiver (STAFF ONLY) Champions G…" at bounding box center [487, 191] width 265 height 20
click at [400, 230] on button "Sign Waiver Now" at bounding box center [398, 225] width 86 height 21
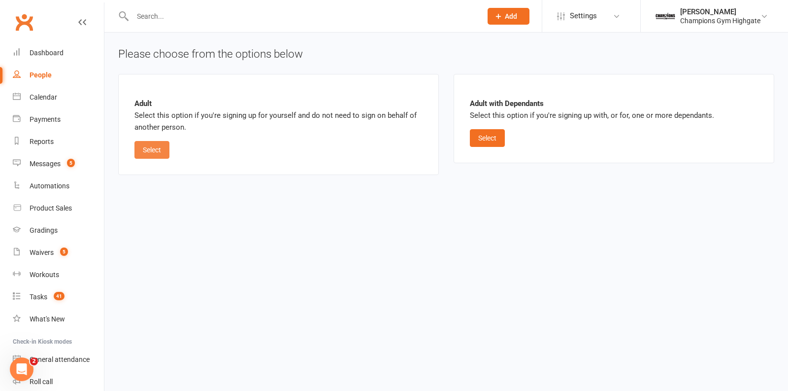
click at [161, 152] on button "Select" at bounding box center [151, 150] width 35 height 18
select select "bank_account"
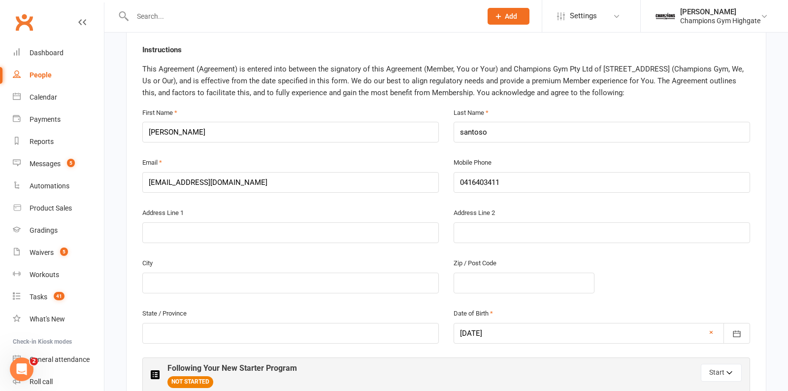
scroll to position [214, 0]
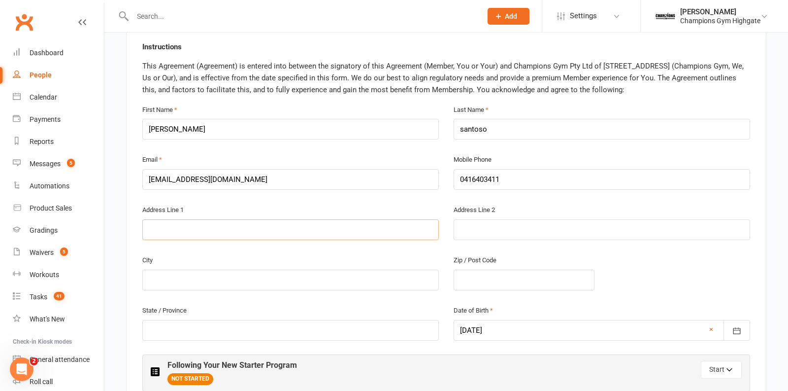
click at [197, 233] on input "text" at bounding box center [290, 229] width 296 height 21
type input "[STREET_ADDRESS]"
click at [221, 277] on input "text" at bounding box center [290, 279] width 296 height 21
type input "highgate"
click at [476, 278] on input "text" at bounding box center [524, 279] width 141 height 21
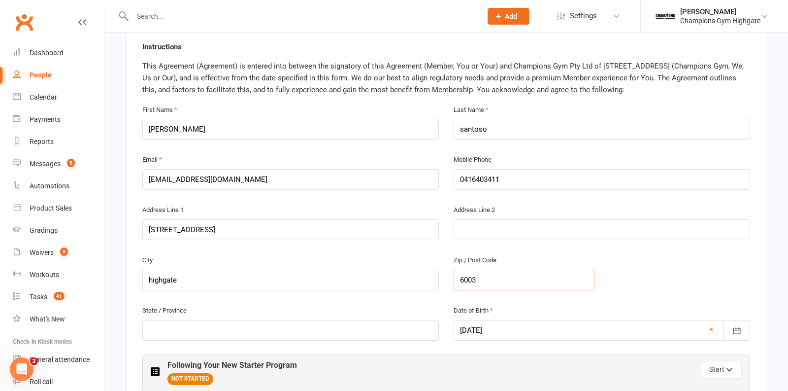
type input "6003"
click at [369, 324] on input "text" at bounding box center [290, 330] width 296 height 21
type input "wa"
click at [370, 306] on div "State / Province [GEOGRAPHIC_DATA]" at bounding box center [290, 322] width 296 height 36
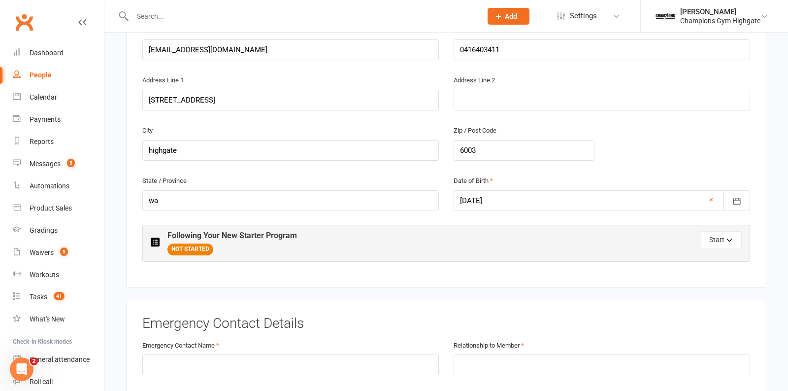
scroll to position [345, 0]
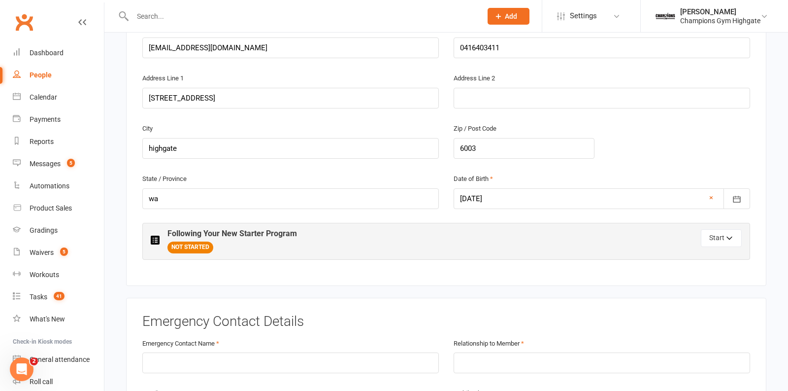
click at [730, 223] on div "Following Your New Starter Program NOT STARTED Start" at bounding box center [446, 241] width 608 height 37
click at [730, 229] on button "Start" at bounding box center [721, 238] width 41 height 18
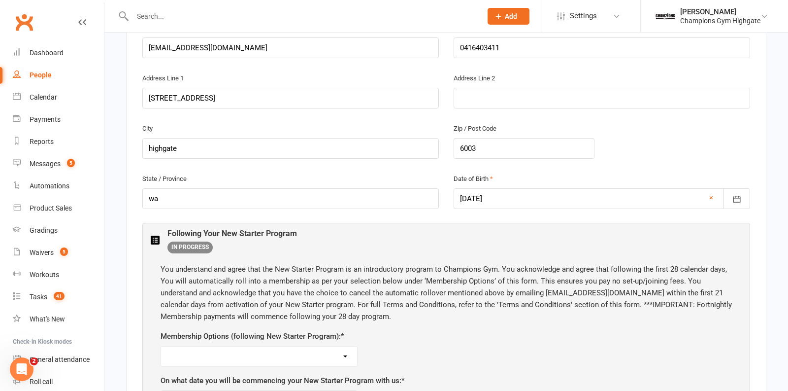
click at [345, 349] on select "Unlimited ($69 per week) 12 Month Minimum Term Unlimited ($74 per week) 6 Month…" at bounding box center [259, 356] width 196 height 20
select select "3 Classes Per Week ($64 per week) 6 Month Minimum Term"
click at [161, 346] on select "Unlimited ($69 per week) 12 Month Minimum Term Unlimited ($74 per week) 6 Month…" at bounding box center [259, 356] width 196 height 20
click at [763, 289] on div "New Starter Details Instructions This Agreement (Agreement) is entered into bet…" at bounding box center [446, 220] width 640 height 700
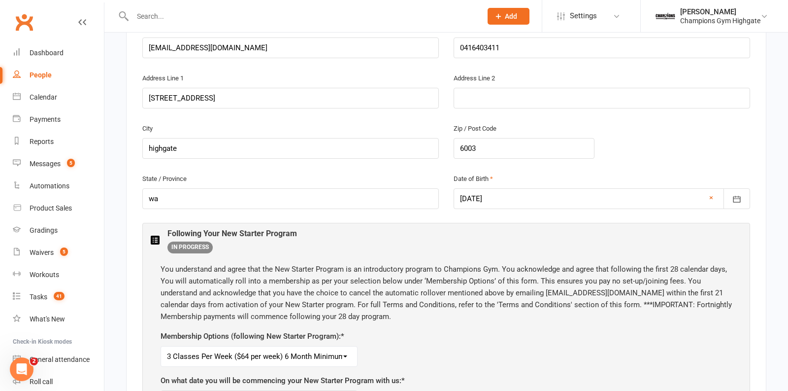
click at [763, 290] on div "New Starter Details Instructions This Agreement (Agreement) is entered into bet…" at bounding box center [446, 220] width 640 height 700
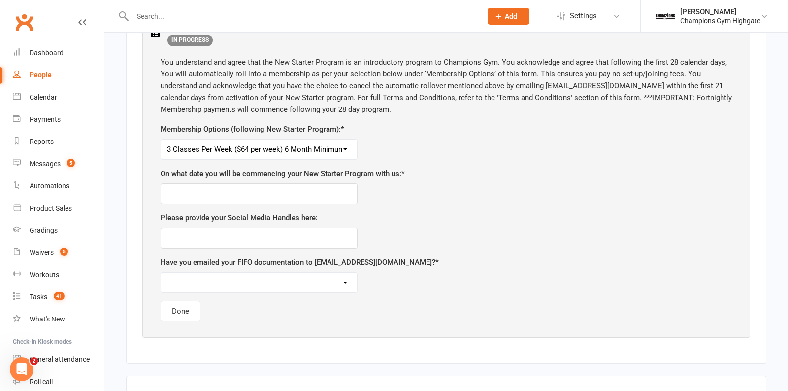
scroll to position [564, 0]
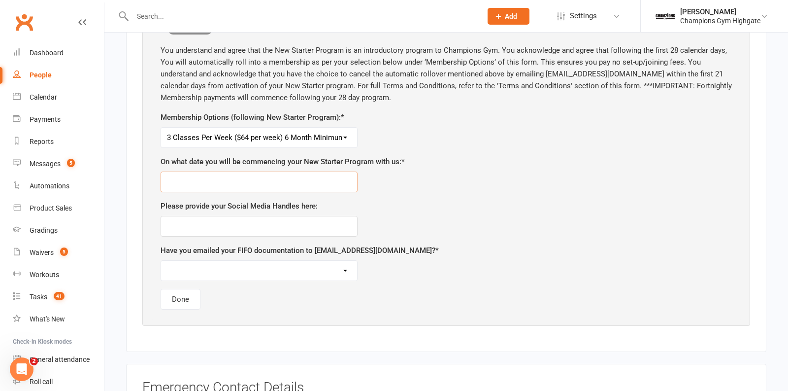
click at [311, 180] on input "text" at bounding box center [259, 181] width 197 height 21
type input "[DATE]"
click at [315, 263] on select "Yes No, I am not choosing a FIFO membership following my program" at bounding box center [259, 271] width 196 height 20
select select "No, I am not choosing a FIFO membership following my program"
click at [161, 261] on select "Yes No, I am not choosing a FIFO membership following my program" at bounding box center [259, 271] width 196 height 20
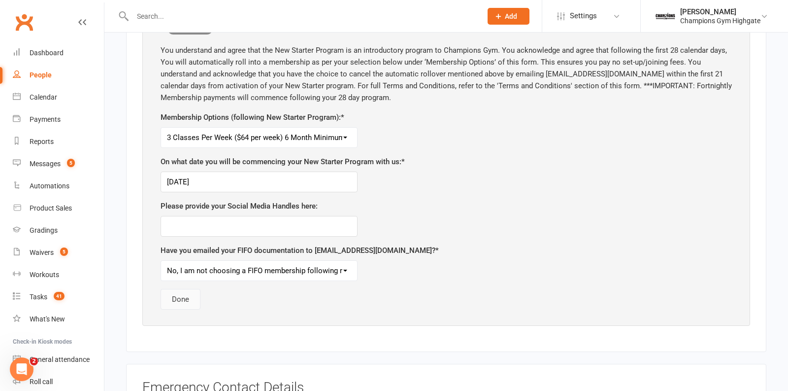
click at [197, 289] on button "Done" at bounding box center [181, 299] width 40 height 21
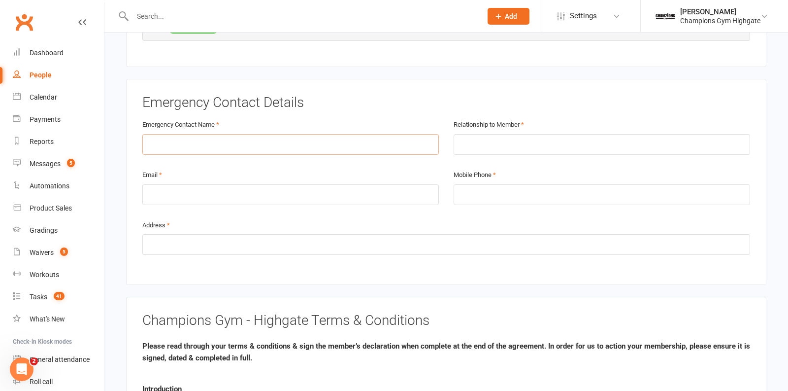
click at [406, 138] on input "text" at bounding box center [290, 144] width 296 height 21
type input "[PERSON_NAME] [PERSON_NAME]"
click at [544, 146] on input "text" at bounding box center [602, 144] width 296 height 21
type input "friend"
click at [423, 189] on input "email" at bounding box center [290, 194] width 296 height 21
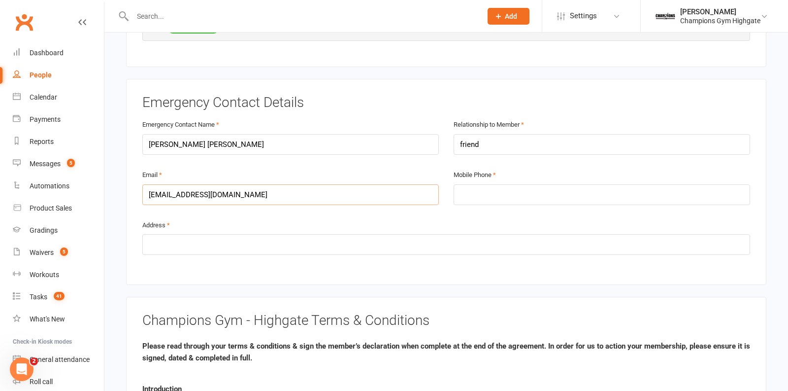
type input "[EMAIL_ADDRESS][DOMAIN_NAME]"
click at [437, 234] on input "text" at bounding box center [446, 244] width 608 height 21
type input "8 bendigo court willetton"
click at [549, 194] on input "tel" at bounding box center [602, 194] width 296 height 21
type input "0423024811"
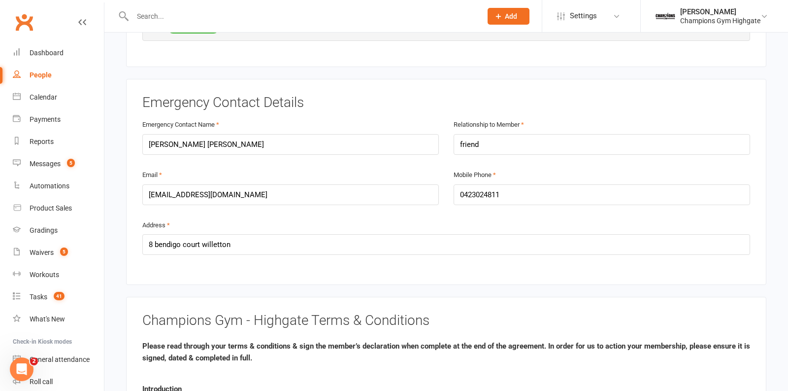
click at [534, 267] on div "Emergency Contact Details Emergency Contact Name [PERSON_NAME] [PERSON_NAME] Re…" at bounding box center [446, 182] width 640 height 206
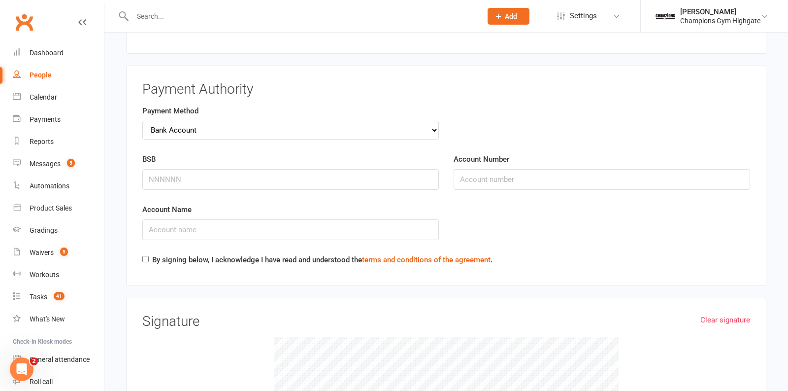
scroll to position [1111, 0]
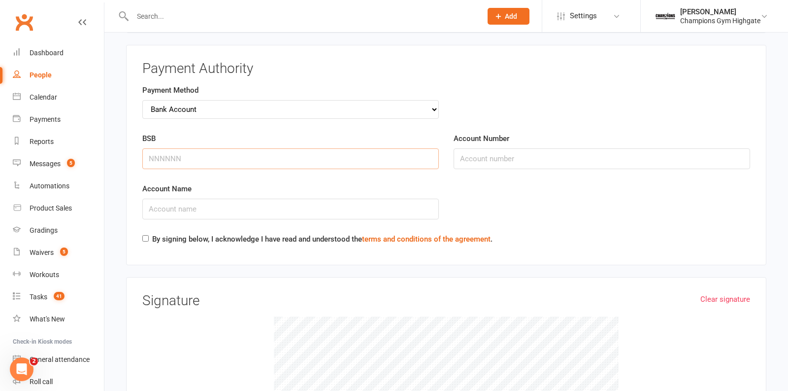
click at [408, 148] on input "BSB" at bounding box center [290, 158] width 296 height 21
type input "062948"
click at [462, 148] on input "Account Number" at bounding box center [602, 158] width 296 height 21
type input "43670615"
click at [434, 198] on input "Account Name" at bounding box center [290, 208] width 296 height 21
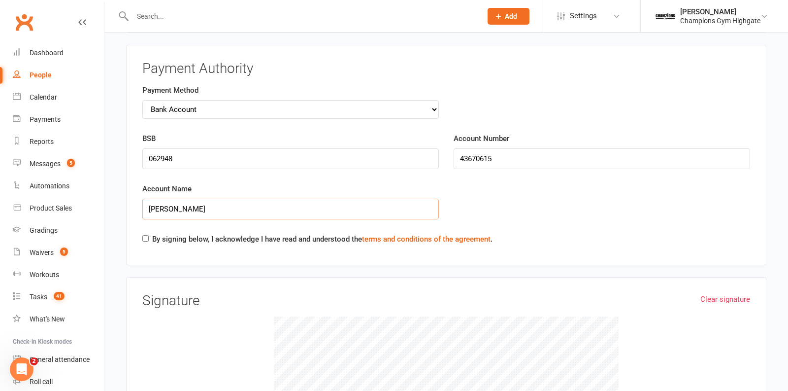
type input "[PERSON_NAME]"
click at [182, 233] on label "By signing below, I acknowledge I have read and understood the terms and condit…" at bounding box center [322, 239] width 340 height 12
click at [149, 235] on input "By signing below, I acknowledge I have read and understood the terms and condit…" at bounding box center [145, 238] width 6 height 6
checkbox input "true"
click at [549, 236] on div "By signing below, I acknowledge I have read and understood the terms and condit…" at bounding box center [446, 241] width 608 height 16
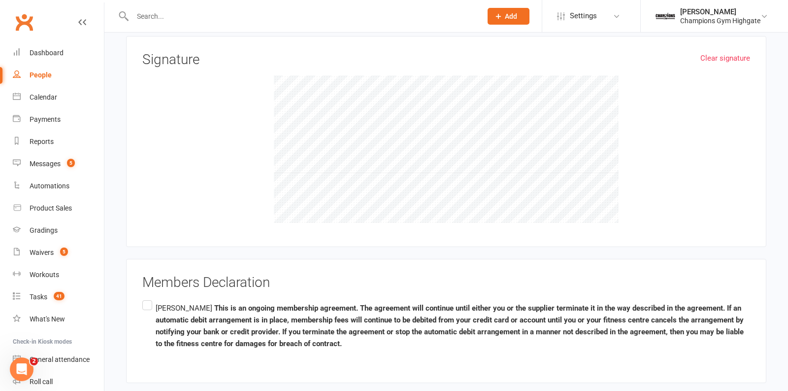
scroll to position [1352, 0]
click at [156, 302] on p "[PERSON_NAME] This is an ongoing membership agreement. The agreement will conti…" at bounding box center [453, 325] width 594 height 47
click at [149, 298] on input "[PERSON_NAME] This is an ongoing membership agreement. The agreement will conti…" at bounding box center [145, 298] width 6 height 0
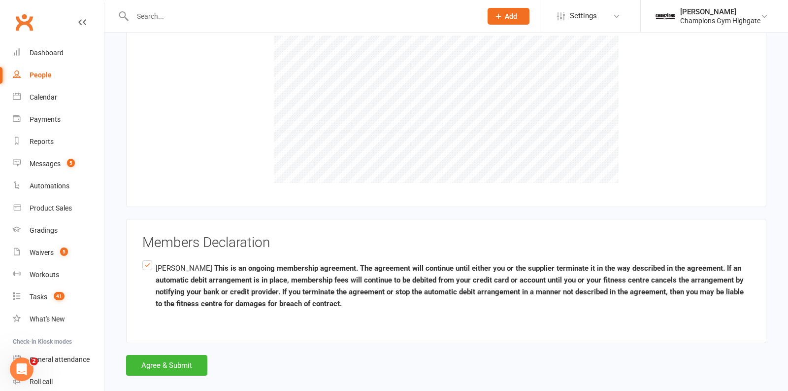
scroll to position [1394, 0]
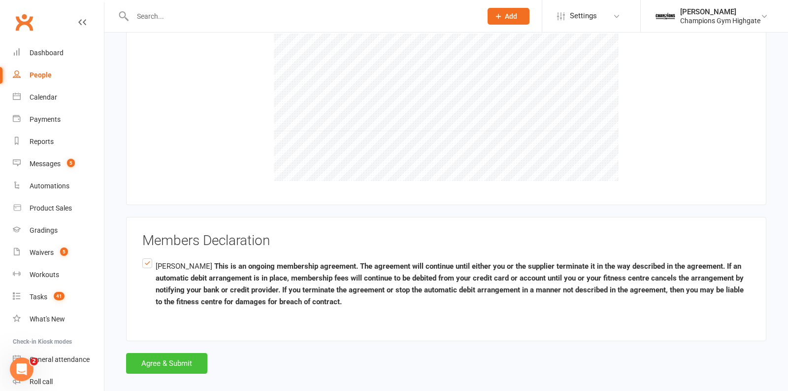
click at [188, 353] on button "Agree & Submit" at bounding box center [166, 363] width 81 height 21
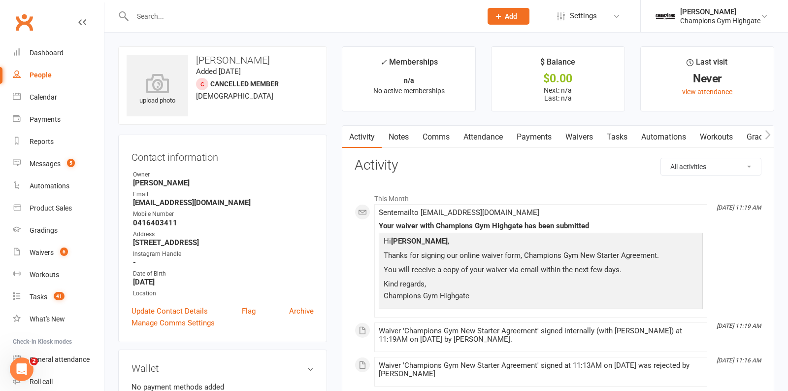
click at [408, 133] on link "Notes" at bounding box center [399, 137] width 34 height 23
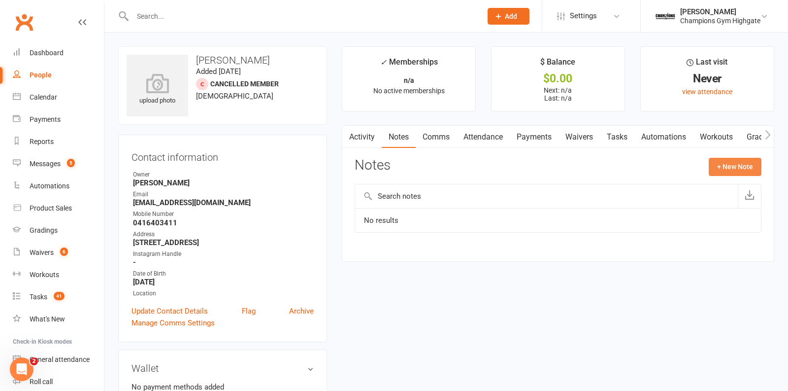
click at [738, 167] on button "+ New Note" at bounding box center [735, 167] width 53 height 18
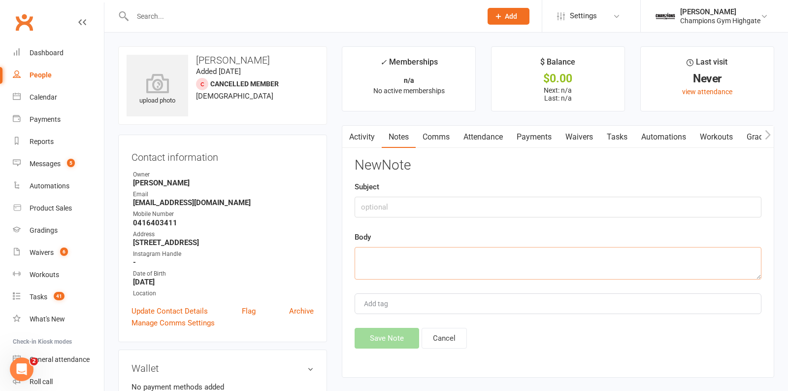
click at [445, 260] on textarea at bounding box center [558, 263] width 407 height 33
click at [409, 205] on input "text" at bounding box center [558, 207] width 407 height 21
type input "walk in"
click at [403, 268] on textarea at bounding box center [558, 263] width 407 height 33
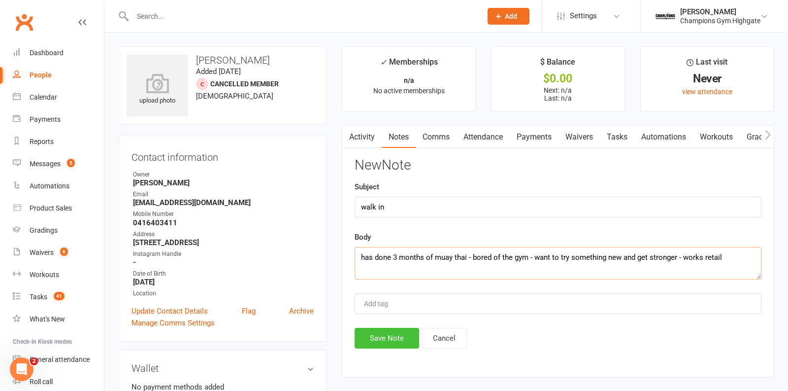
type textarea "has done 3 months of muay thai - bored of the gym - want to try something new a…"
click at [399, 330] on button "Save Note" at bounding box center [387, 338] width 65 height 21
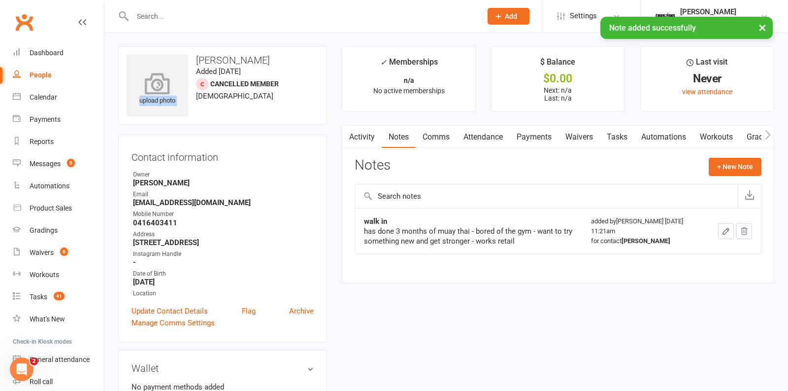
drag, startPoint x: 277, startPoint y: 53, endPoint x: 178, endPoint y: 54, distance: 99.5
click at [177, 55] on div "upload photo [PERSON_NAME] Added [DATE] Cancelled member [DEMOGRAPHIC_DATA]" at bounding box center [222, 85] width 209 height 78
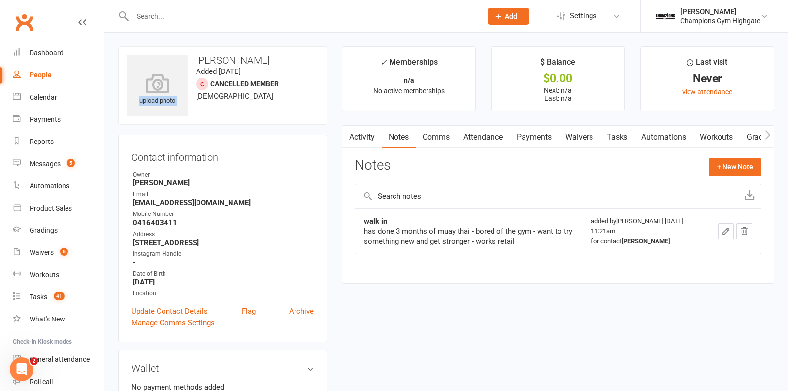
drag, startPoint x: 277, startPoint y: 58, endPoint x: 193, endPoint y: 58, distance: 84.2
click at [193, 58] on h3 "[PERSON_NAME]" at bounding box center [223, 60] width 192 height 11
copy h3 "[PERSON_NAME]"
click at [726, 164] on button "+ New Note" at bounding box center [735, 167] width 53 height 18
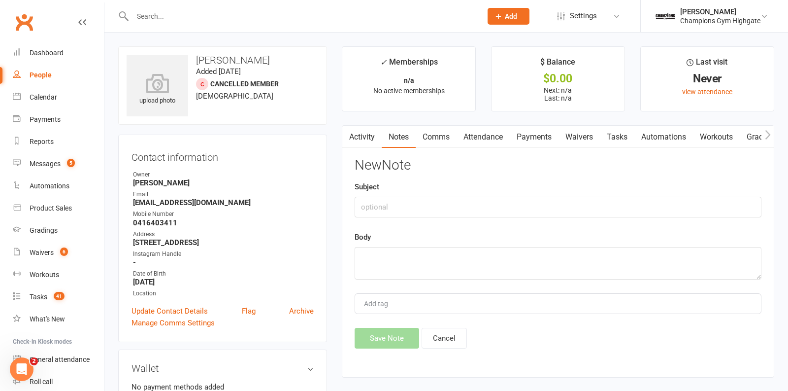
click at [549, 220] on div "New Note Subject Body Add tag Save Note Cancel" at bounding box center [558, 253] width 407 height 191
click at [541, 210] on input "text" at bounding box center [558, 207] width 407 height 21
type input "paid"
click at [509, 268] on textarea at bounding box center [558, 263] width 407 height 33
type textarea "Newstarter $299 via square - signed agreement"
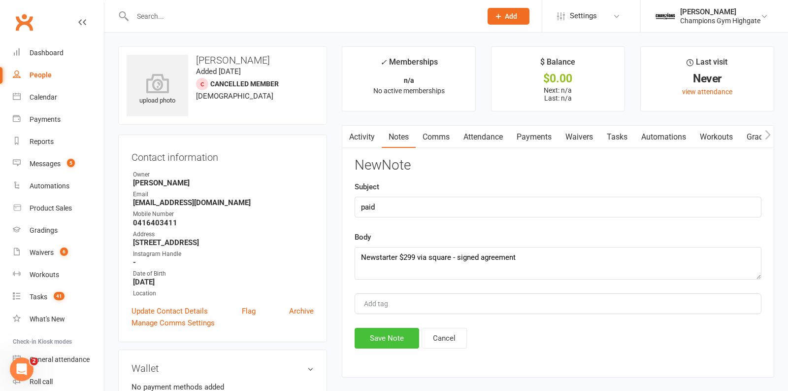
click at [381, 336] on button "Save Note" at bounding box center [387, 338] width 65 height 21
click at [491, 135] on link "Attendance" at bounding box center [483, 137] width 53 height 23
